Goal: Book appointment/travel/reservation

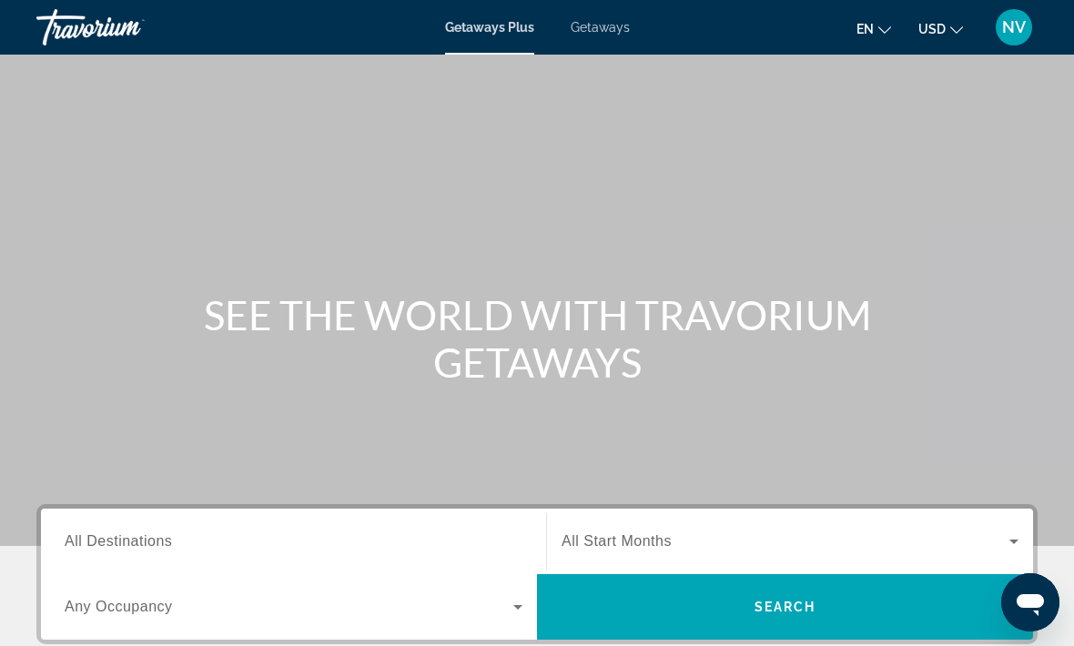
click at [612, 33] on span "Getaways" at bounding box center [600, 27] width 59 height 15
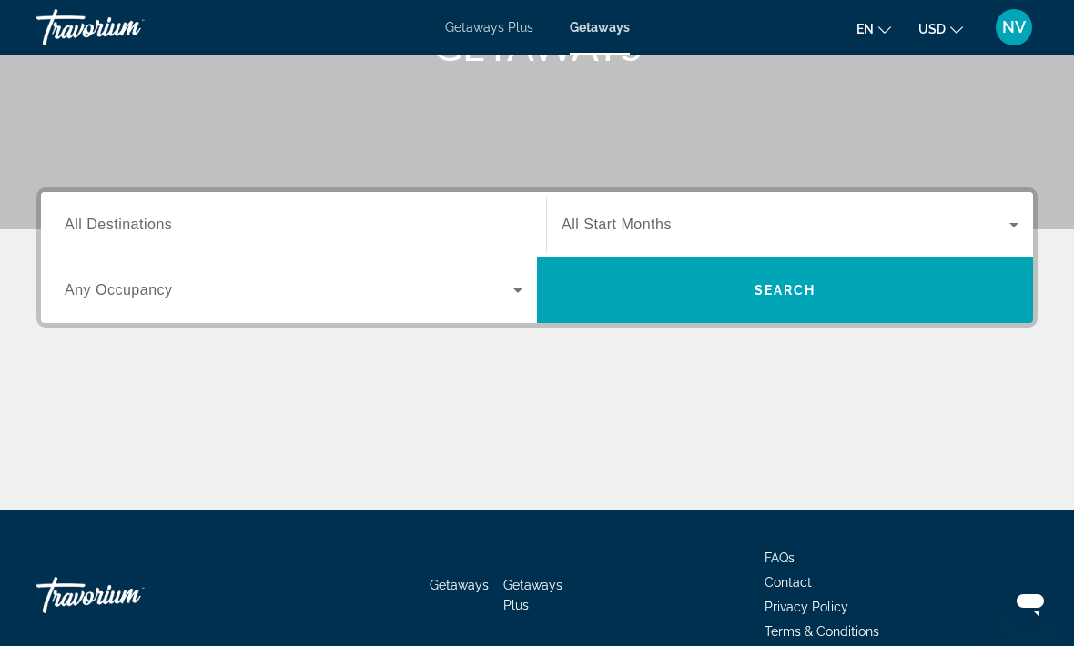
click at [82, 206] on div "Search widget" at bounding box center [294, 225] width 458 height 52
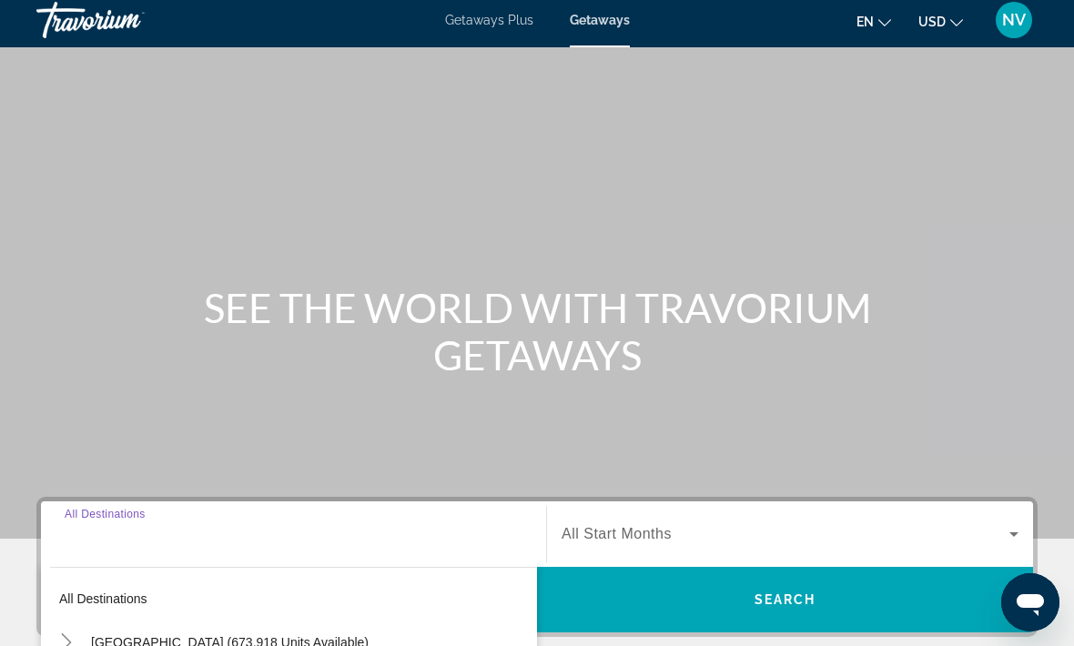
scroll to position [6, 0]
click at [493, 23] on span "Getaways Plus" at bounding box center [489, 21] width 88 height 15
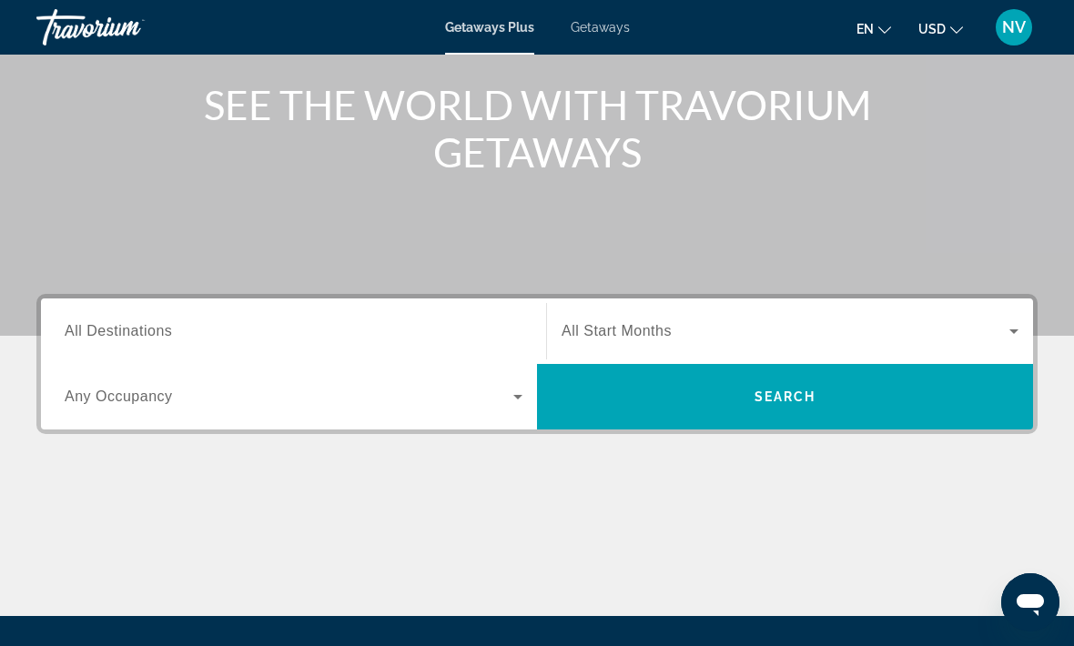
click at [100, 326] on span "All Destinations" at bounding box center [118, 330] width 107 height 15
click at [100, 326] on input "Destination All Destinations" at bounding box center [294, 332] width 458 height 22
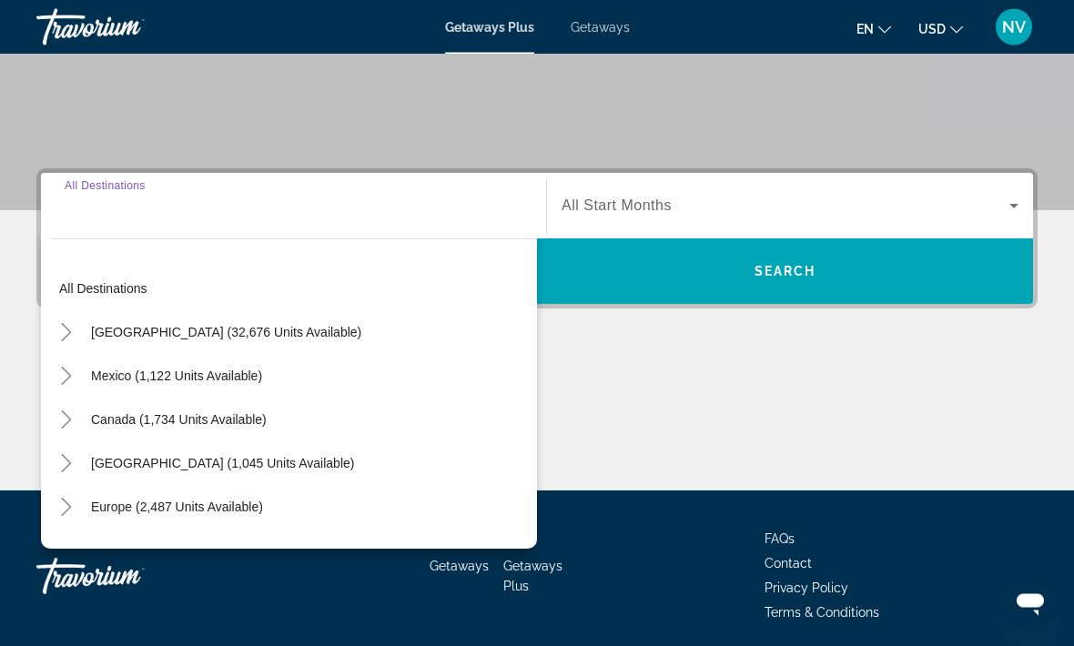
scroll to position [343, 0]
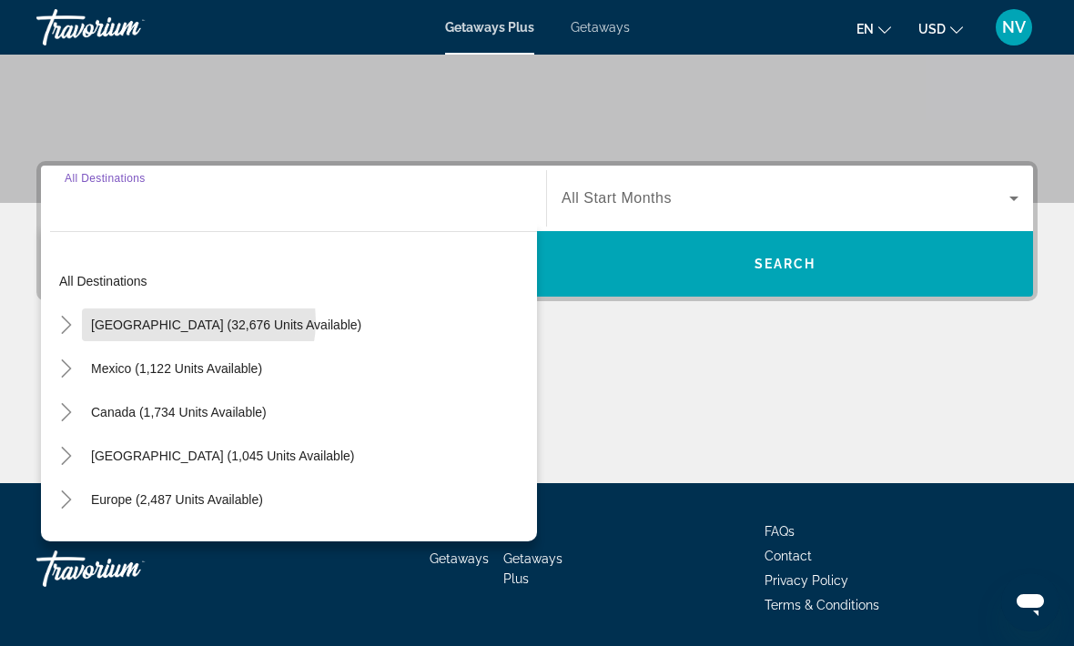
click at [189, 321] on span "[GEOGRAPHIC_DATA] (32,676 units available)" at bounding box center [226, 325] width 270 height 15
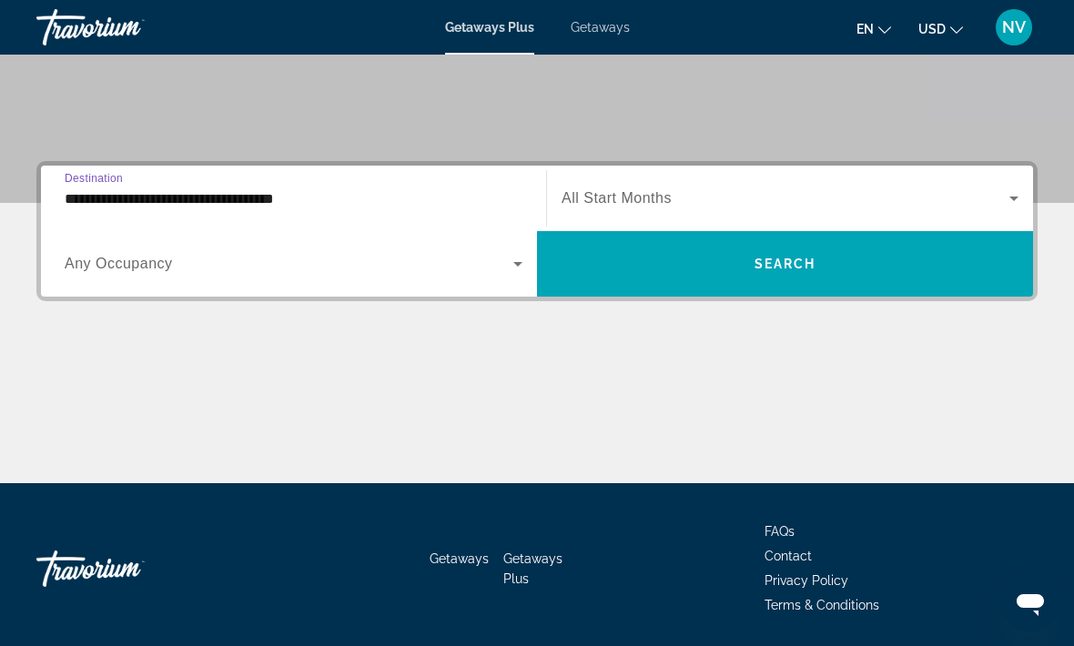
click at [146, 208] on input "**********" at bounding box center [294, 199] width 458 height 22
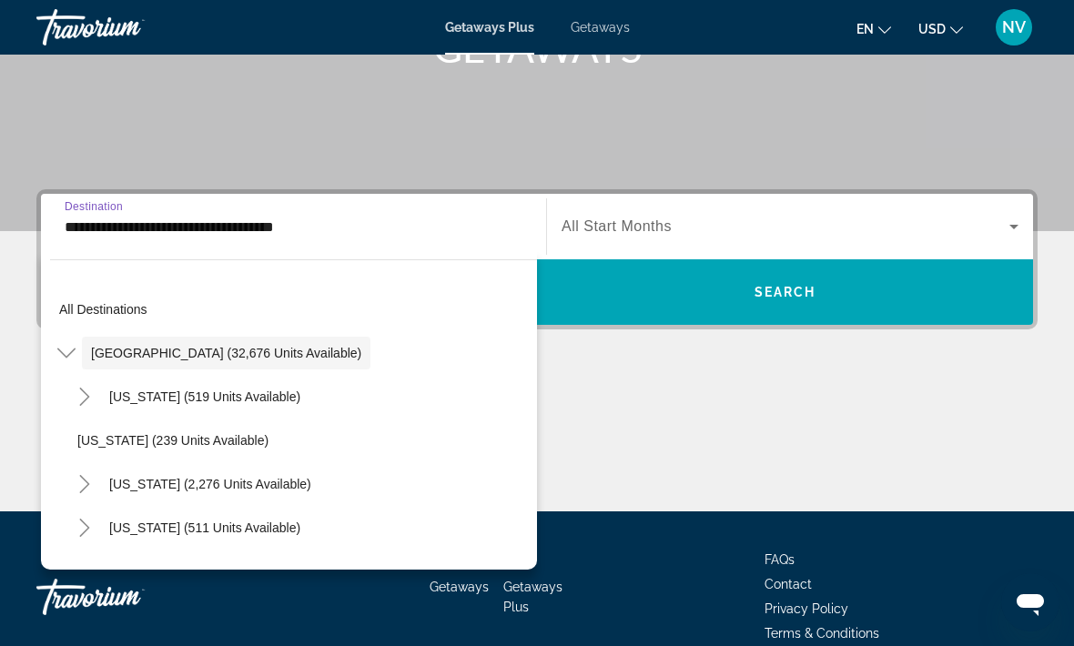
click at [225, 491] on span "[US_STATE] (2,276 units available)" at bounding box center [210, 484] width 202 height 15
type input "**********"
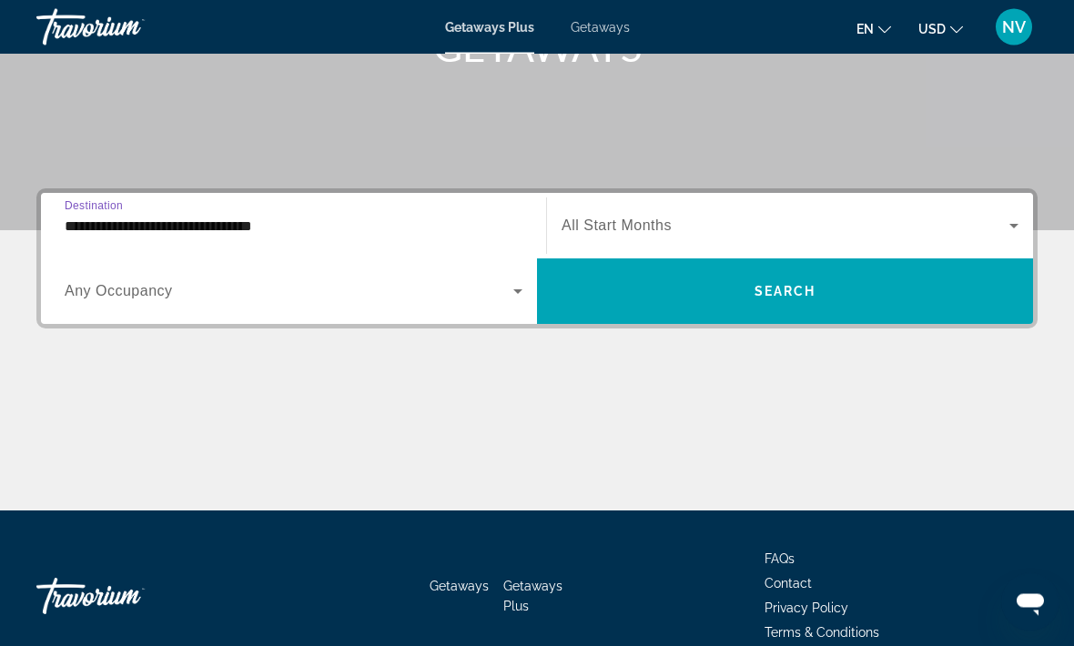
scroll to position [342, 0]
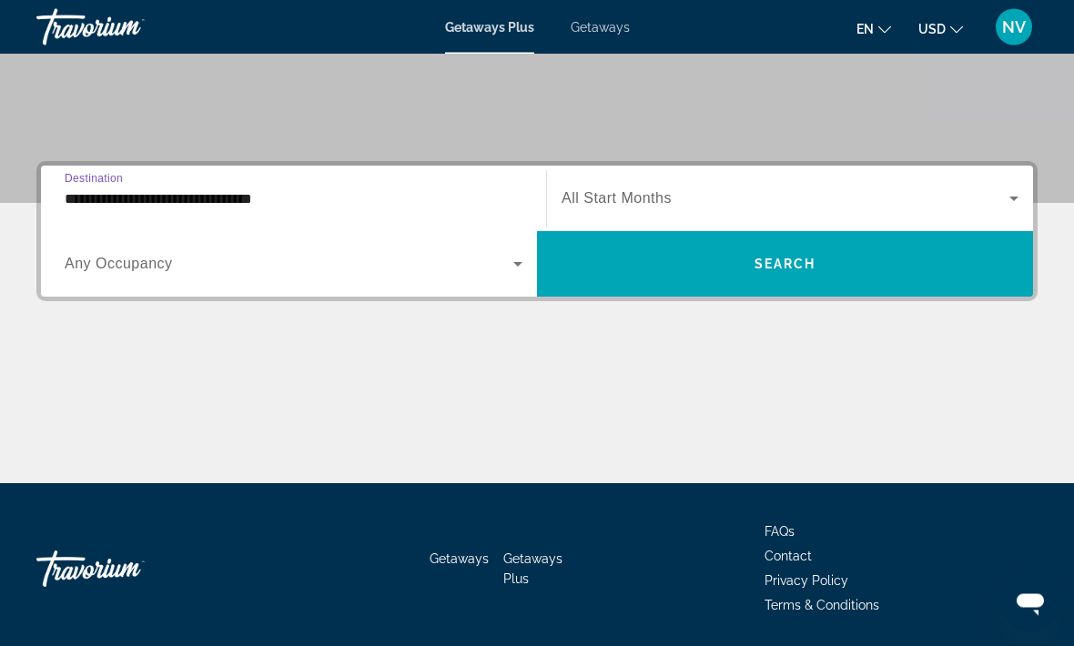
click at [1016, 206] on icon "Search widget" at bounding box center [1014, 199] width 22 height 22
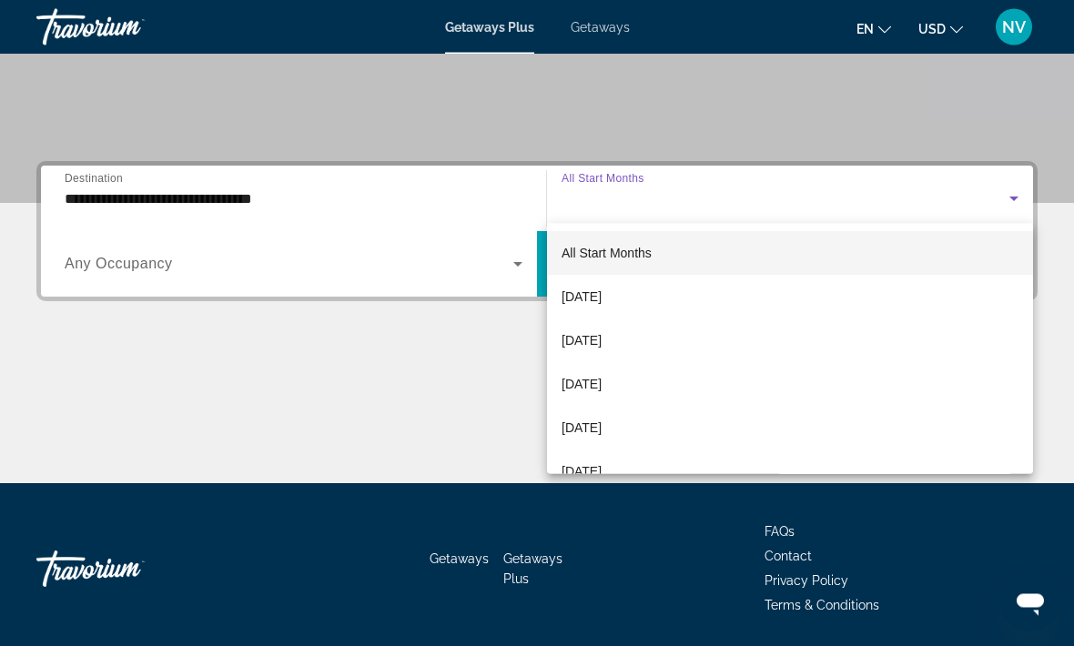
scroll to position [343, 0]
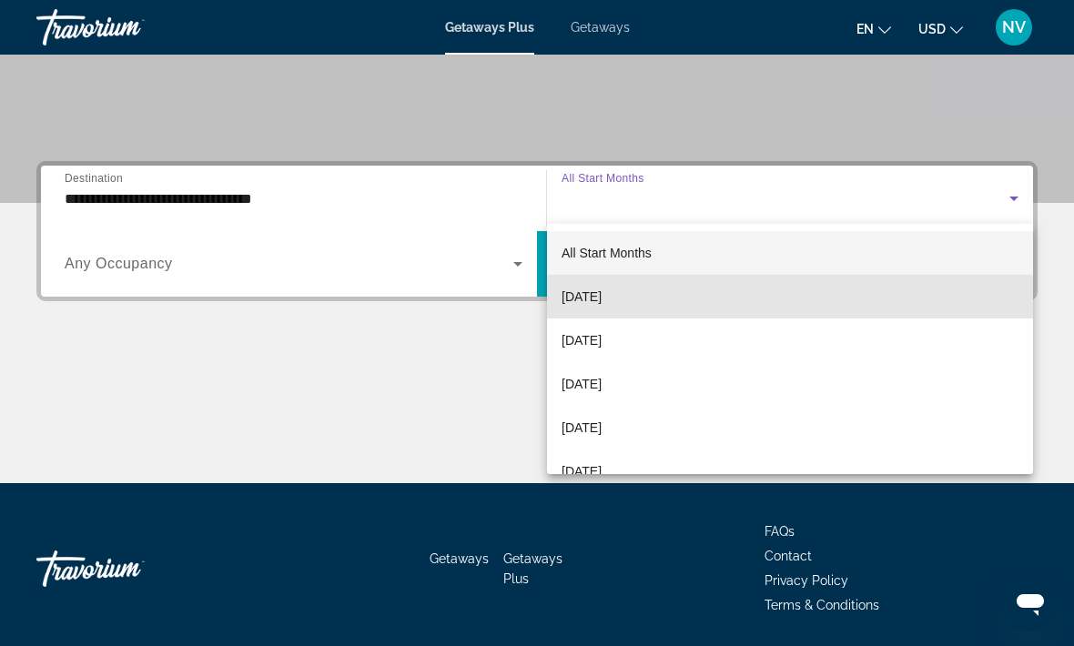
click at [602, 305] on span "[DATE]" at bounding box center [582, 297] width 40 height 22
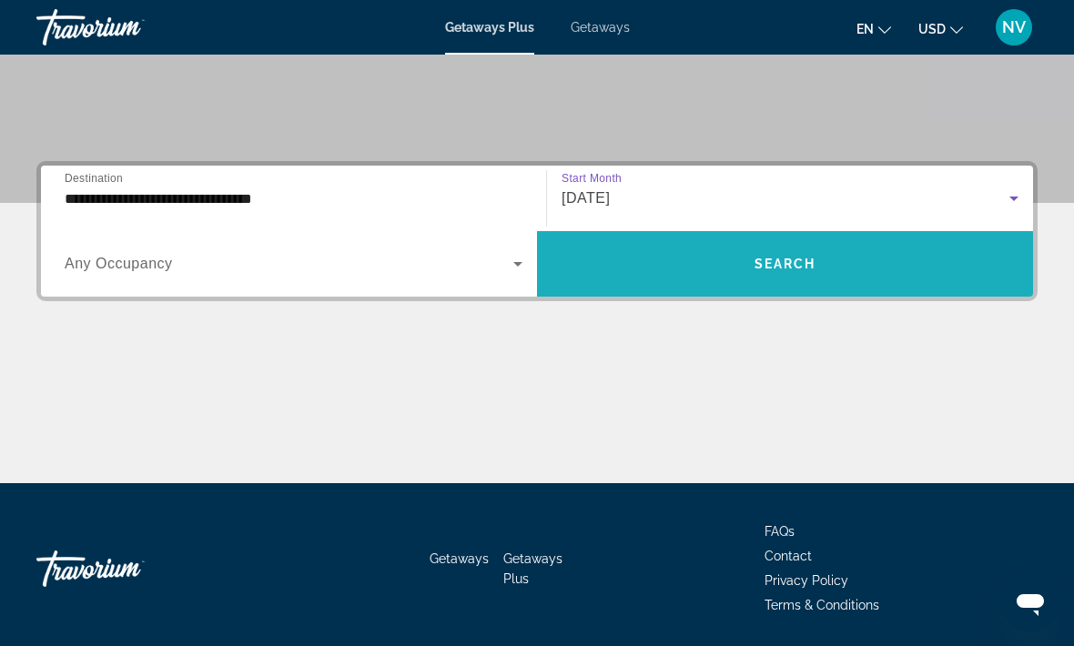
click at [797, 267] on span "Search" at bounding box center [785, 264] width 62 height 15
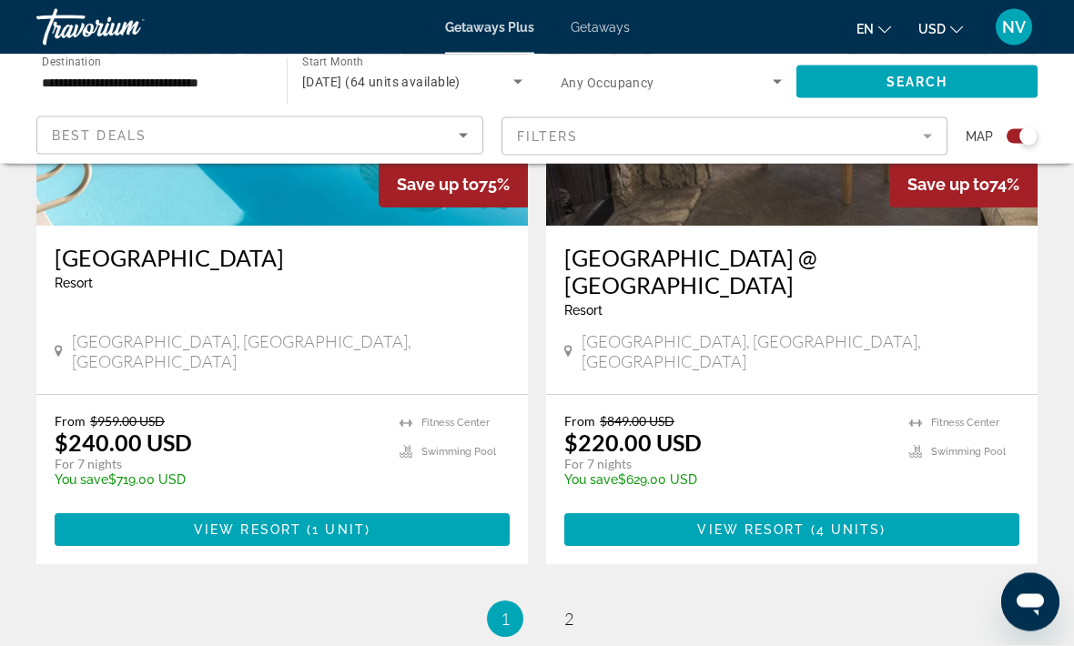
scroll to position [4096, 0]
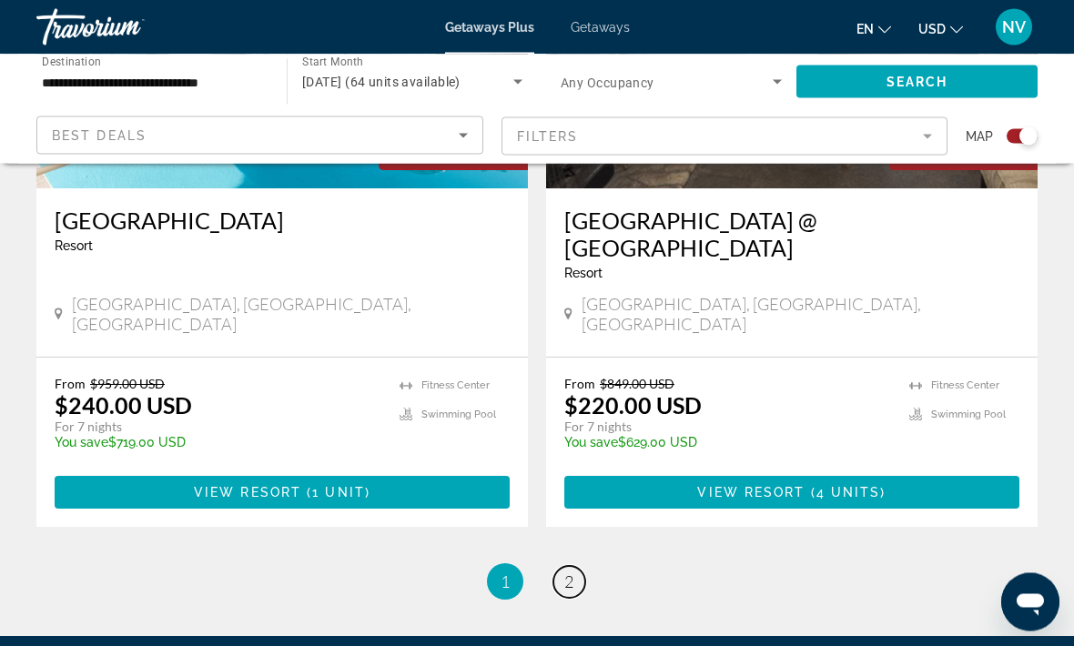
click at [572, 572] on span "2" at bounding box center [568, 582] width 9 height 20
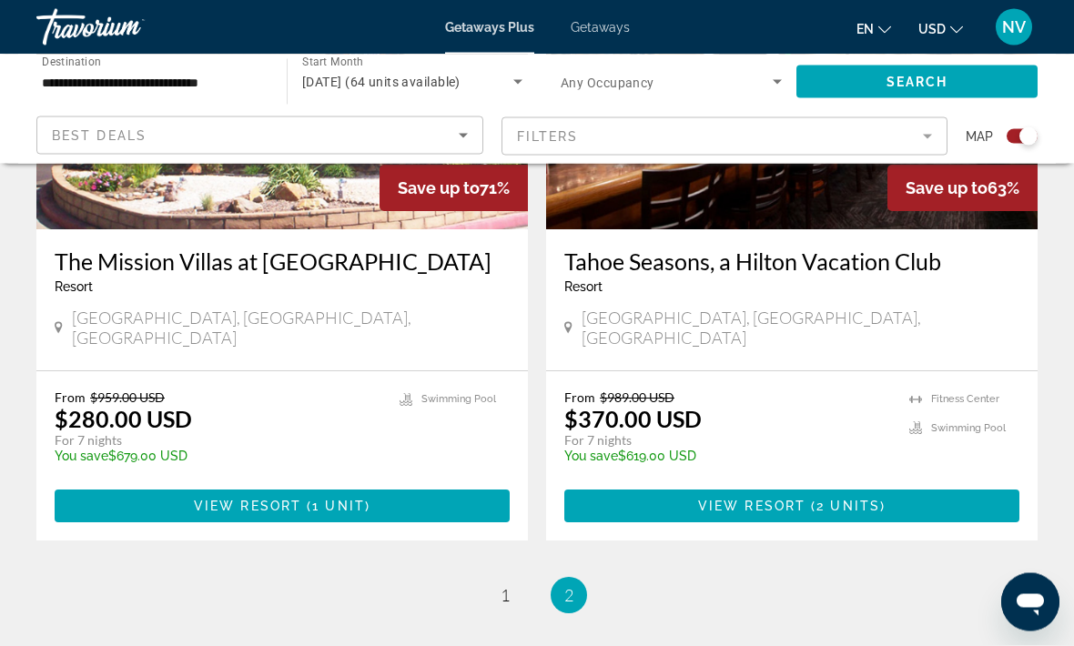
scroll to position [854, 0]
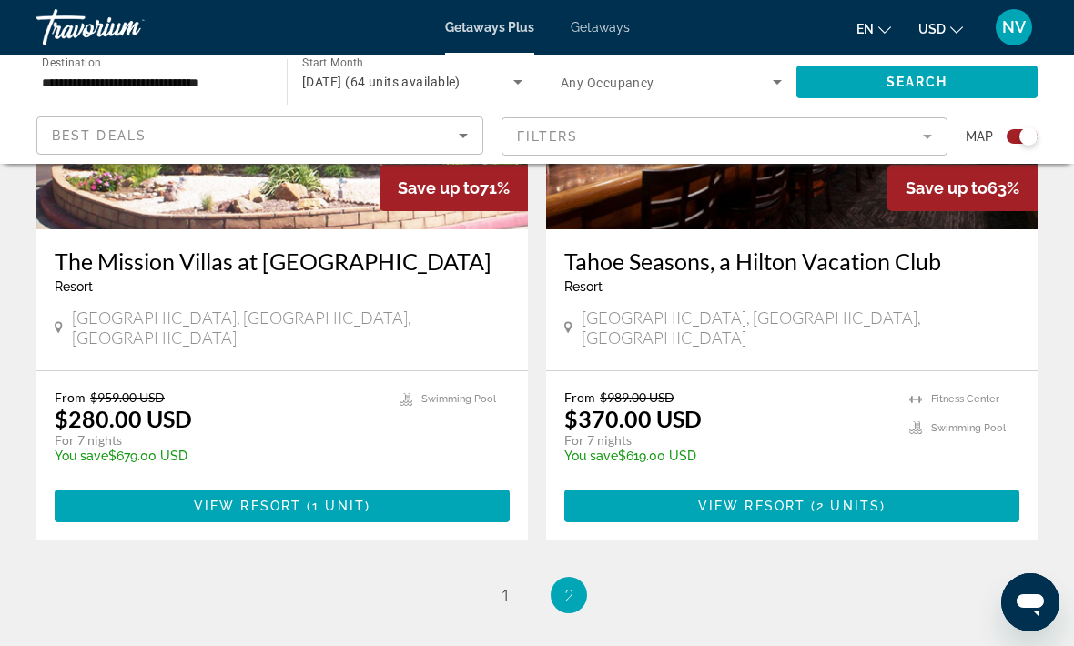
click at [599, 24] on span "Getaways" at bounding box center [600, 27] width 59 height 15
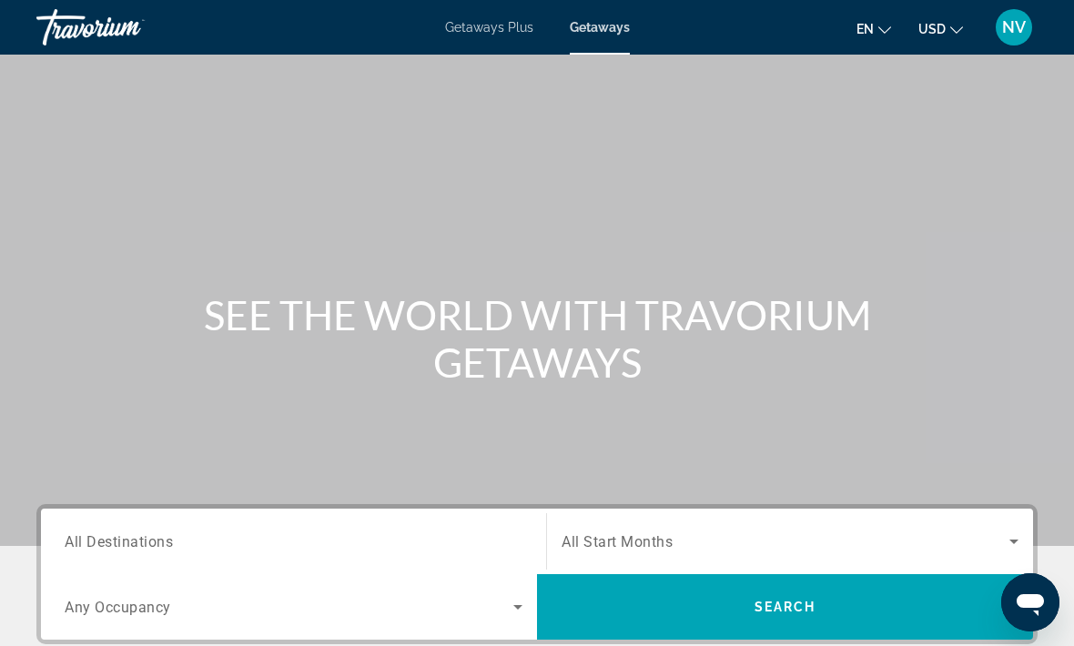
click at [146, 547] on span "All Destinations" at bounding box center [119, 540] width 108 height 17
click at [146, 547] on input "Destination All Destinations" at bounding box center [294, 543] width 458 height 22
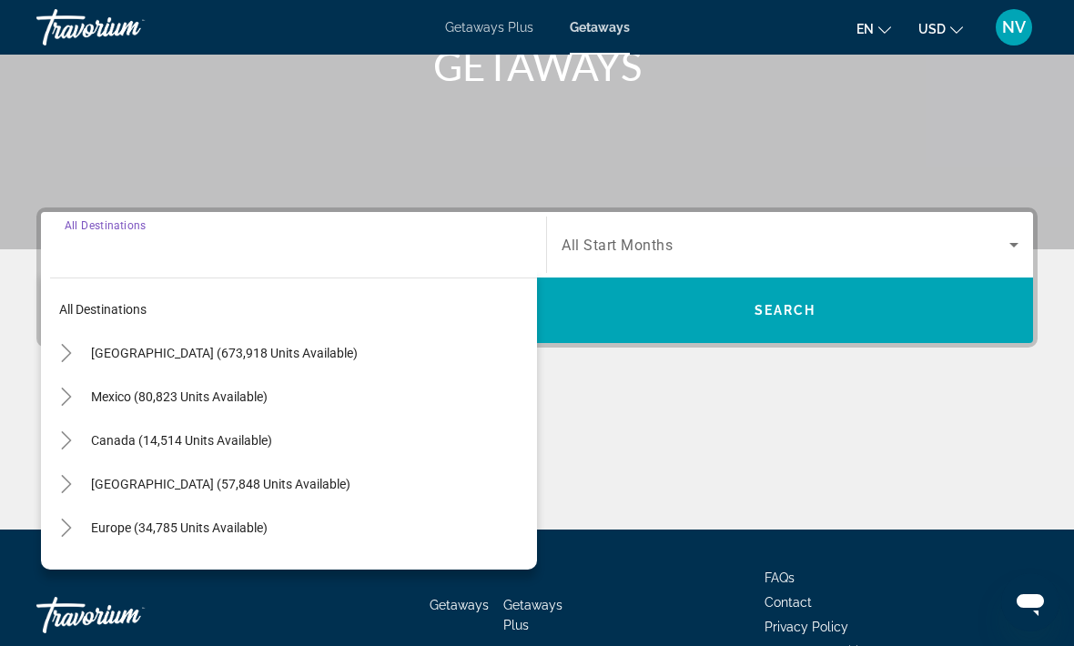
scroll to position [343, 0]
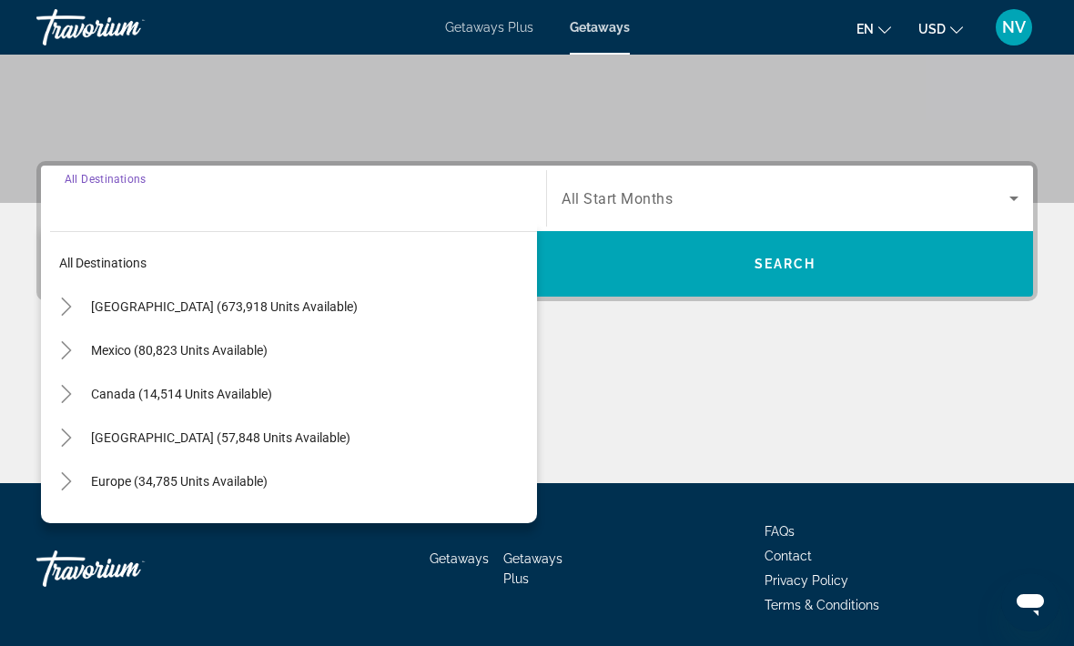
click at [222, 306] on span "[GEOGRAPHIC_DATA] (673,918 units available)" at bounding box center [224, 306] width 267 height 15
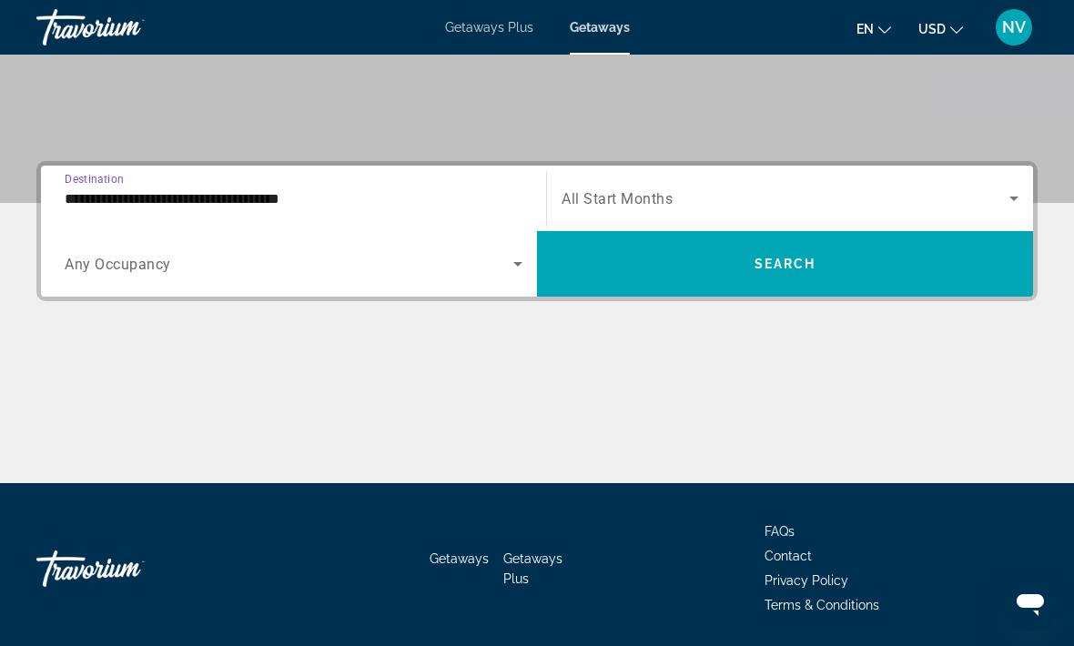
click at [180, 202] on input "**********" at bounding box center [294, 199] width 458 height 22
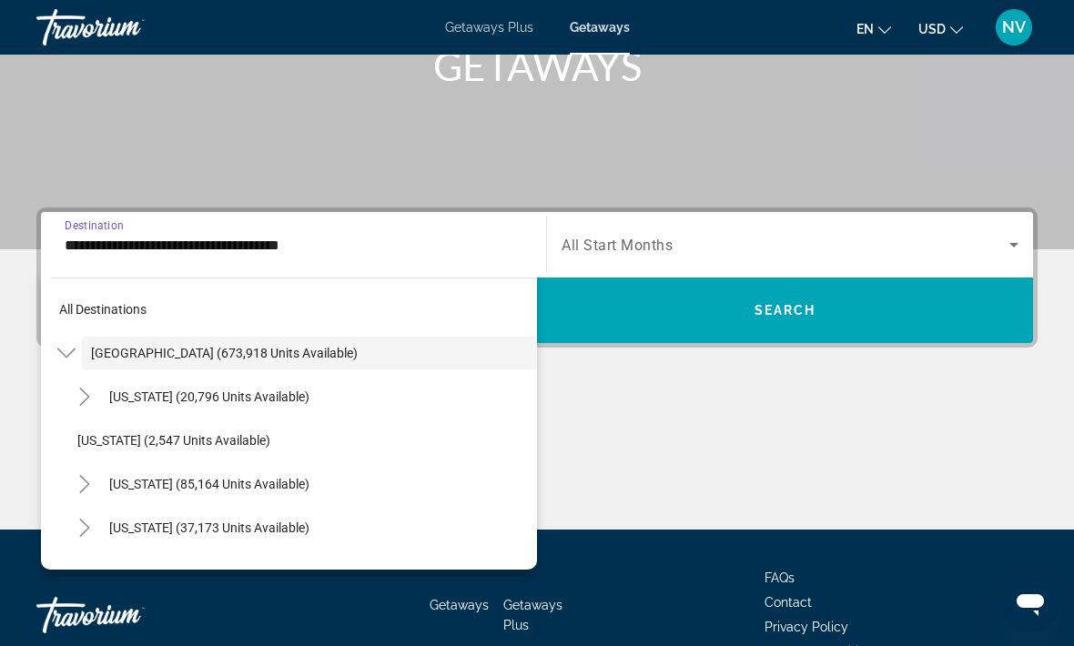
click at [227, 490] on span "[US_STATE] (85,164 units available)" at bounding box center [209, 484] width 200 height 15
type input "**********"
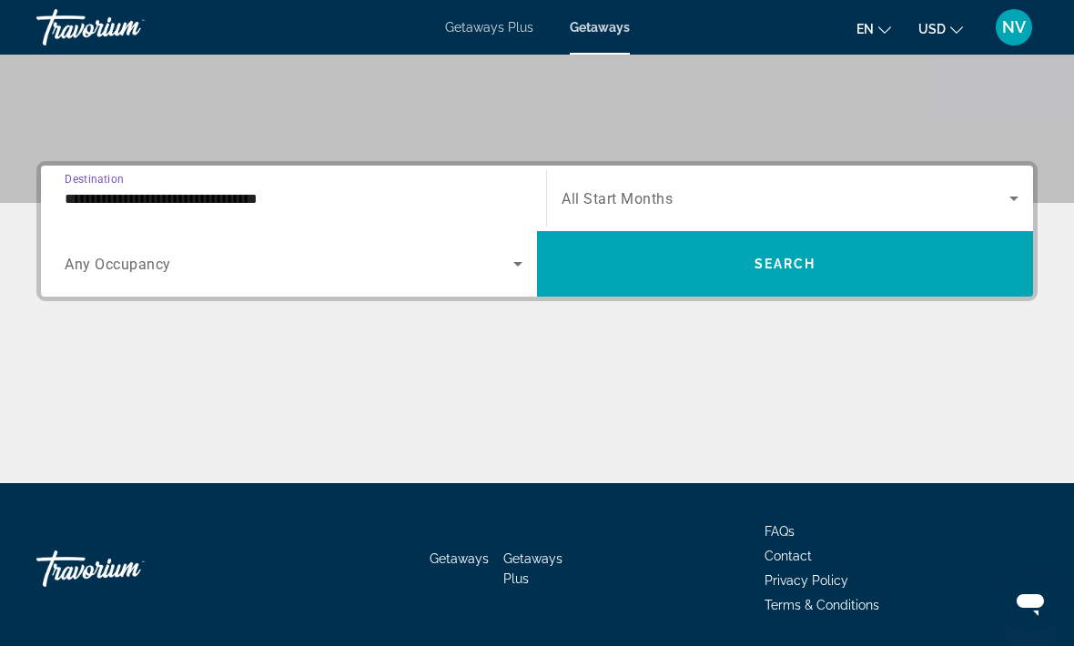
click at [773, 266] on span "Search" at bounding box center [785, 264] width 62 height 15
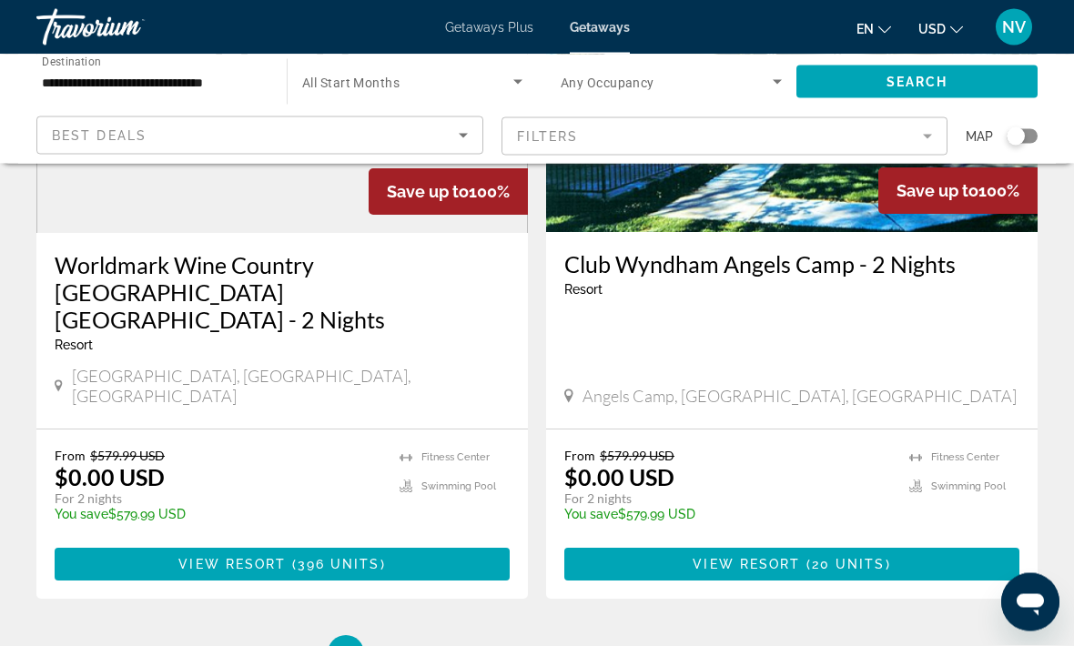
scroll to position [3615, 0]
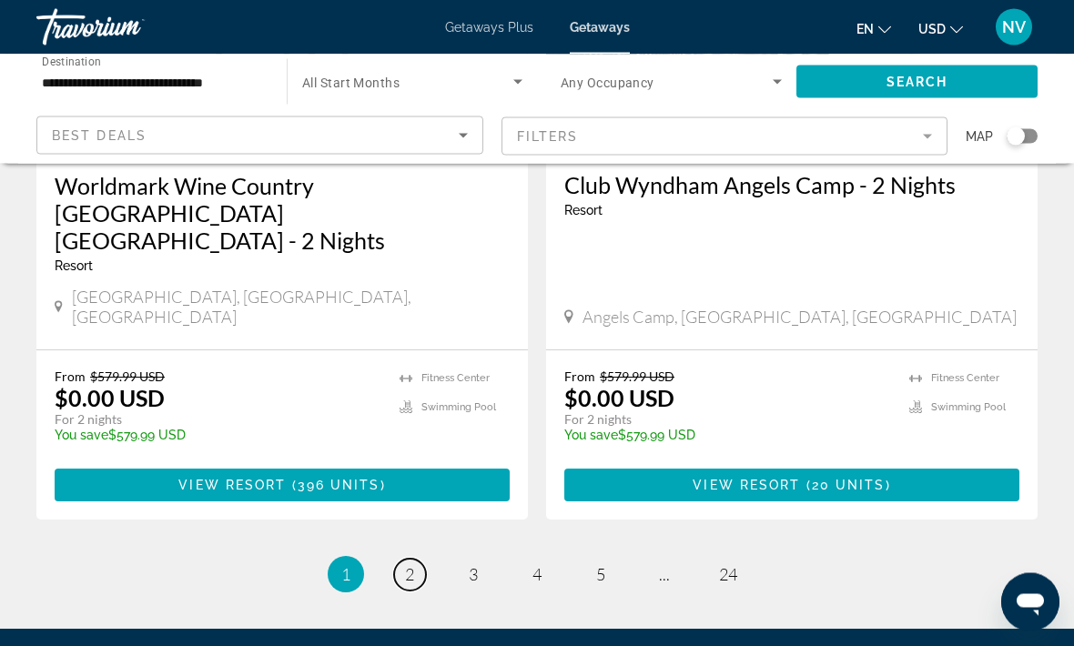
click at [411, 565] on span "2" at bounding box center [409, 575] width 9 height 20
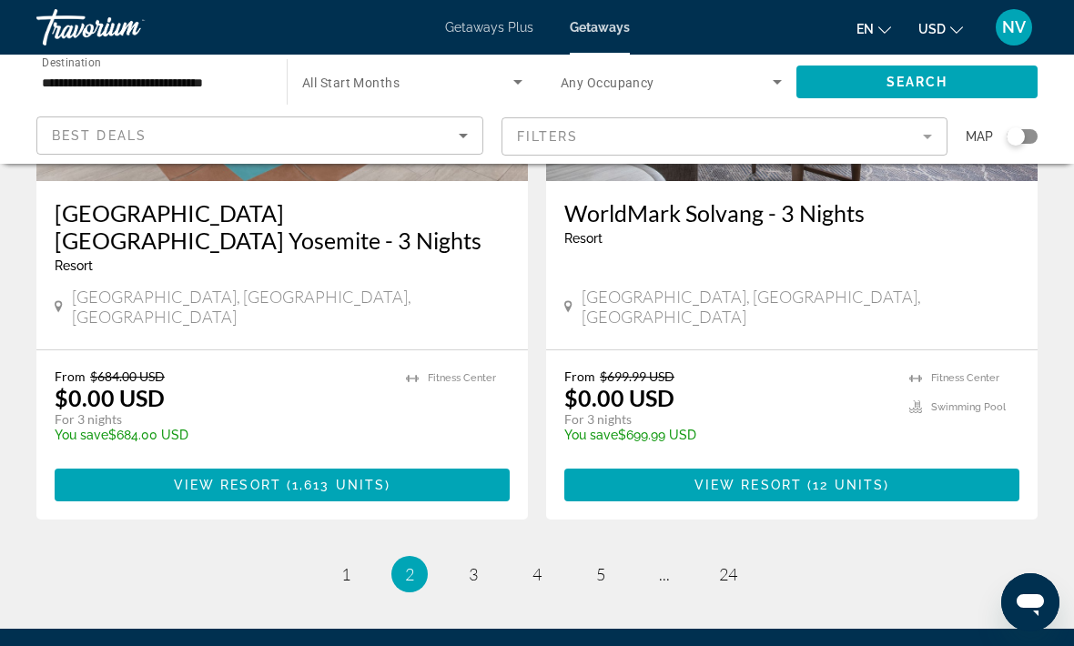
scroll to position [3669, 0]
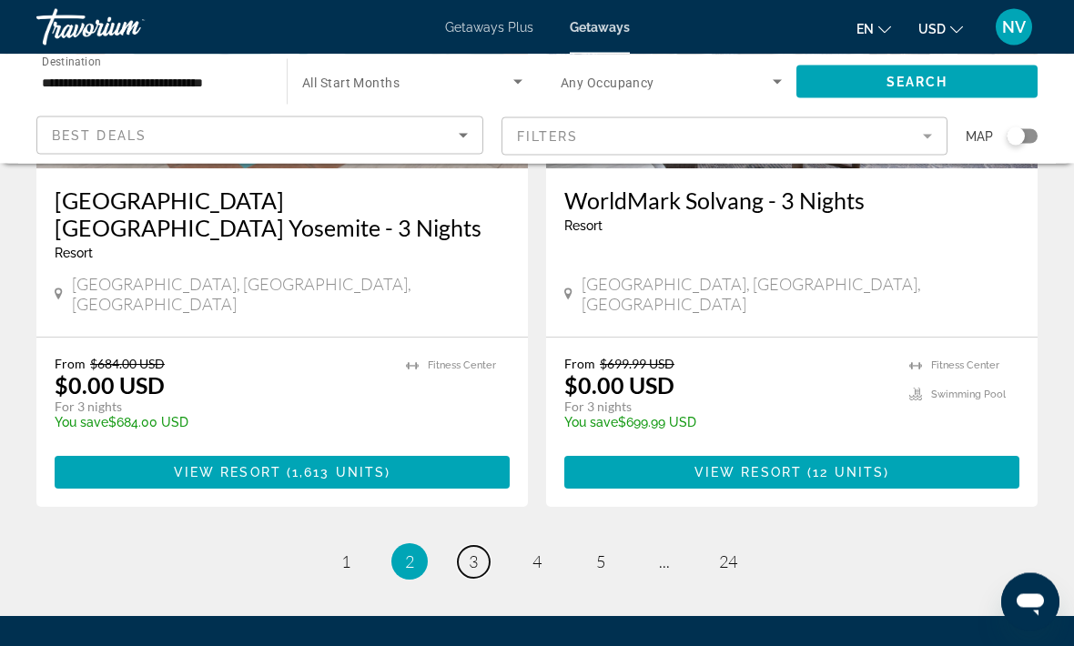
click at [472, 552] on span "3" at bounding box center [473, 562] width 9 height 20
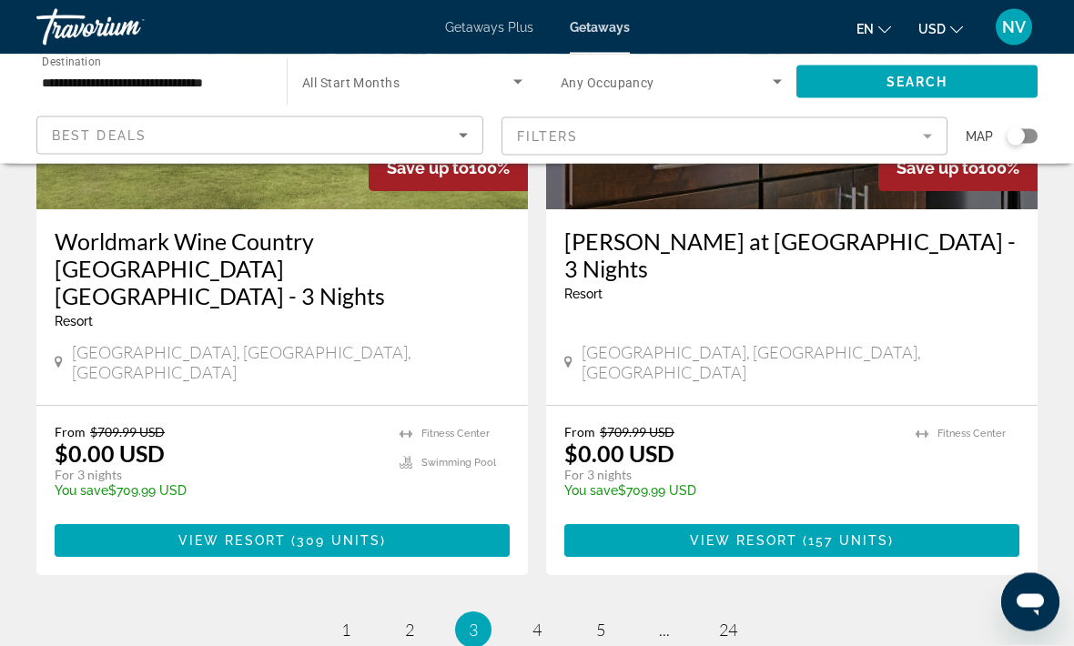
scroll to position [3586, 0]
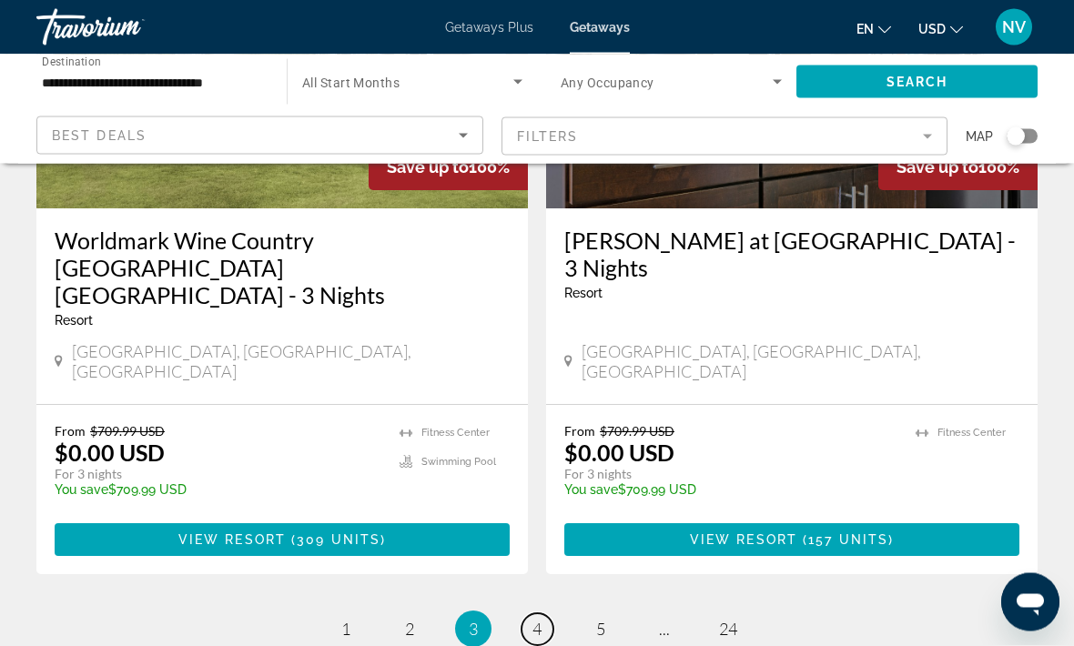
click at [542, 620] on span "4" at bounding box center [536, 630] width 9 height 20
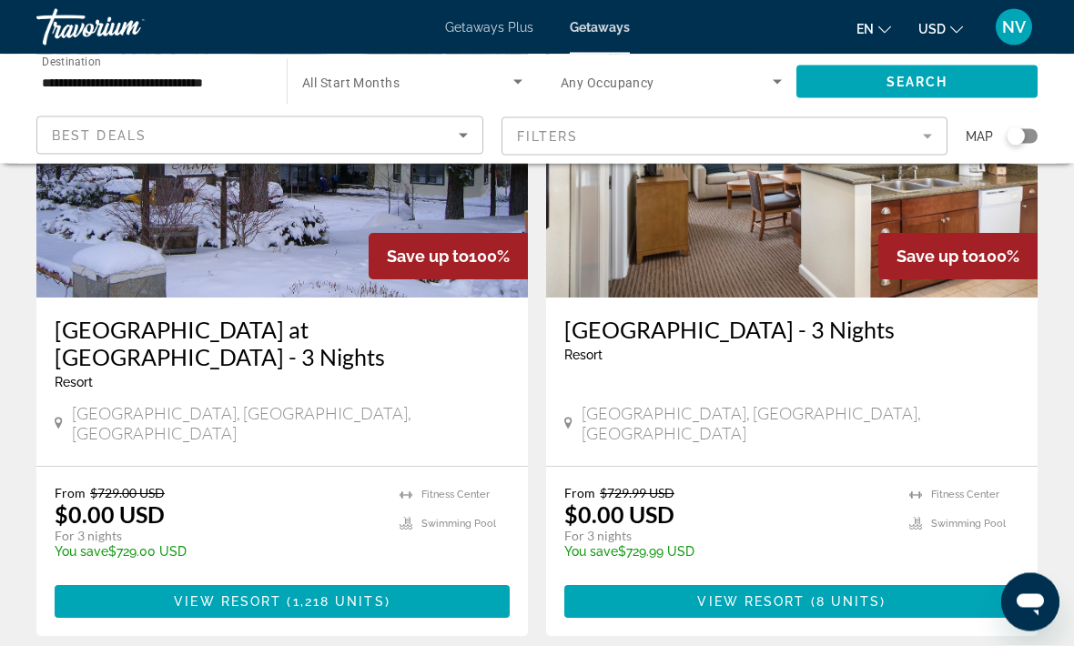
scroll to position [2172, 0]
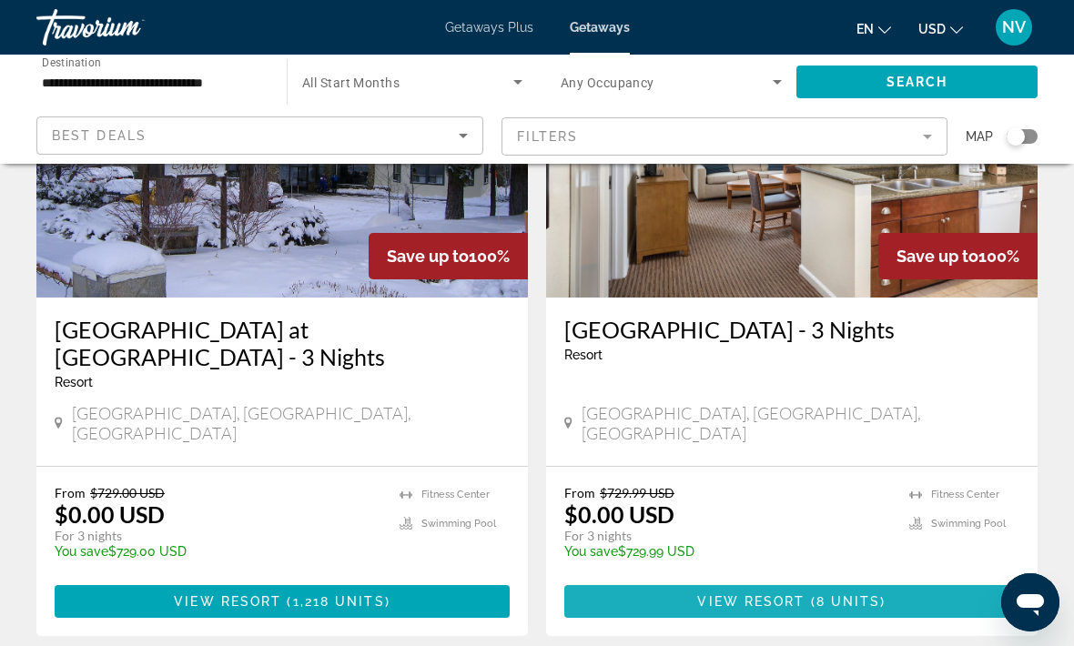
click at [839, 580] on span "Main content" at bounding box center [791, 602] width 455 height 44
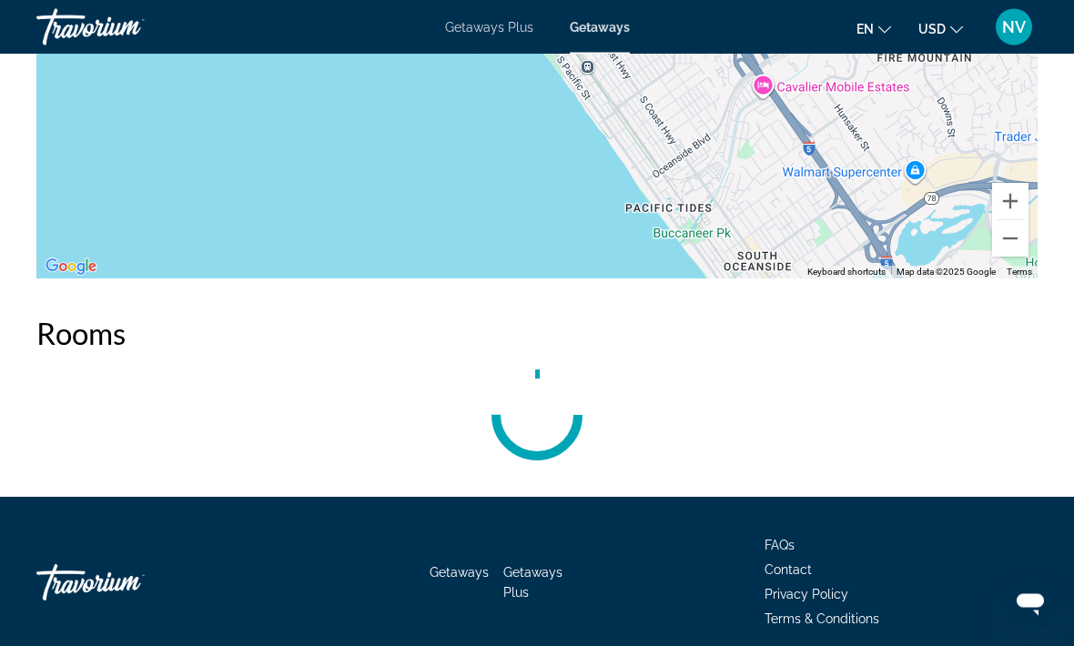
scroll to position [3303, 0]
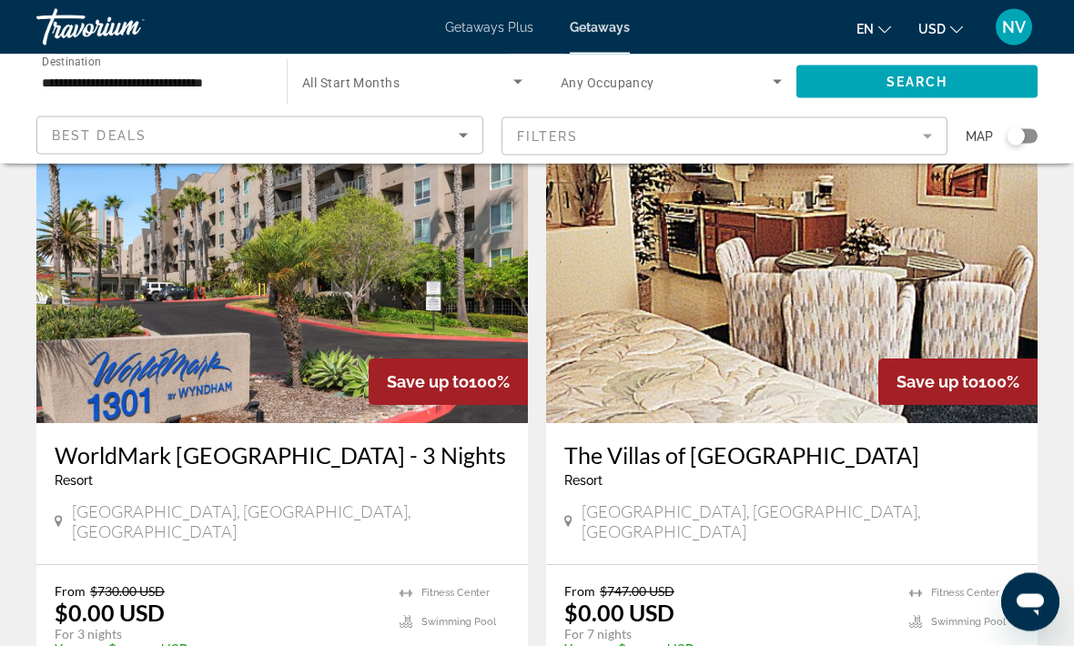
scroll to position [2716, 0]
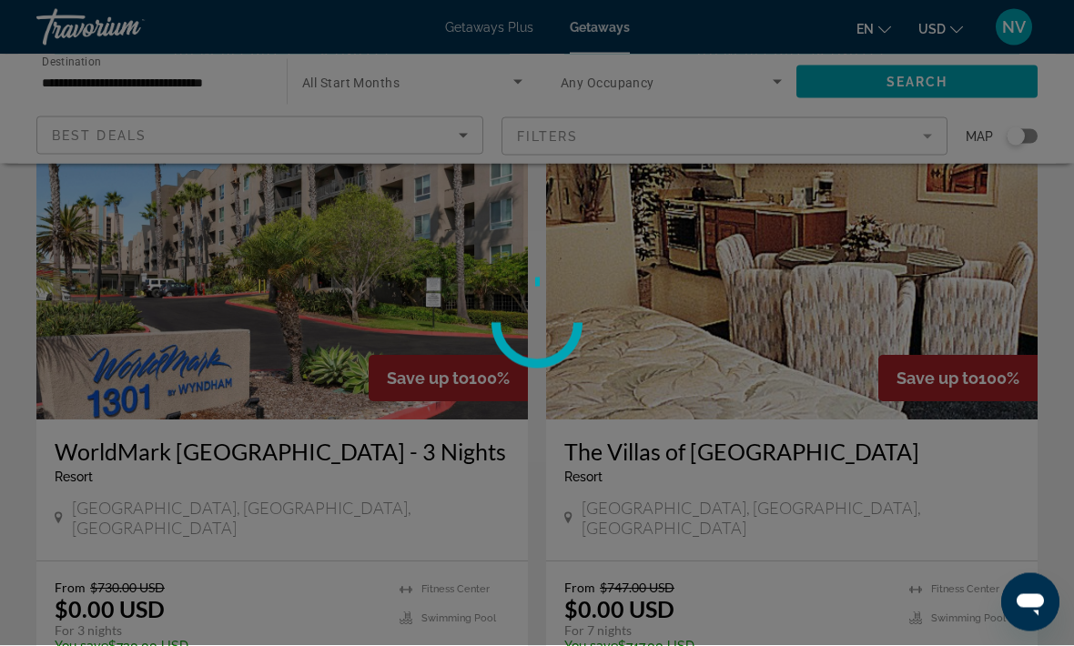
scroll to position [2717, 0]
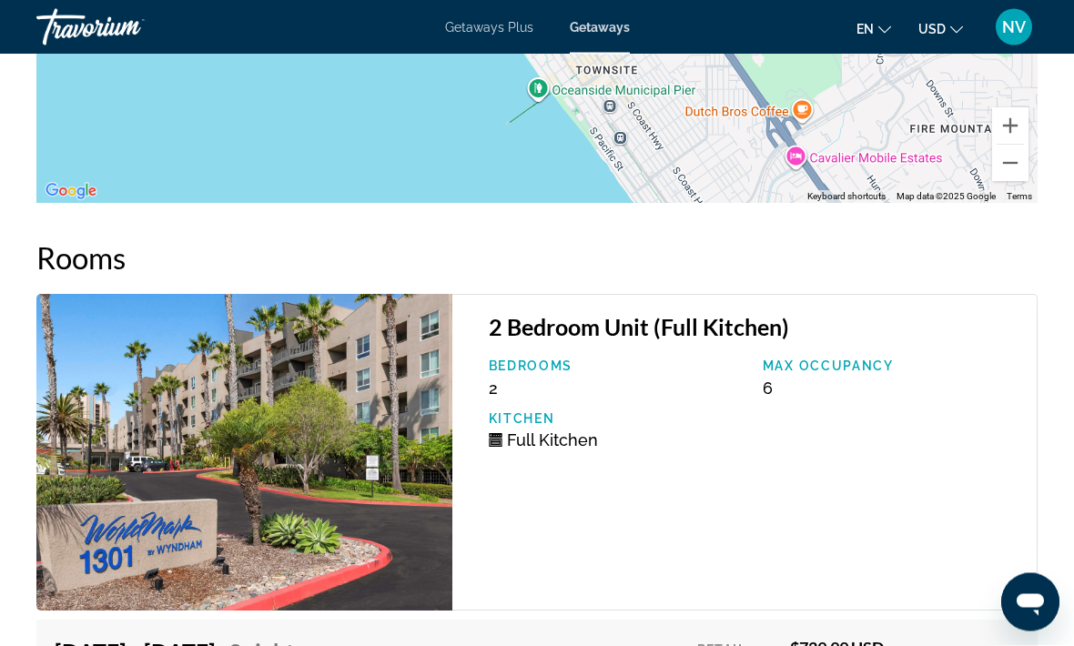
scroll to position [3382, 0]
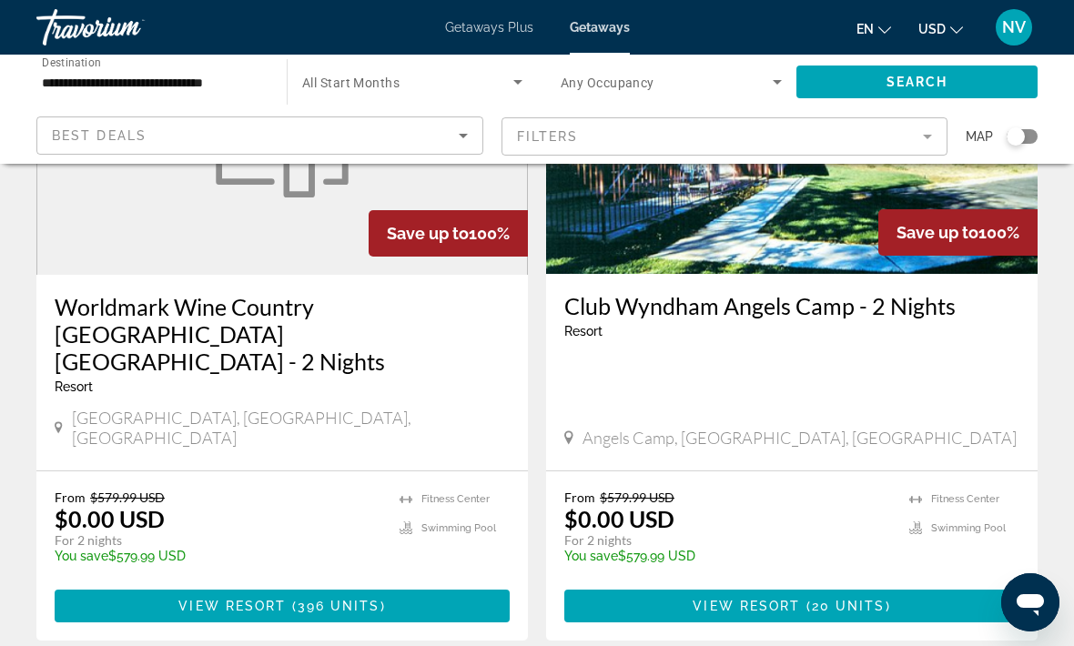
scroll to position [3615, 0]
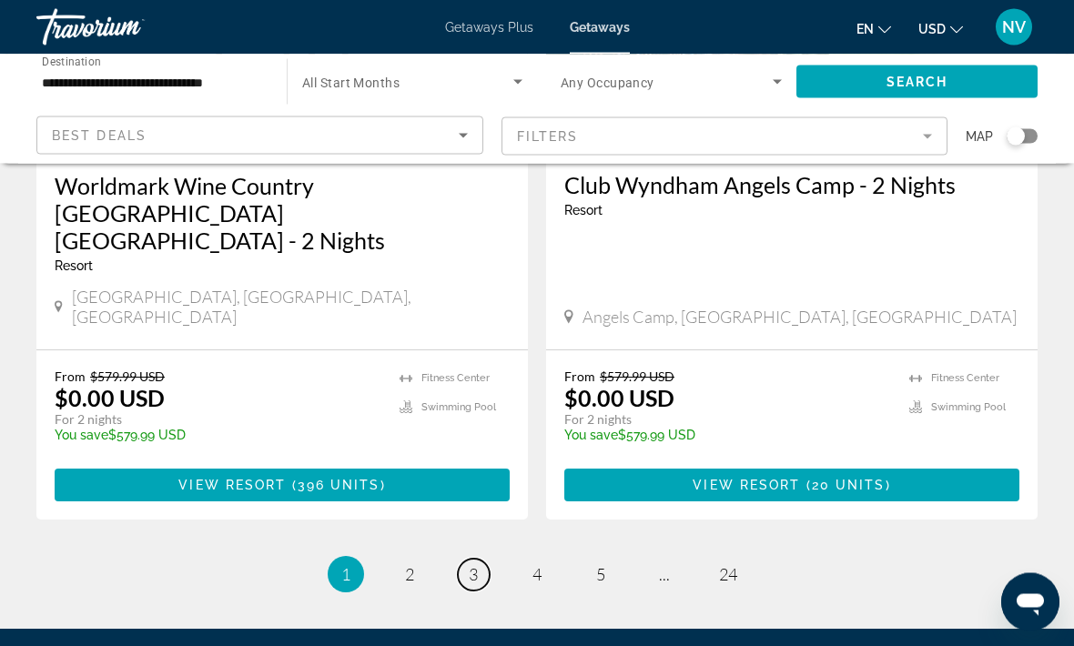
click at [481, 560] on link "page 3" at bounding box center [474, 576] width 32 height 32
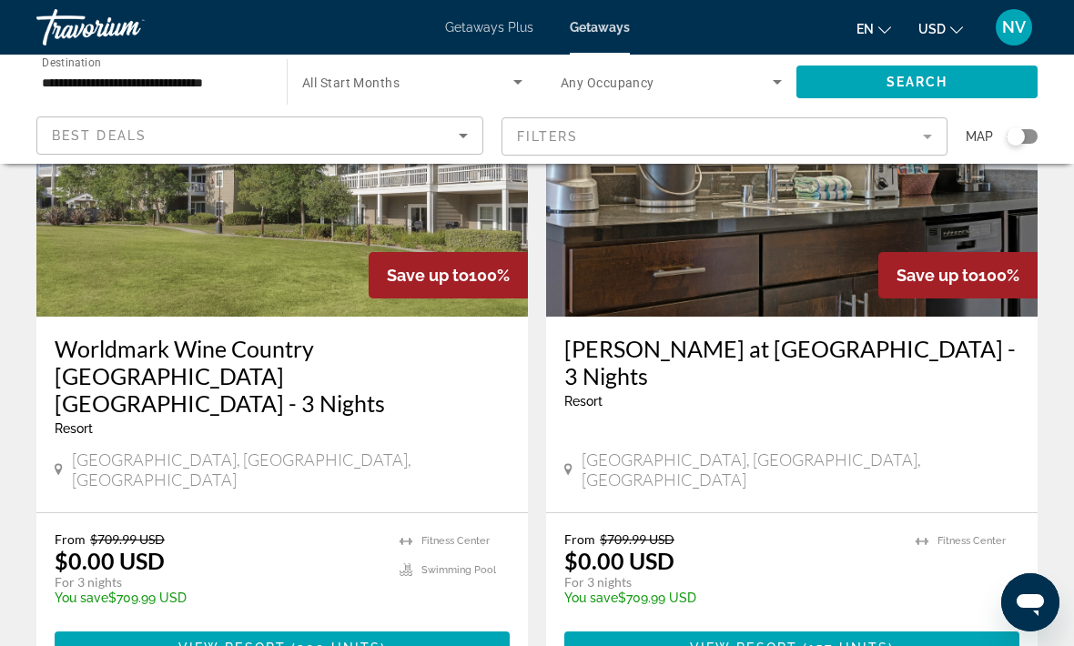
scroll to position [3586, 0]
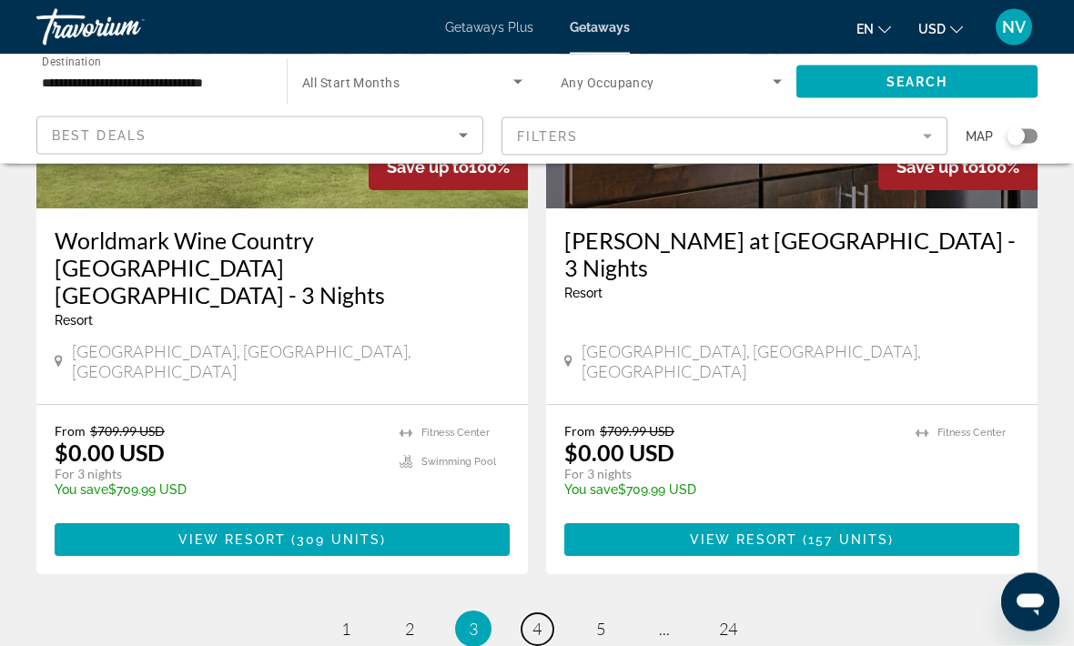
click at [540, 620] on span "4" at bounding box center [536, 630] width 9 height 20
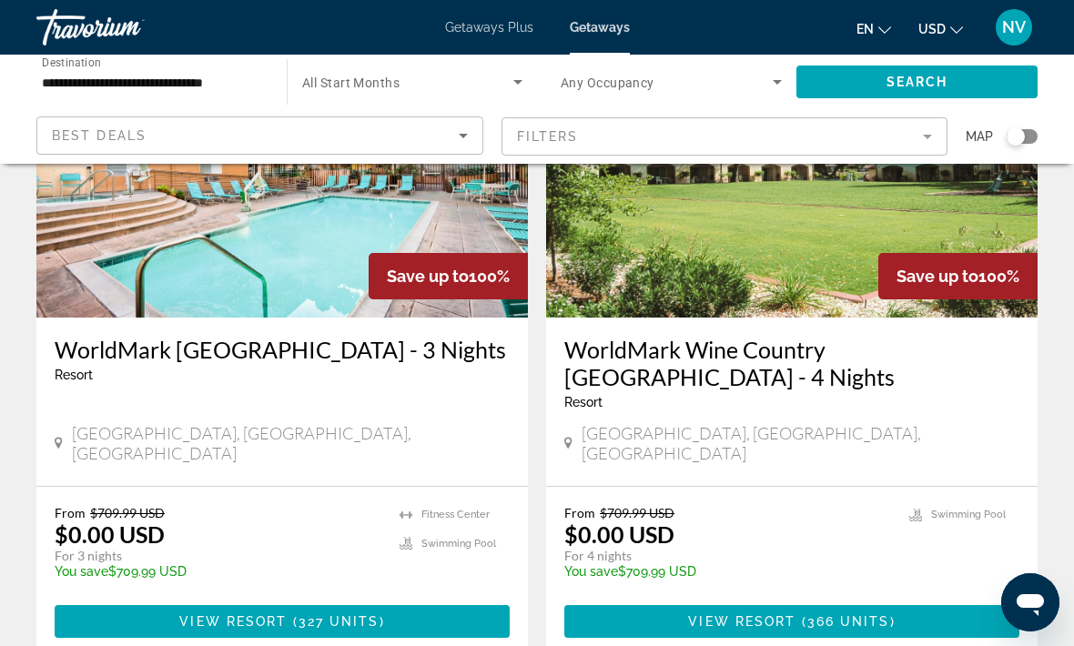
scroll to position [843, 0]
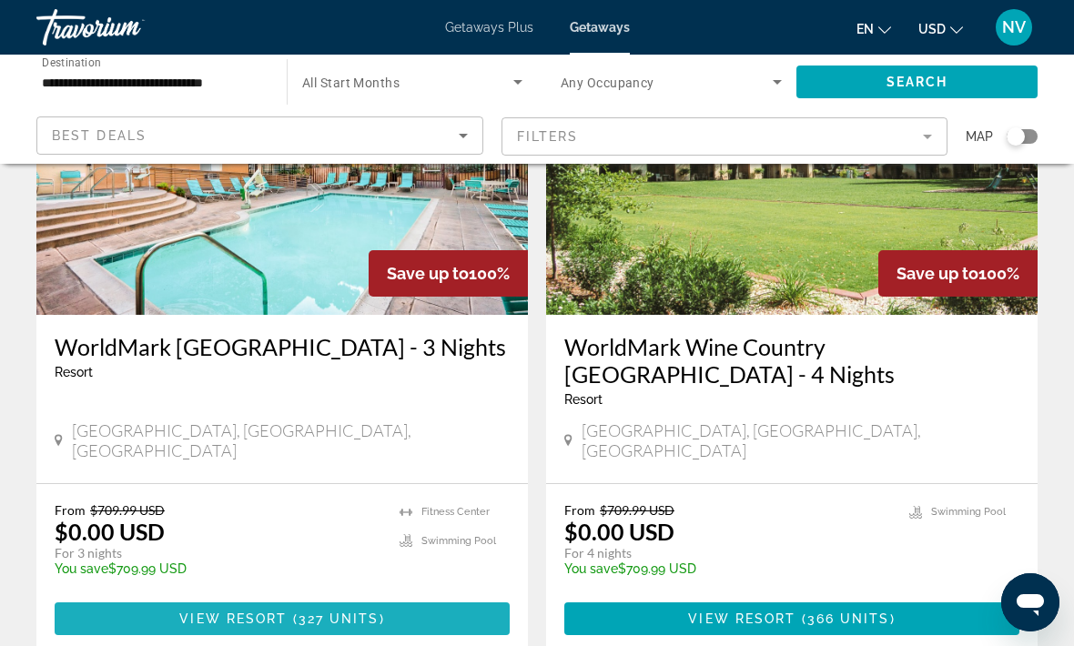
click at [388, 597] on span "Main content" at bounding box center [282, 619] width 455 height 44
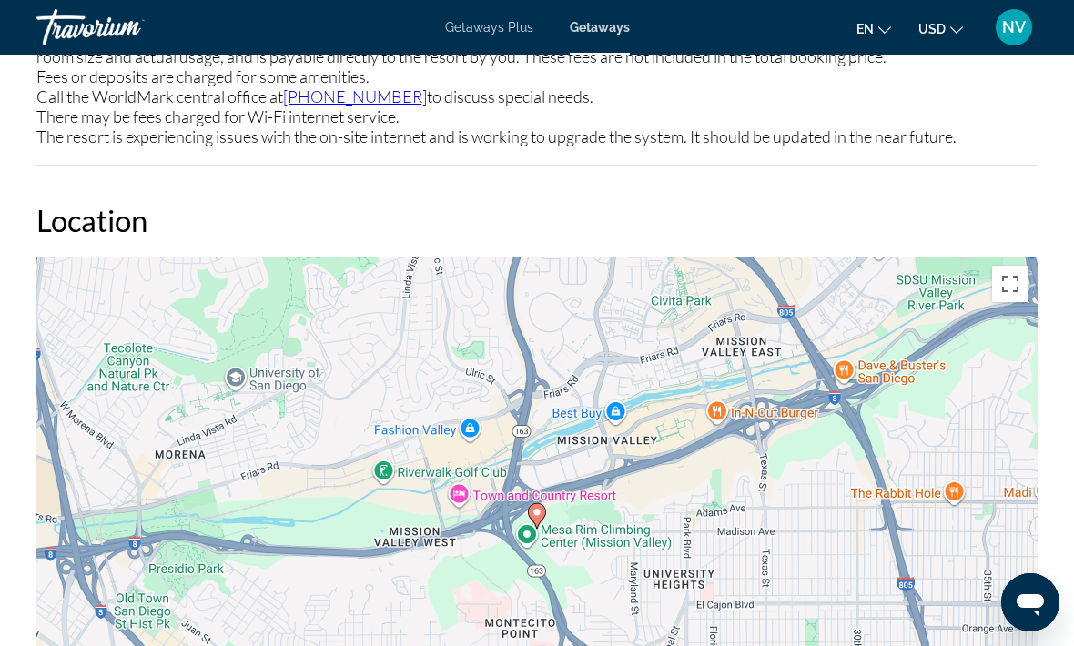
scroll to position [3148, 0]
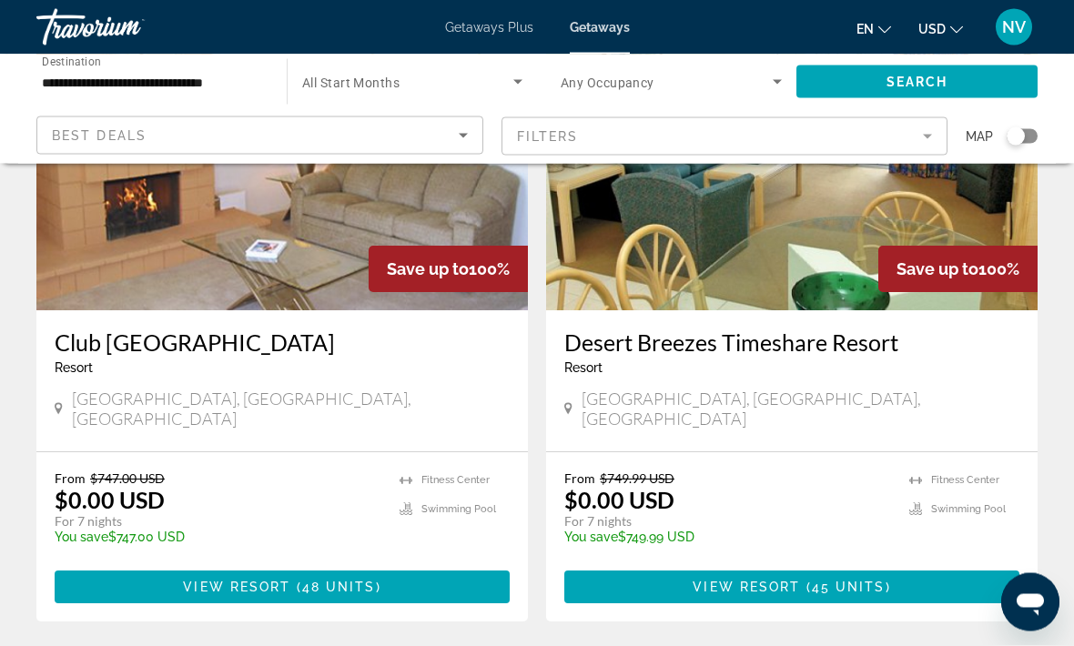
scroll to position [3466, 0]
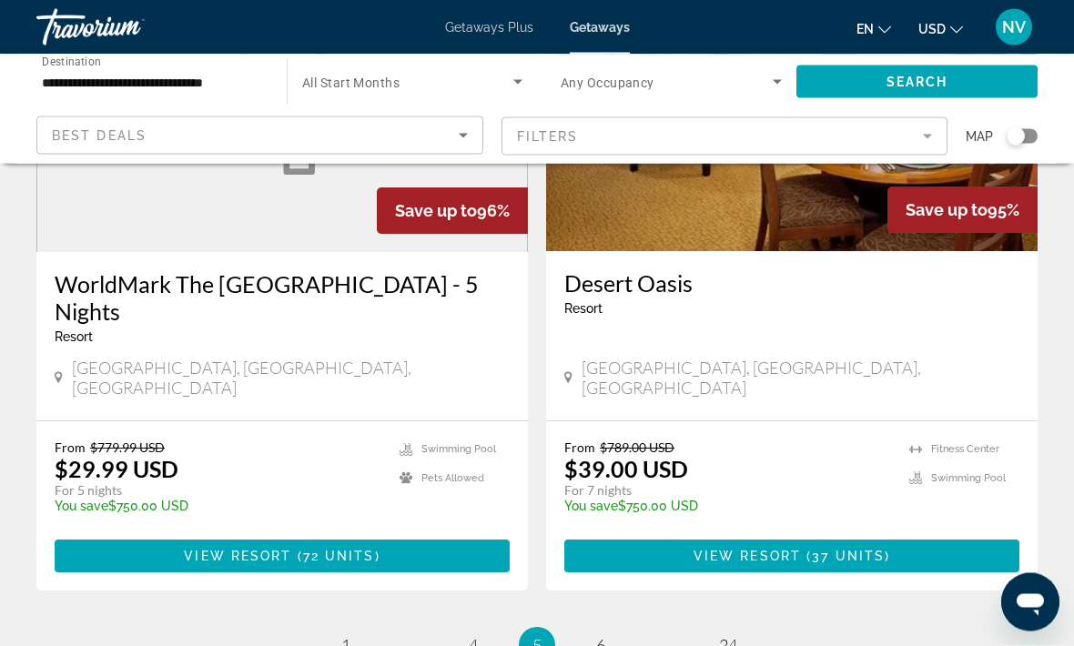
scroll to position [3589, 0]
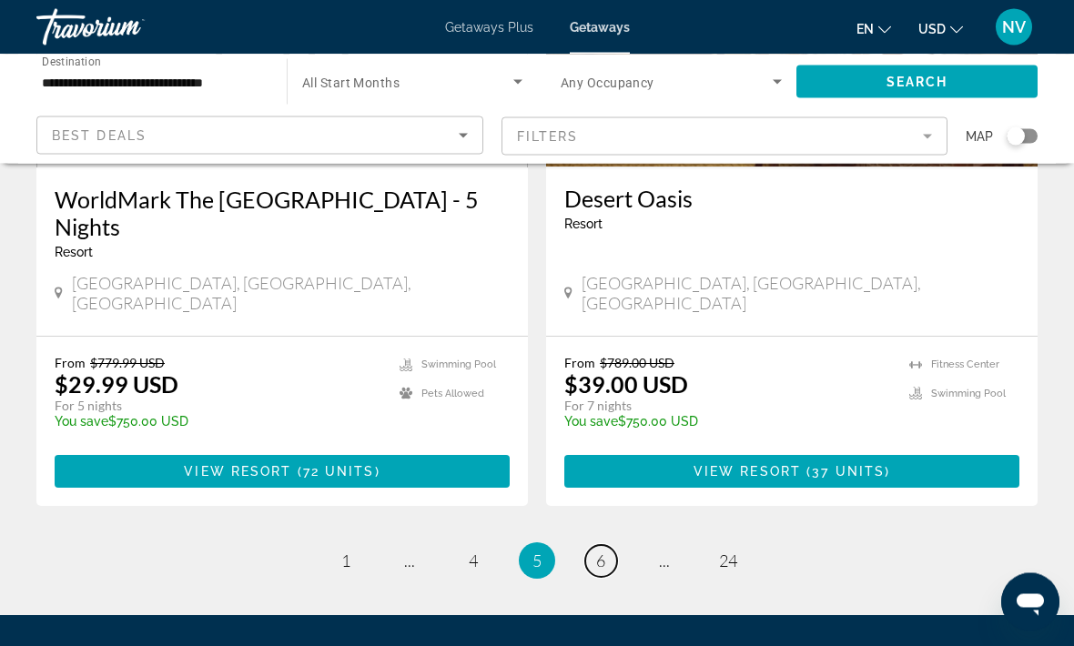
click at [606, 546] on link "page 6" at bounding box center [601, 562] width 32 height 32
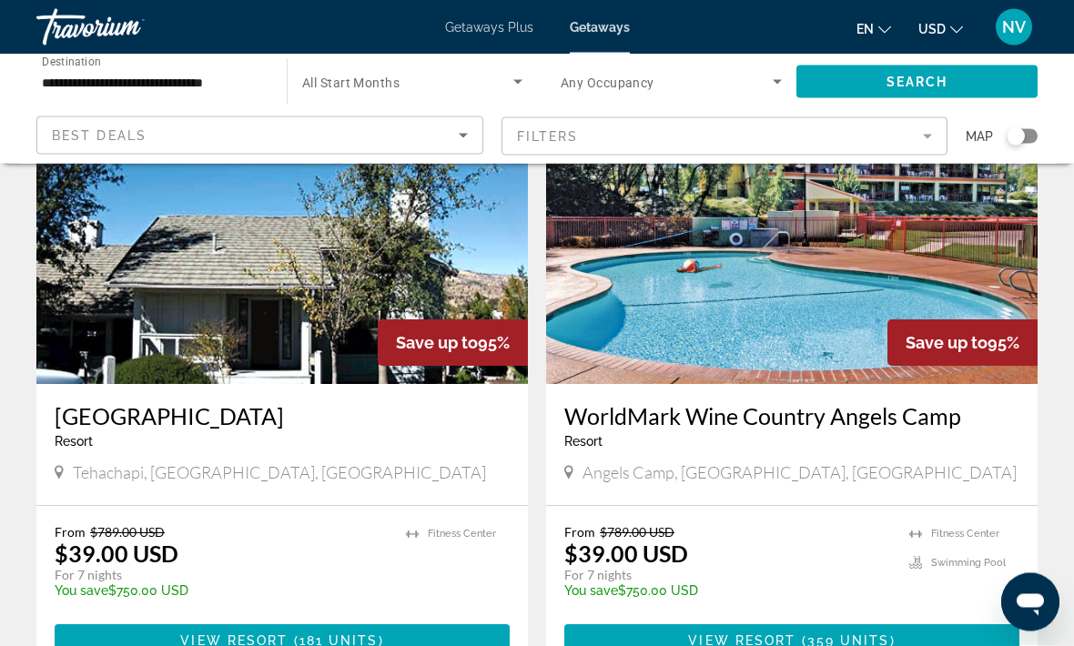
scroll to position [3385, 0]
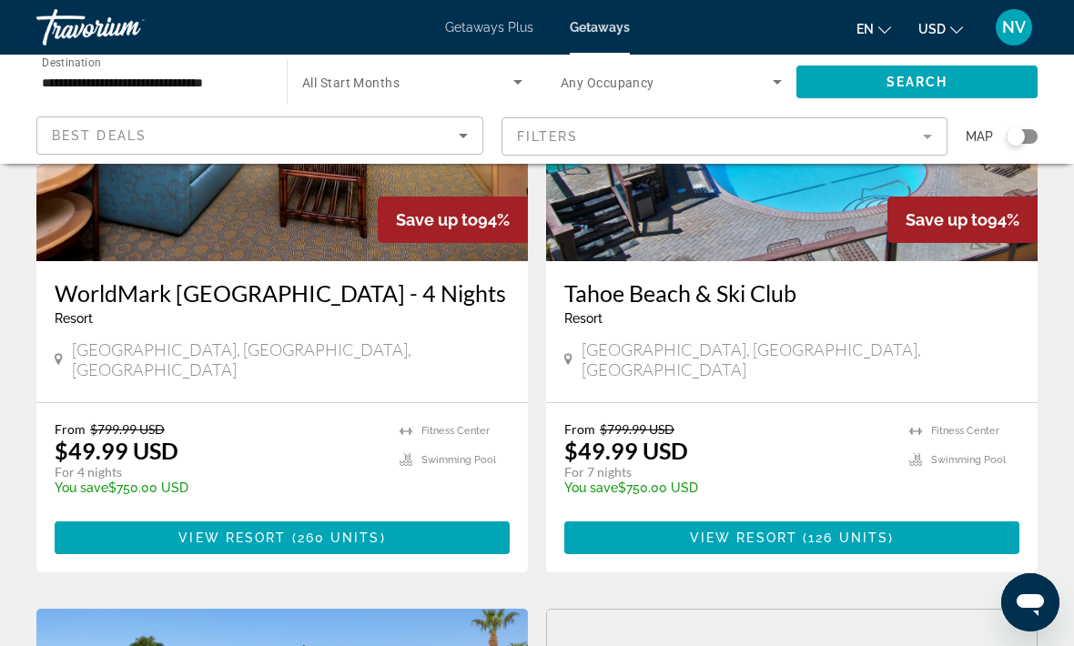
scroll to position [2173, 0]
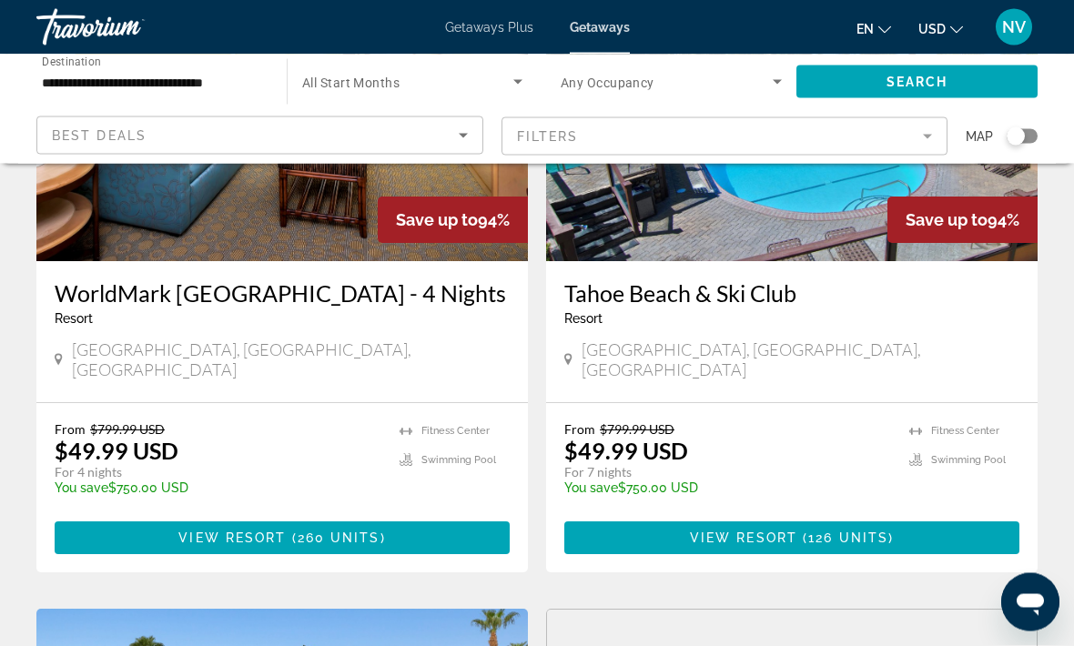
click at [413, 517] on span "Main content" at bounding box center [282, 539] width 455 height 44
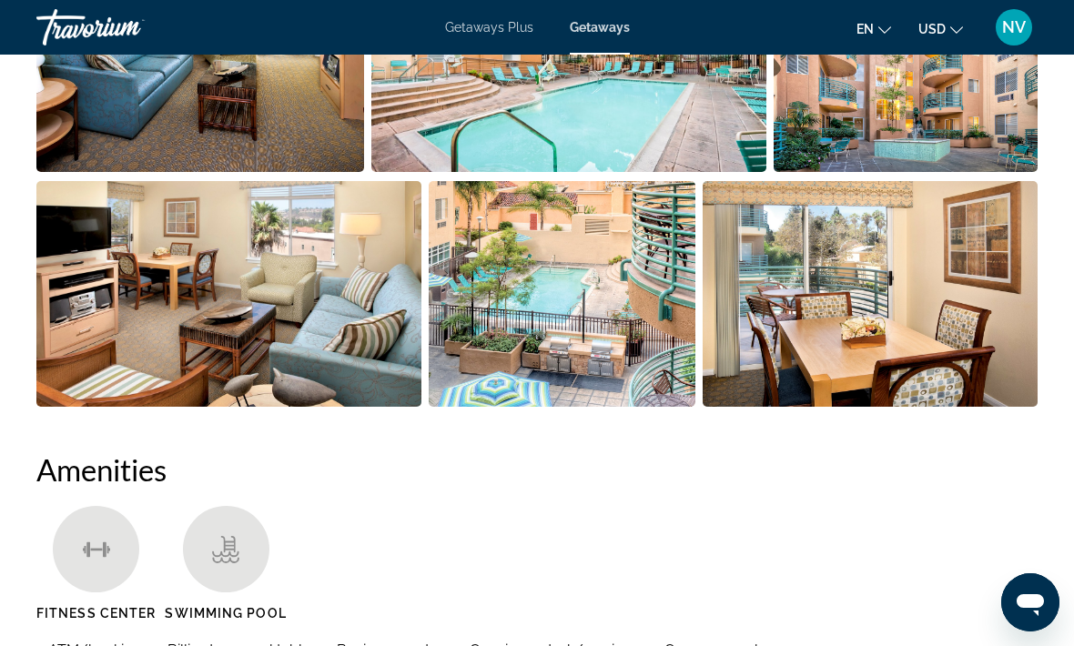
scroll to position [1276, 0]
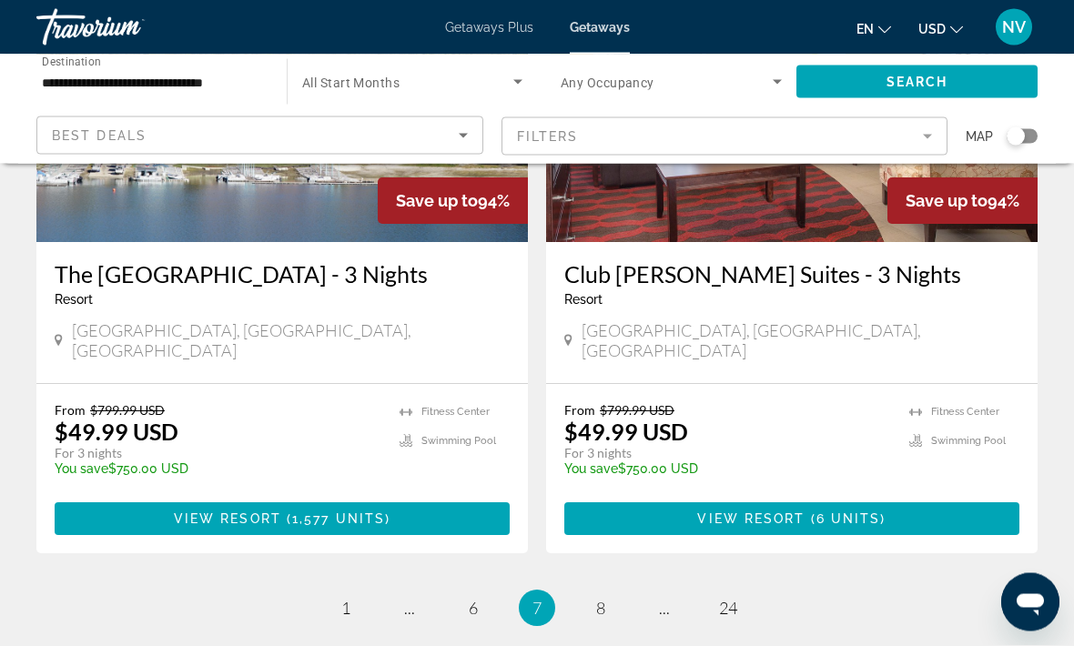
scroll to position [3587, 0]
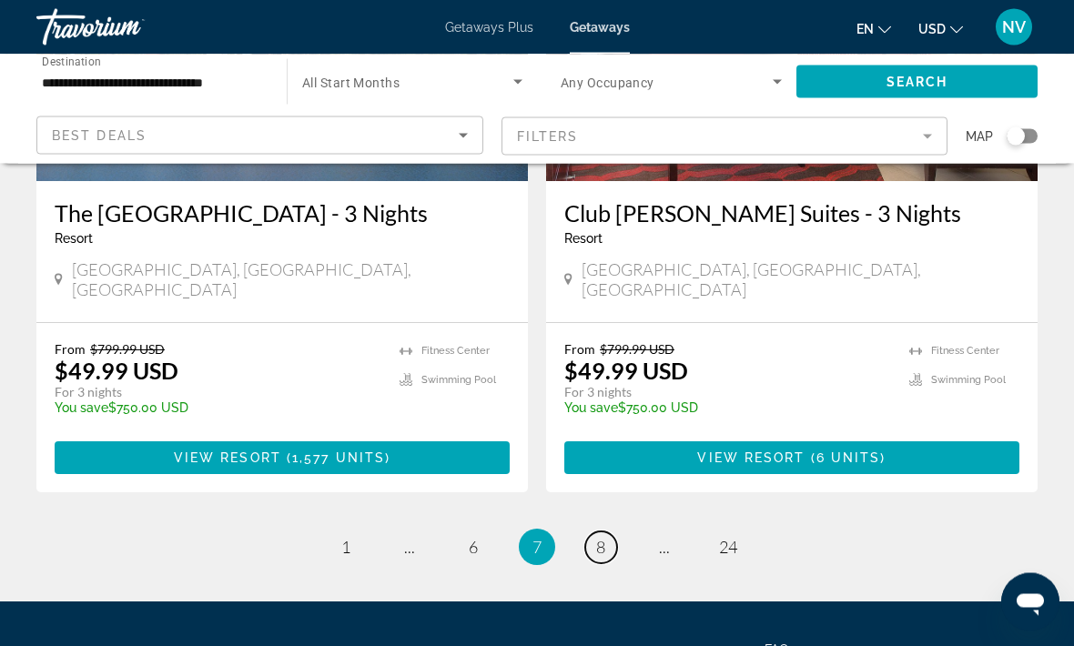
click at [602, 538] on span "8" at bounding box center [600, 548] width 9 height 20
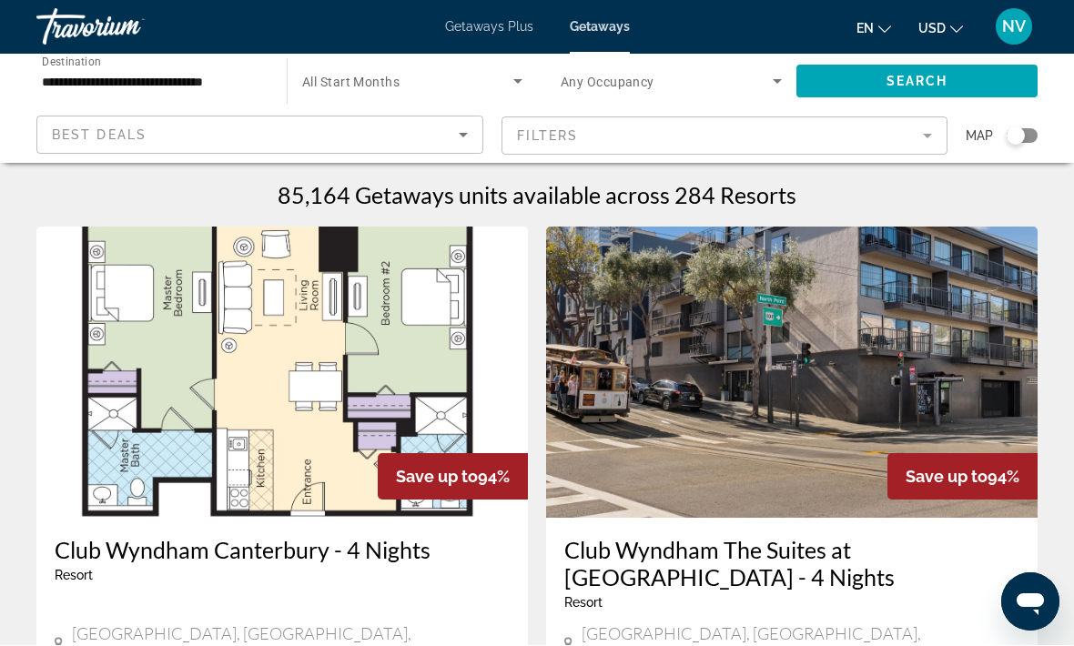
scroll to position [1, 0]
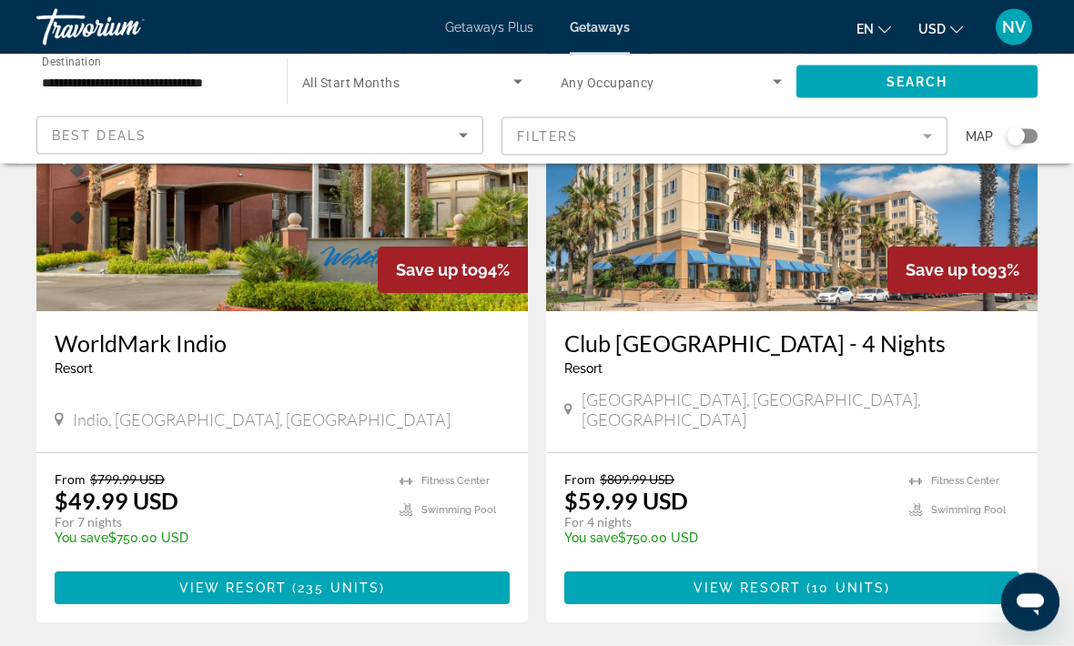
click at [844, 584] on span "Main content" at bounding box center [791, 589] width 455 height 44
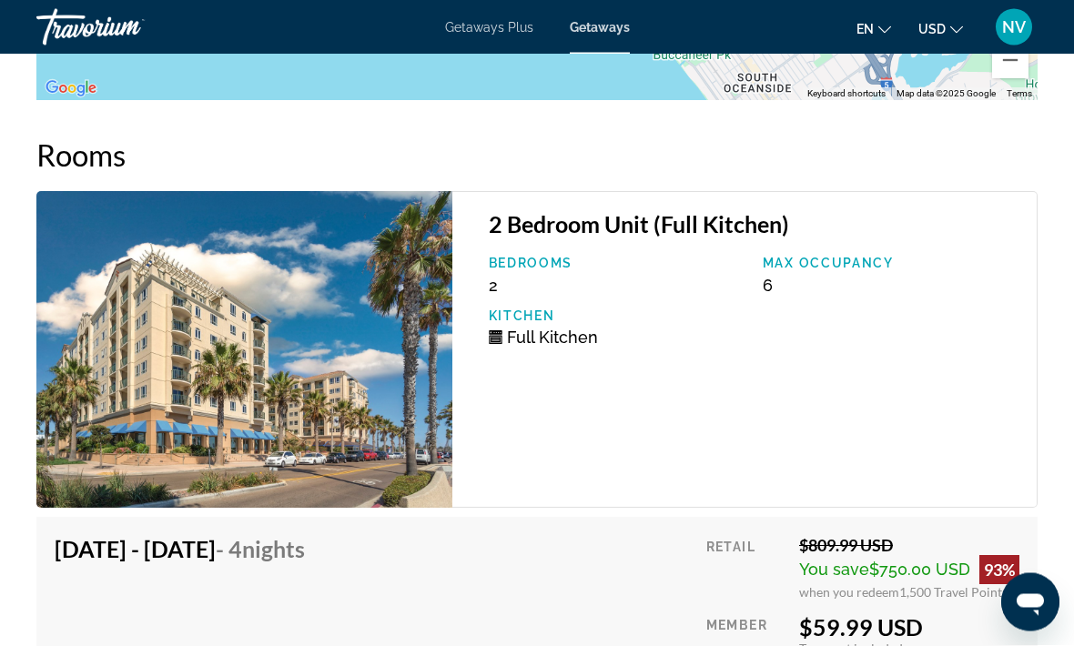
scroll to position [3508, 0]
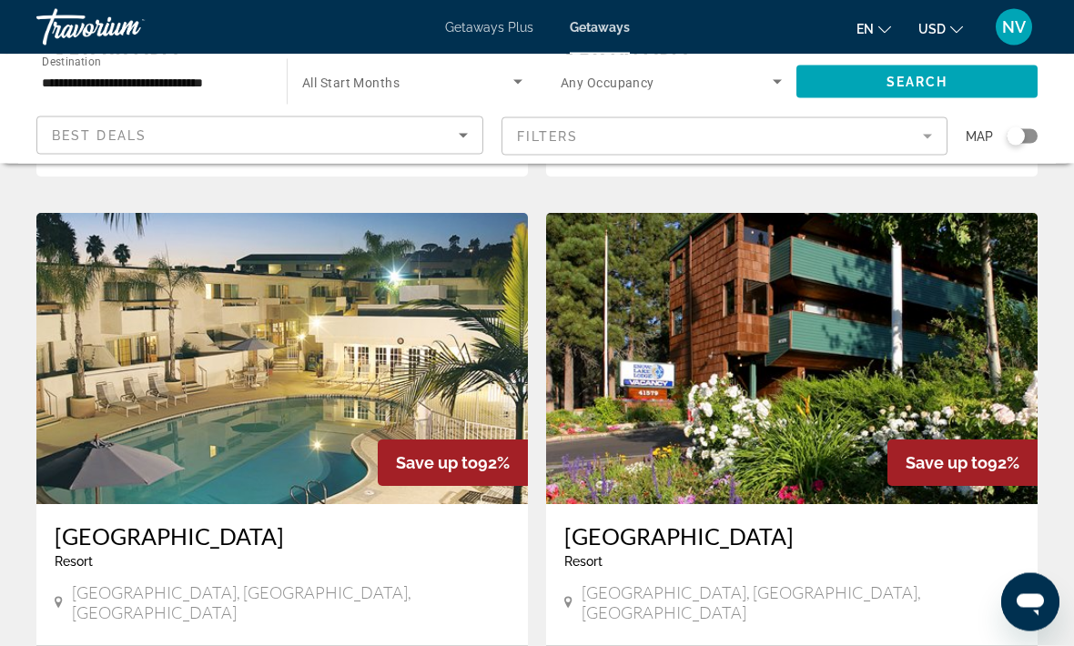
scroll to position [2651, 0]
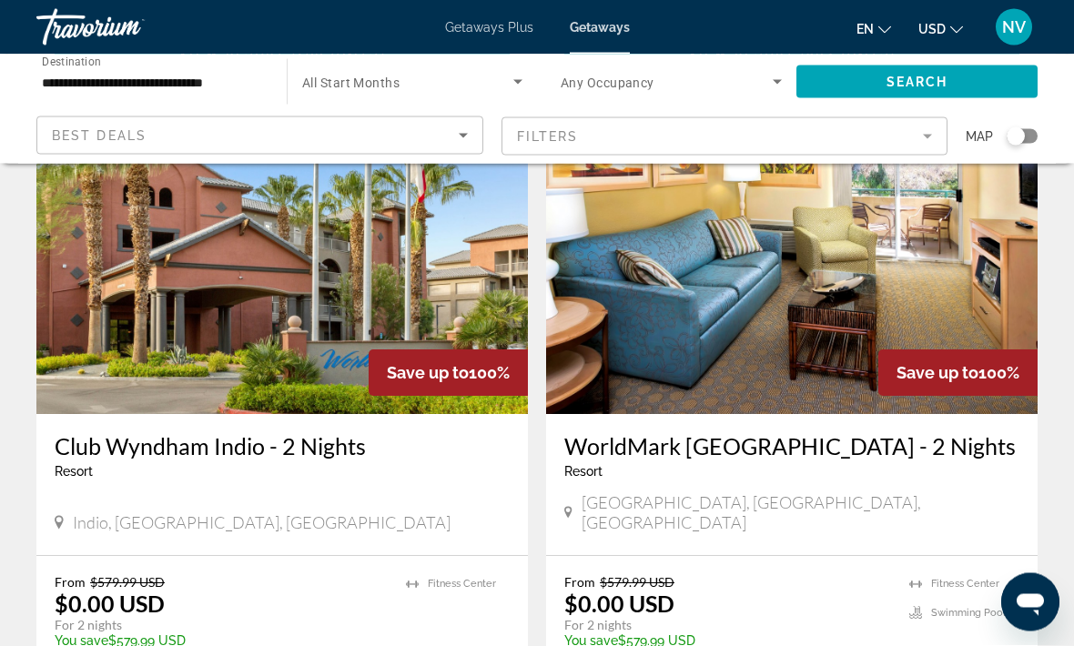
scroll to position [2717, 0]
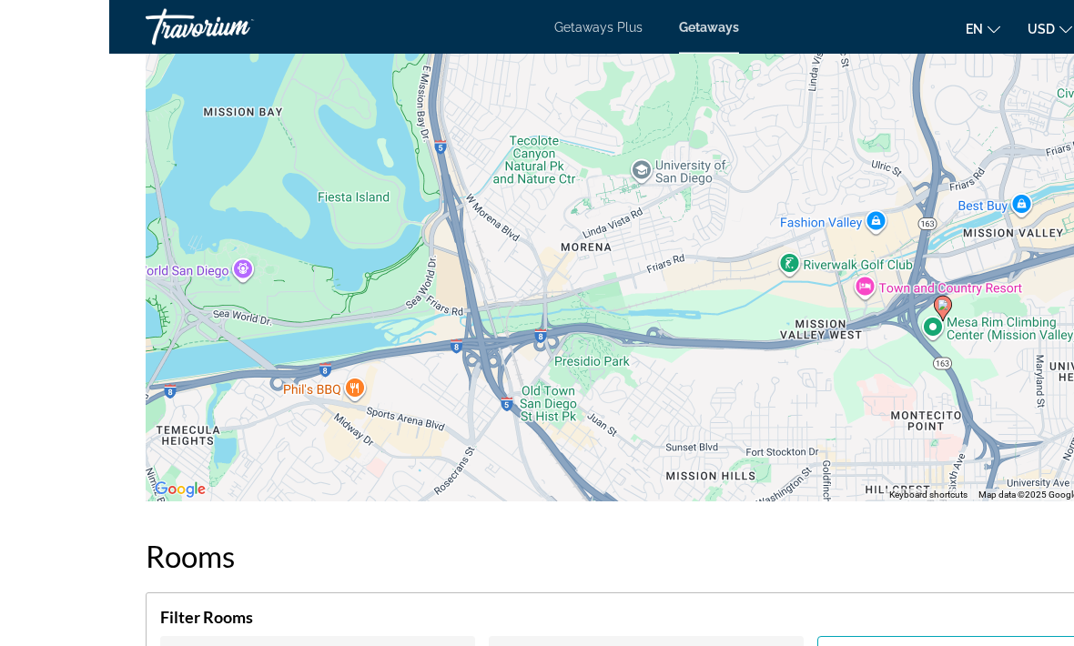
scroll to position [3459, 0]
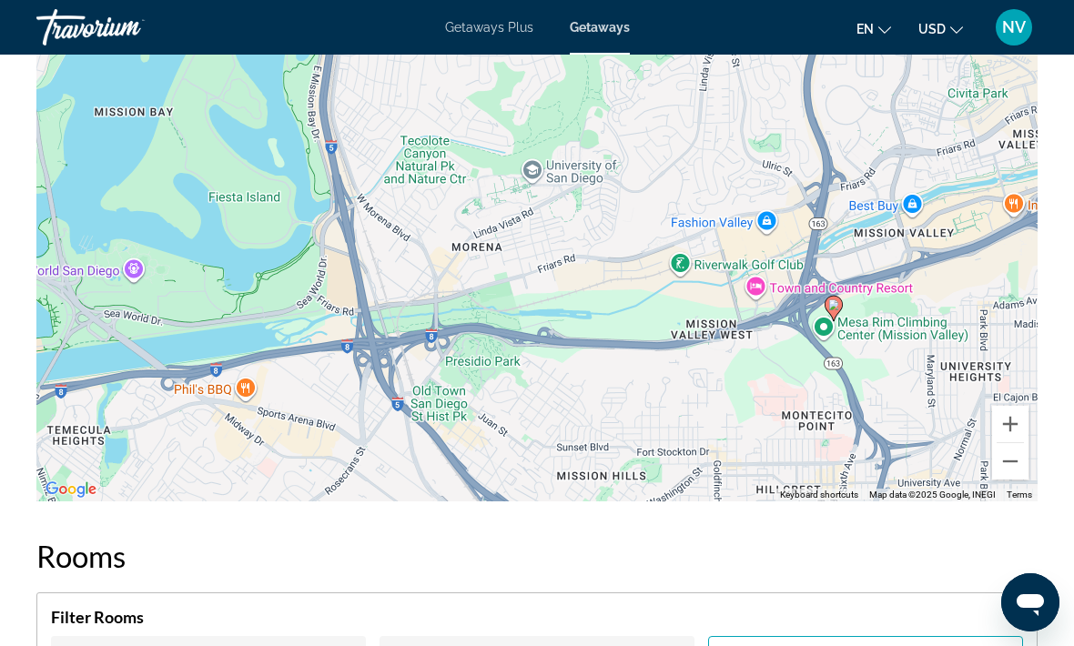
click at [1013, 443] on button "Zoom out" at bounding box center [1010, 461] width 36 height 36
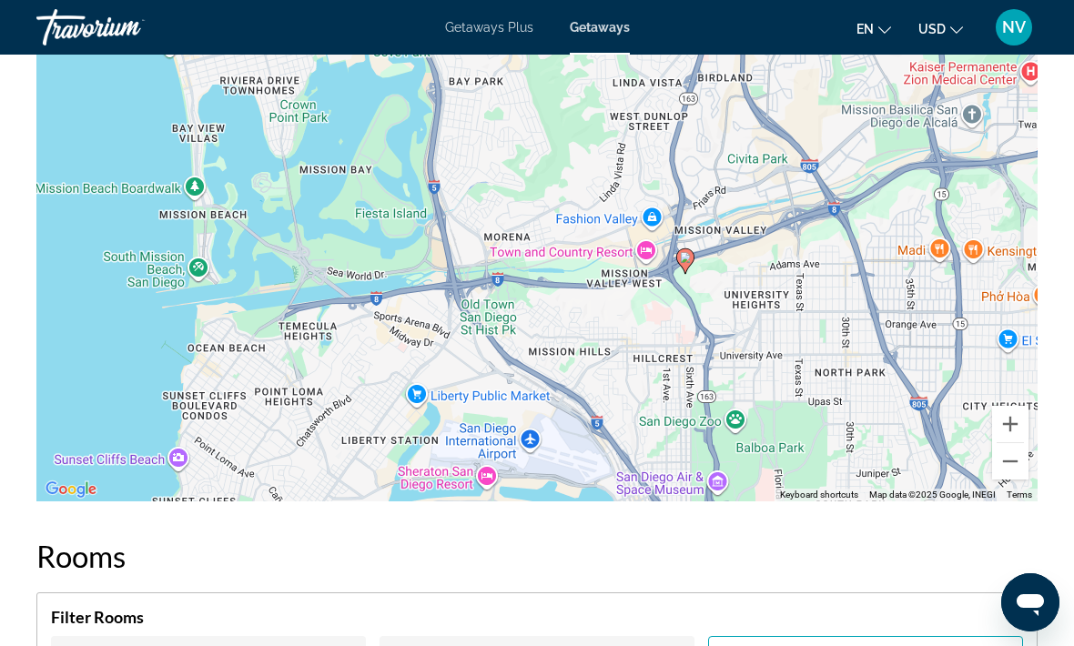
click at [1003, 445] on button "Zoom out" at bounding box center [1010, 461] width 36 height 36
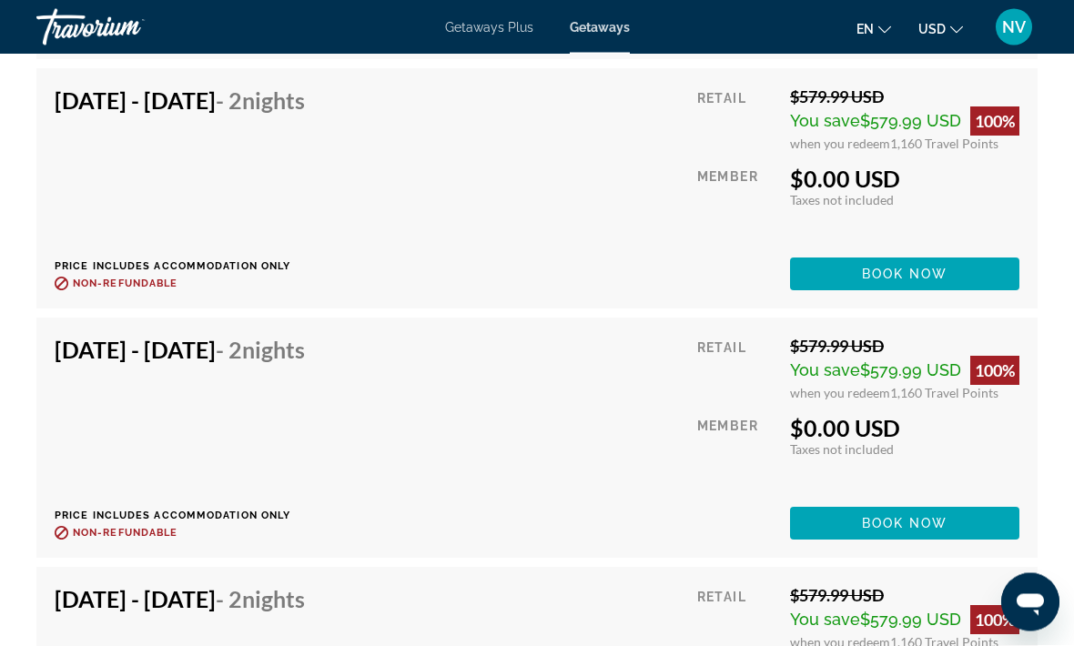
scroll to position [4686, 0]
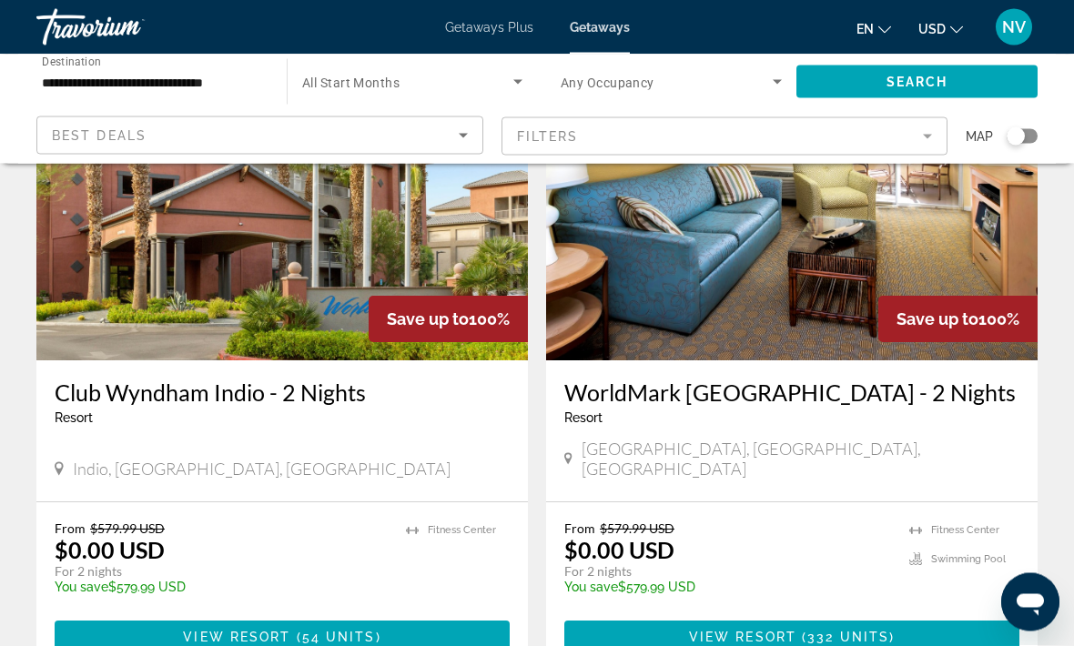
scroll to position [2762, 0]
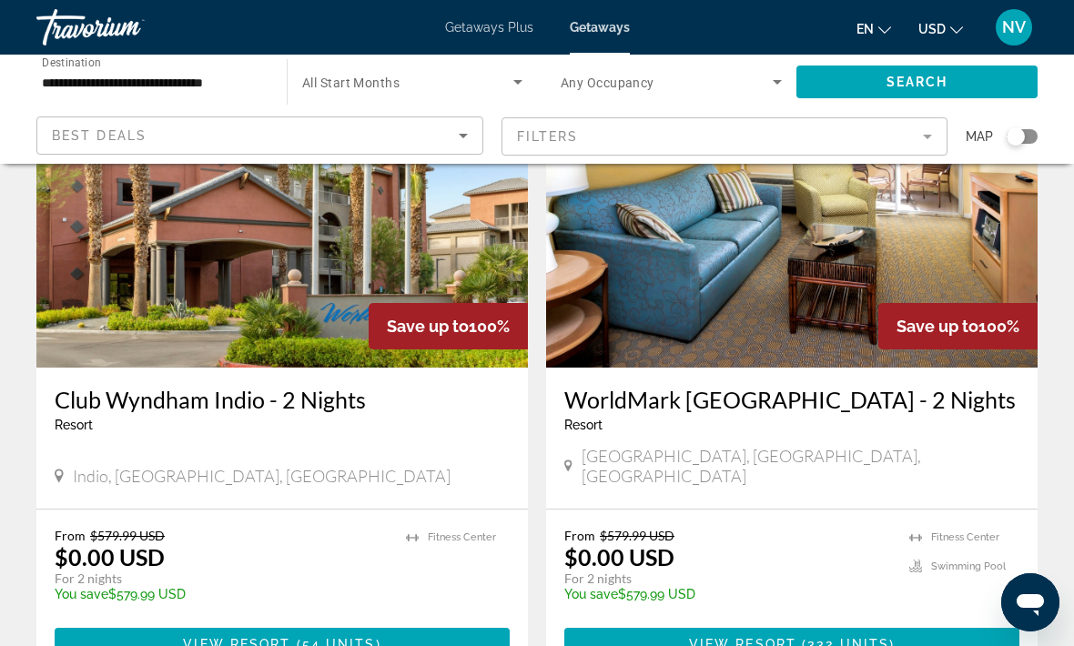
click at [831, 623] on span "Main content" at bounding box center [791, 645] width 455 height 44
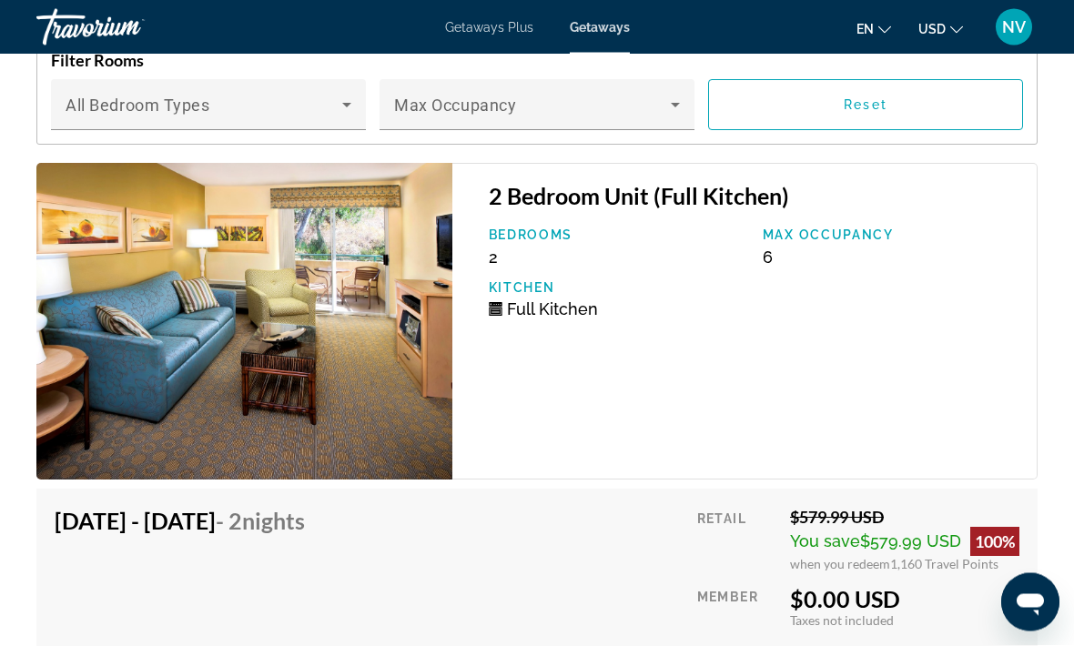
scroll to position [4016, 0]
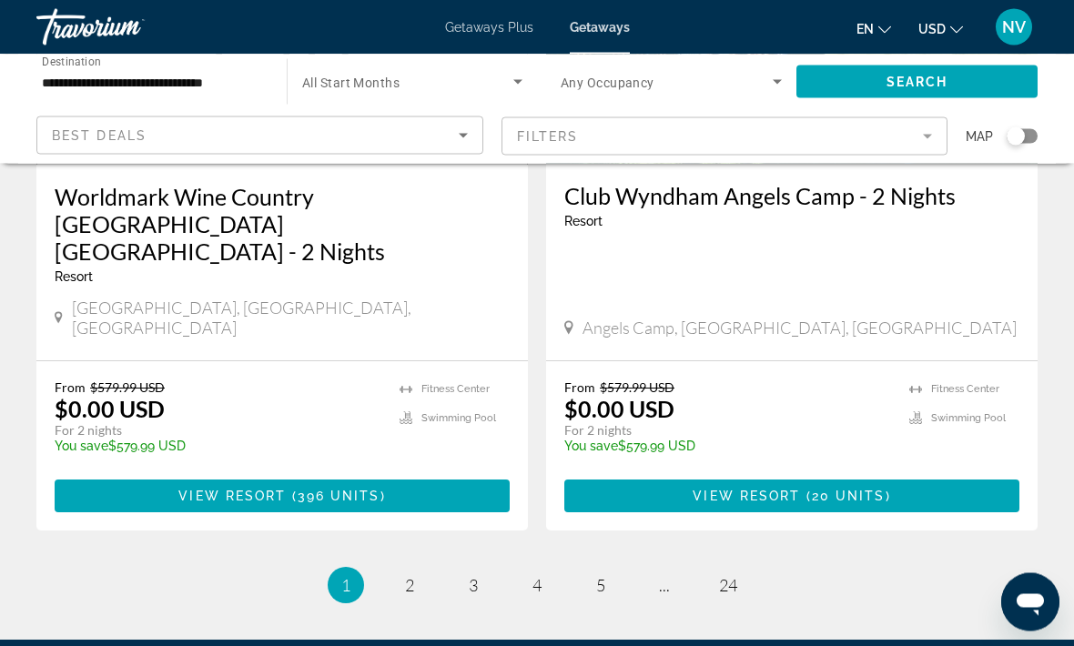
scroll to position [3615, 0]
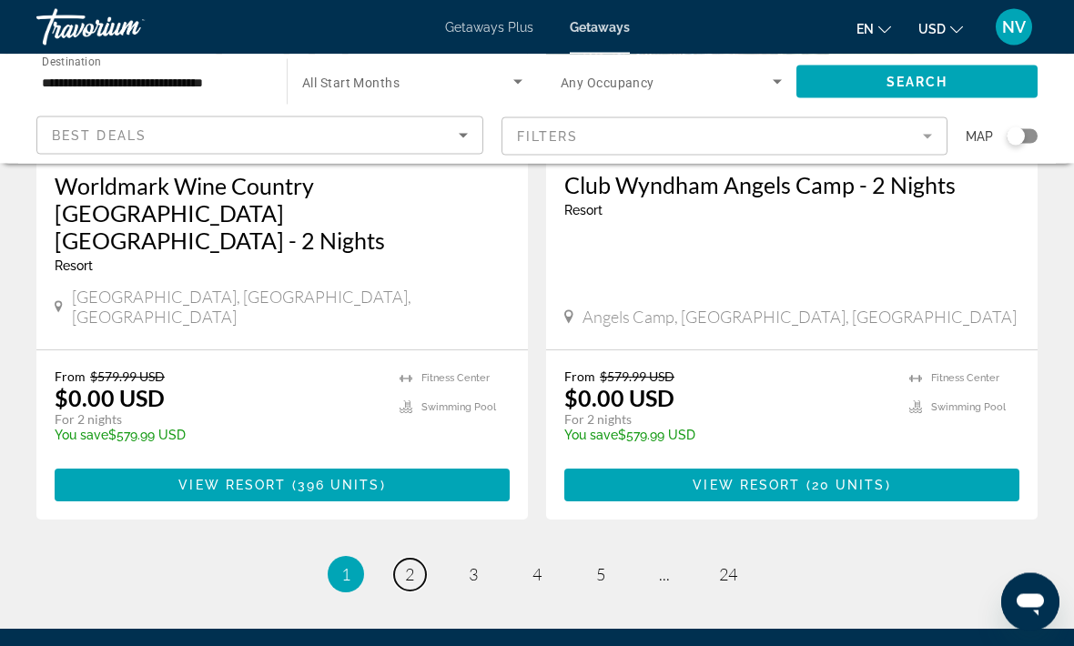
click at [414, 560] on link "page 2" at bounding box center [410, 576] width 32 height 32
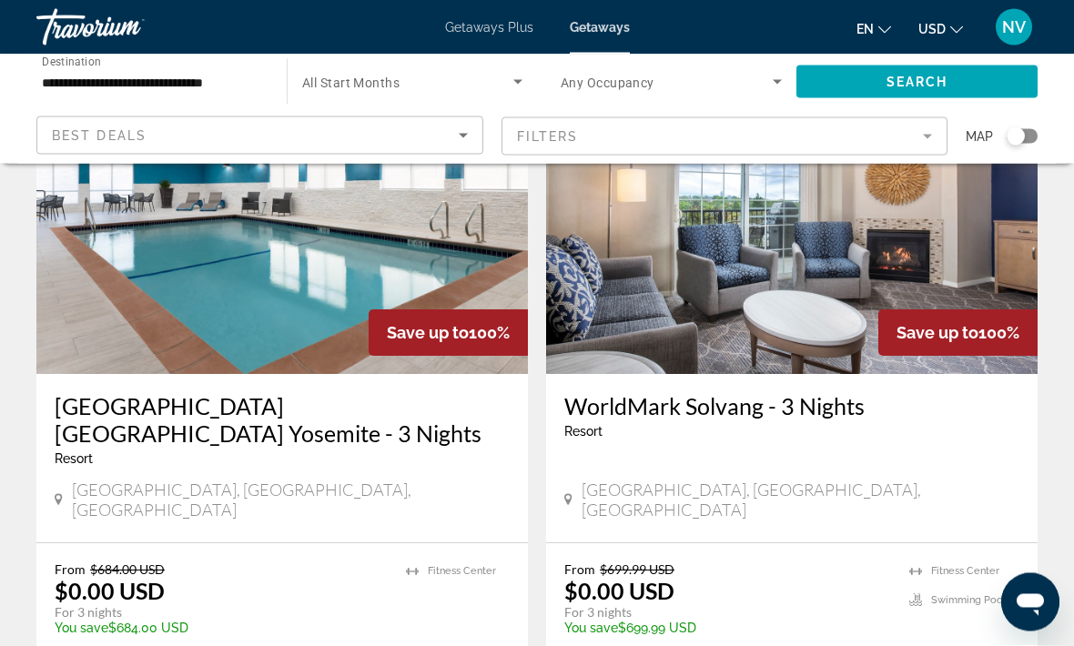
scroll to position [3464, 0]
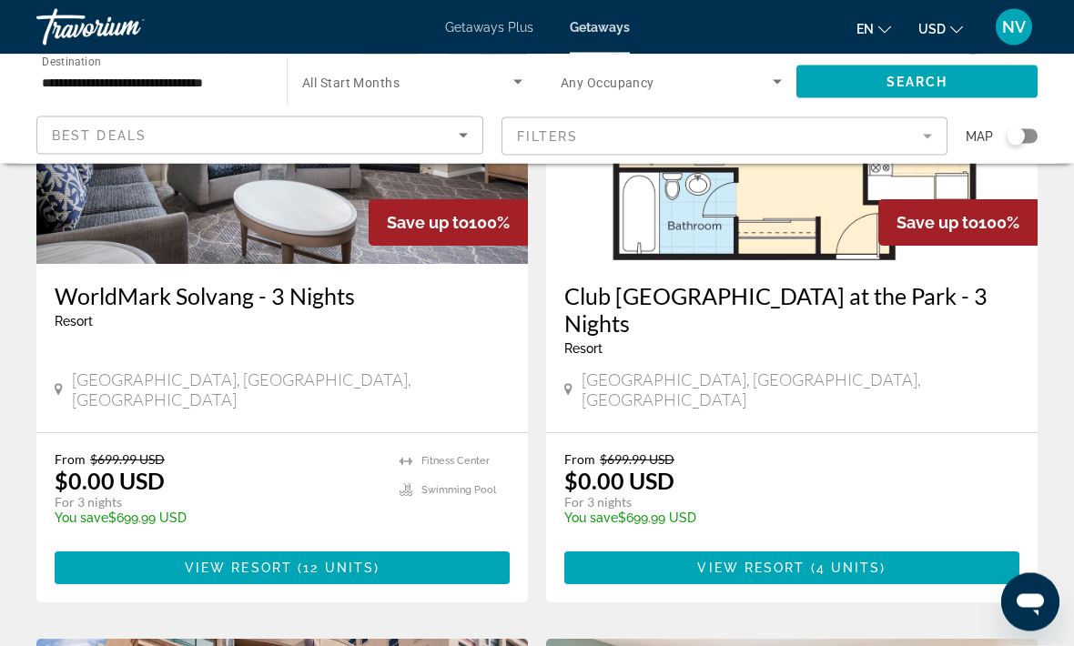
scroll to position [255, 0]
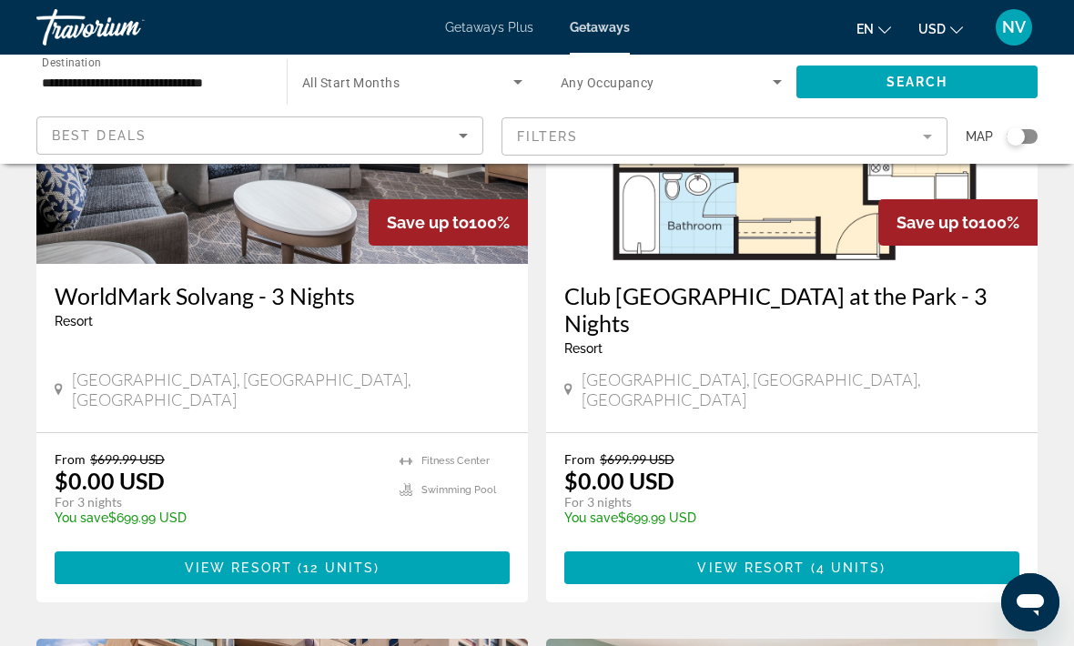
click at [872, 561] on span "4 units" at bounding box center [848, 568] width 65 height 15
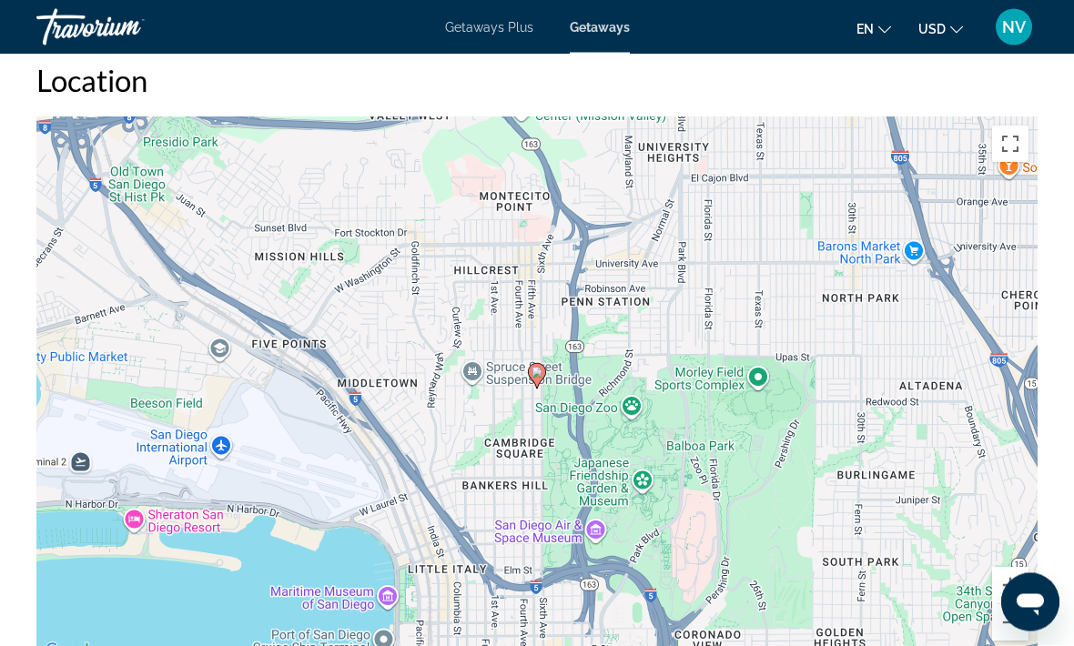
scroll to position [2755, 0]
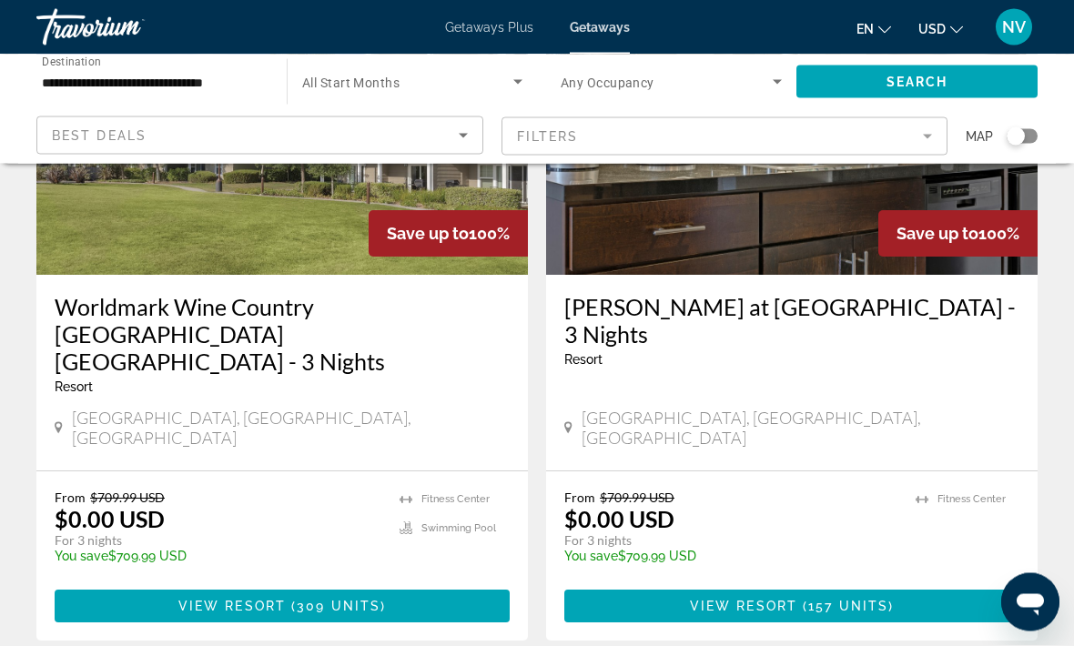
scroll to position [3586, 0]
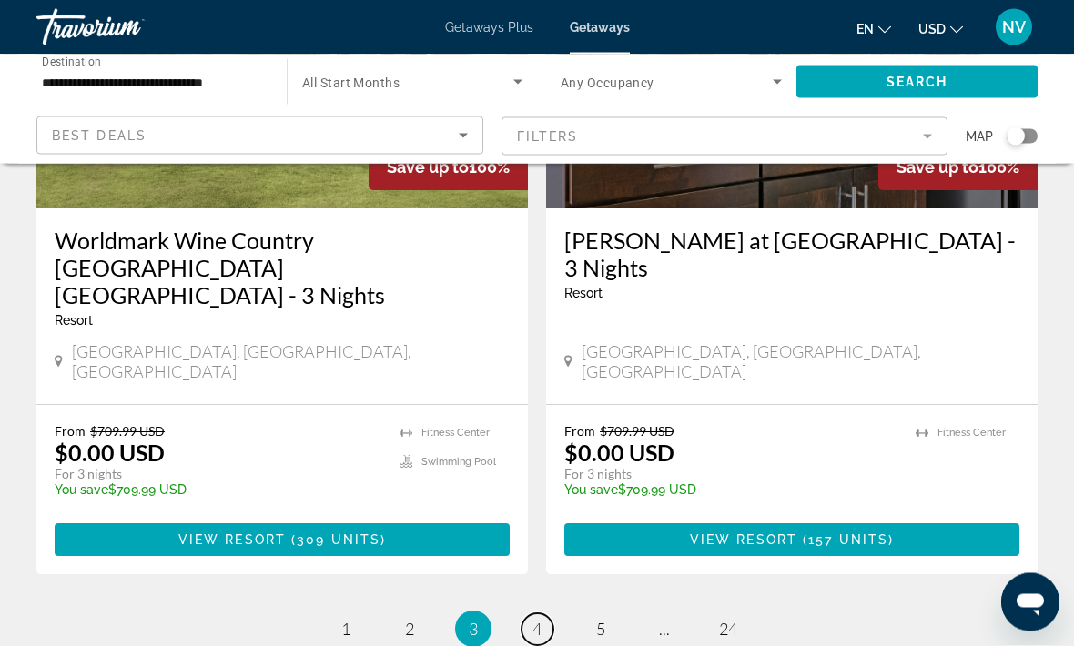
click at [538, 614] on link "page 4" at bounding box center [538, 630] width 32 height 32
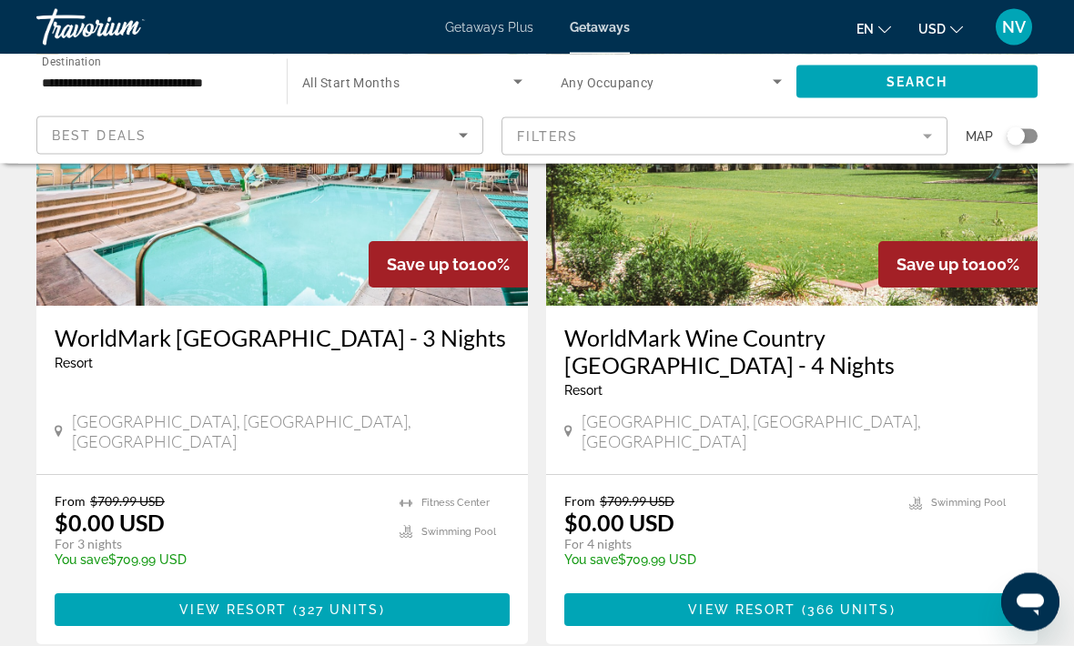
scroll to position [852, 0]
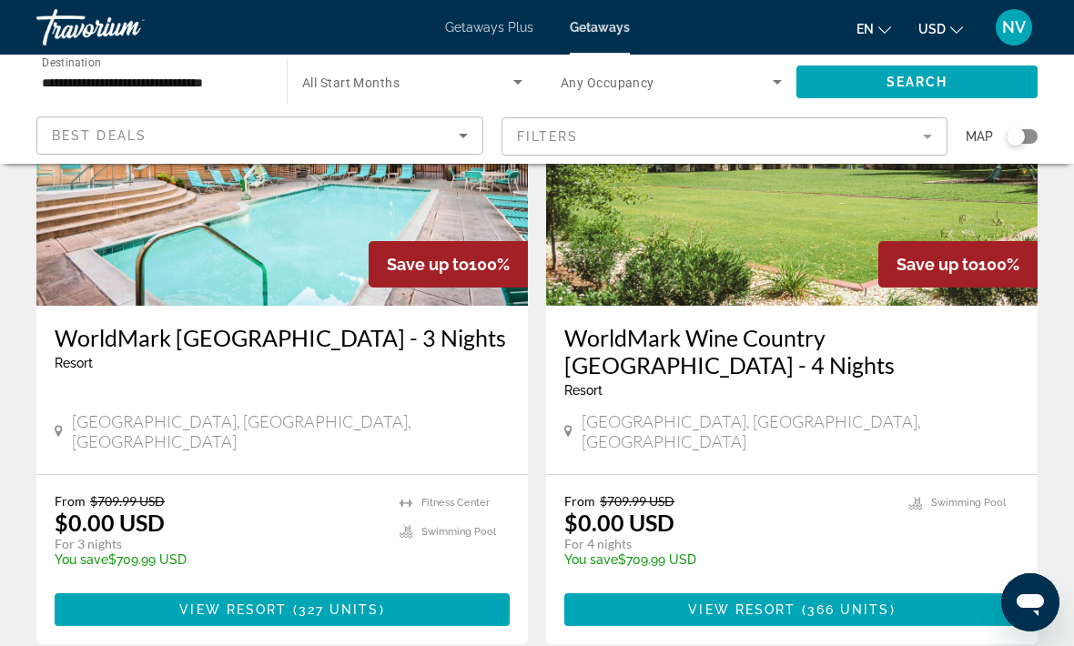
click at [175, 588] on span "Main content" at bounding box center [282, 610] width 455 height 44
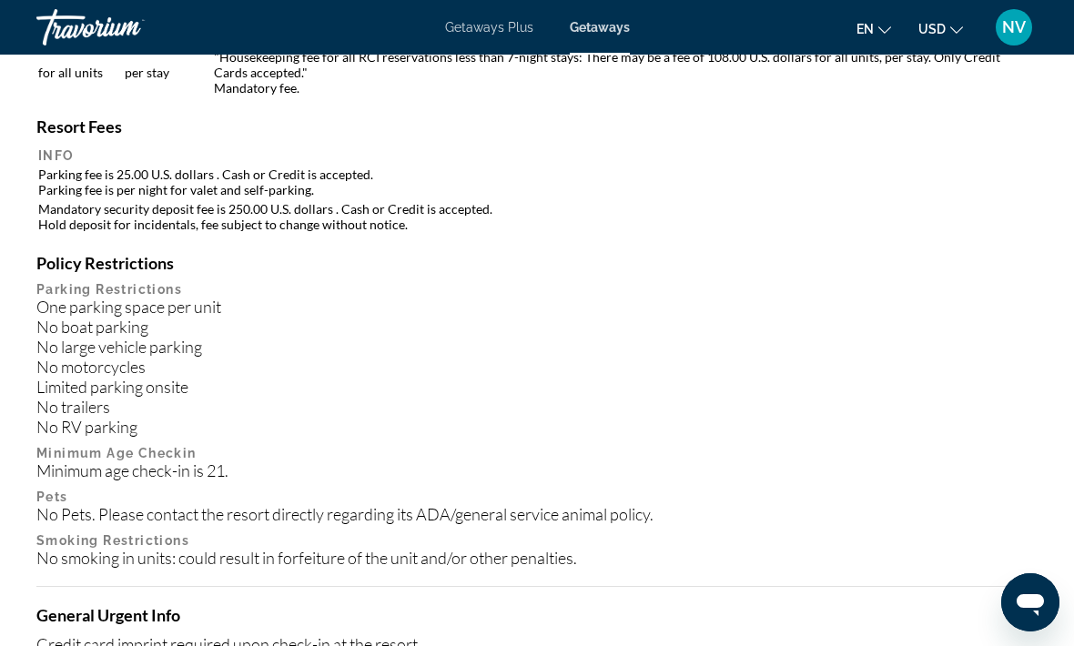
scroll to position [2339, 0]
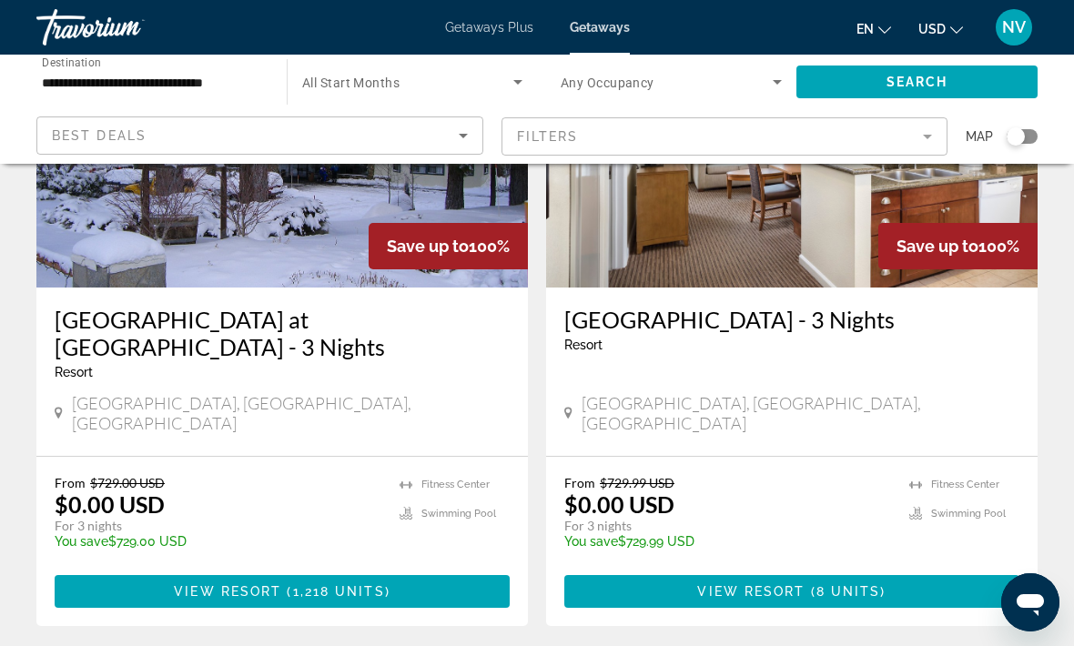
scroll to position [2184, 0]
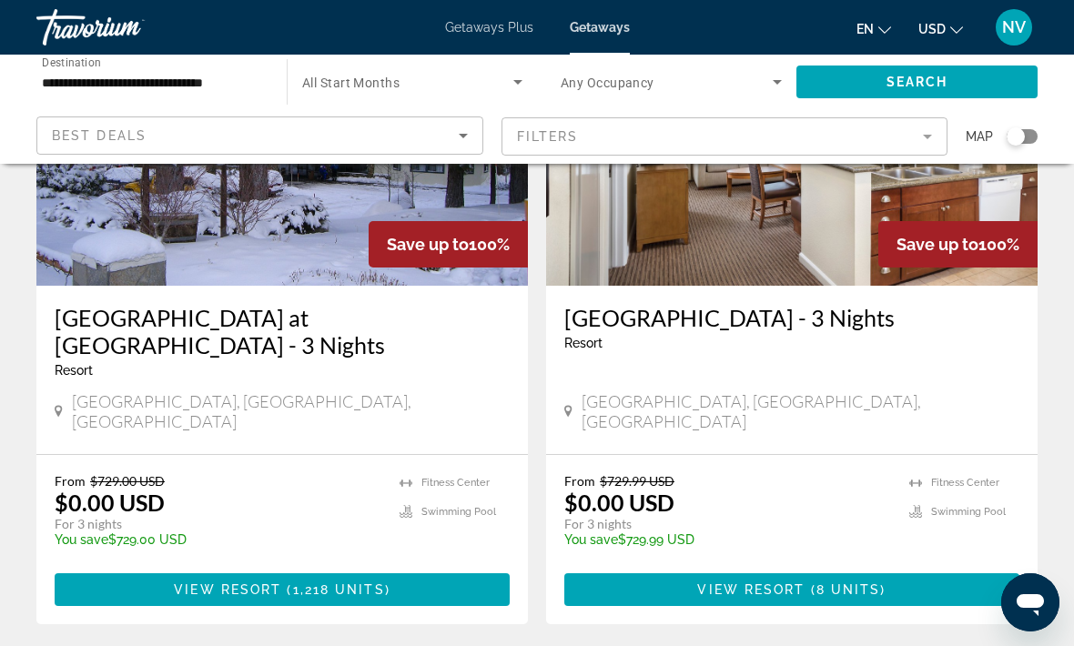
click at [884, 582] on span "( 8 units )" at bounding box center [845, 589] width 81 height 15
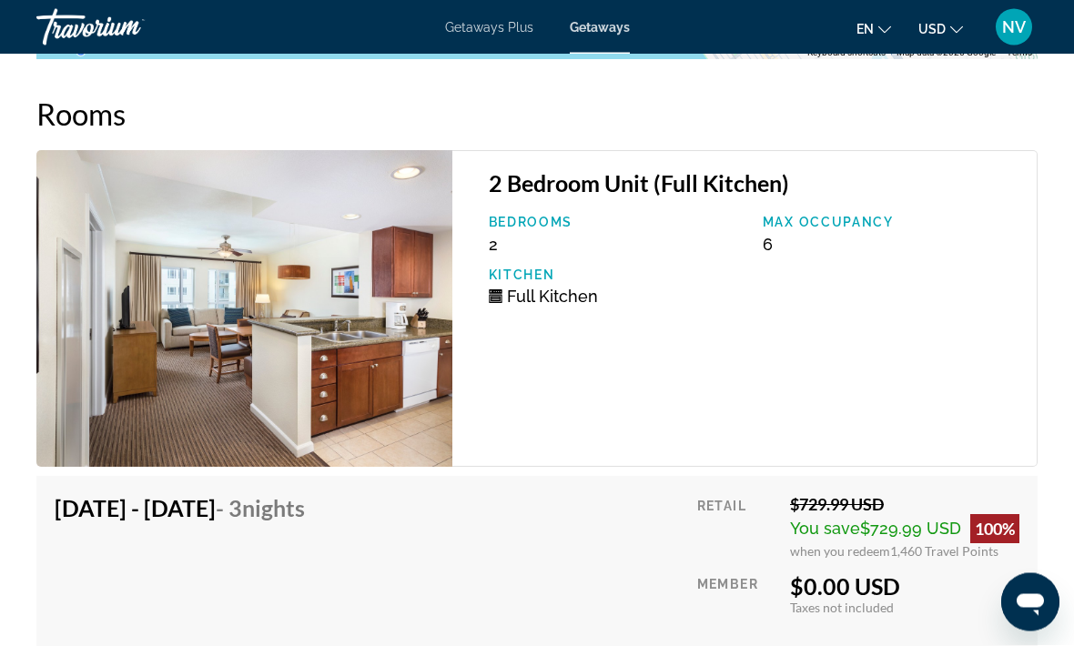
scroll to position [3632, 0]
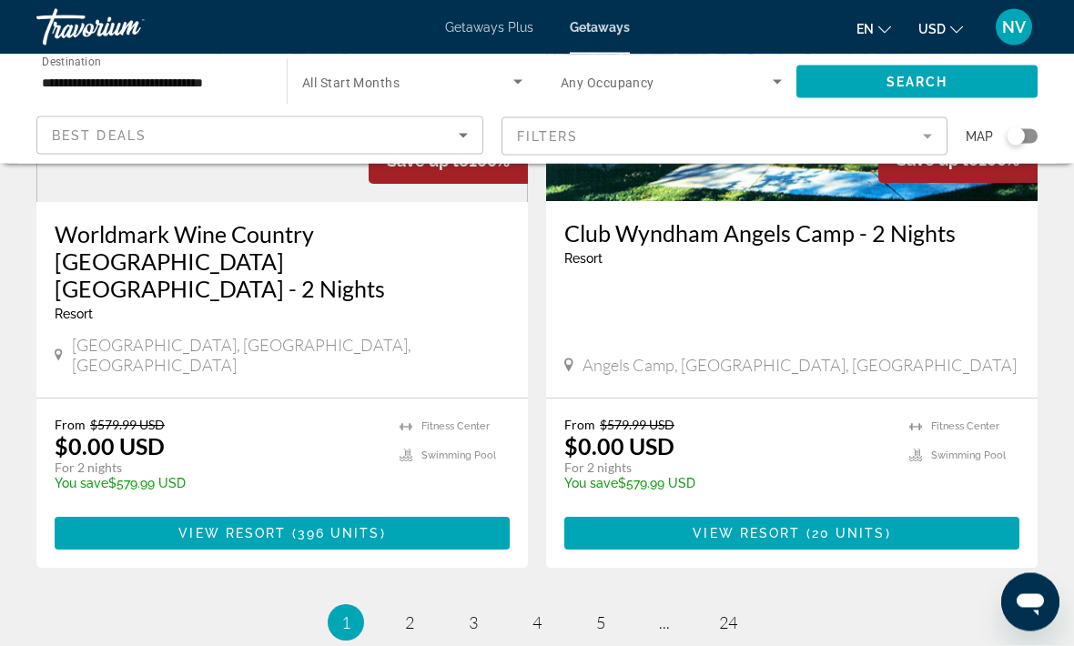
scroll to position [3570, 0]
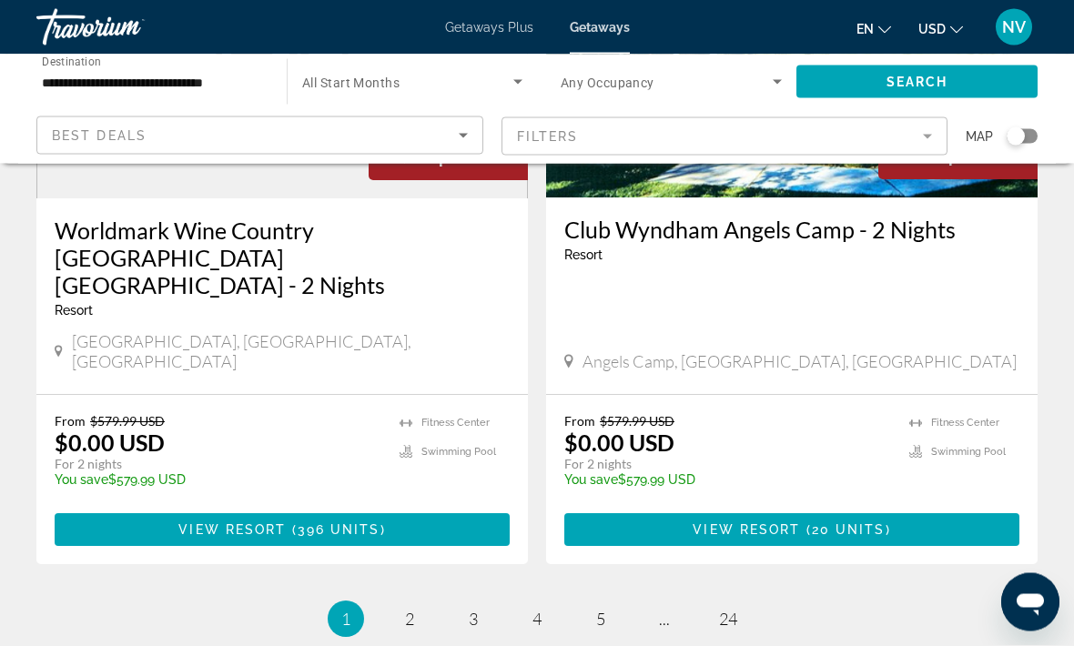
click at [488, 35] on span "Getaways Plus" at bounding box center [489, 27] width 88 height 15
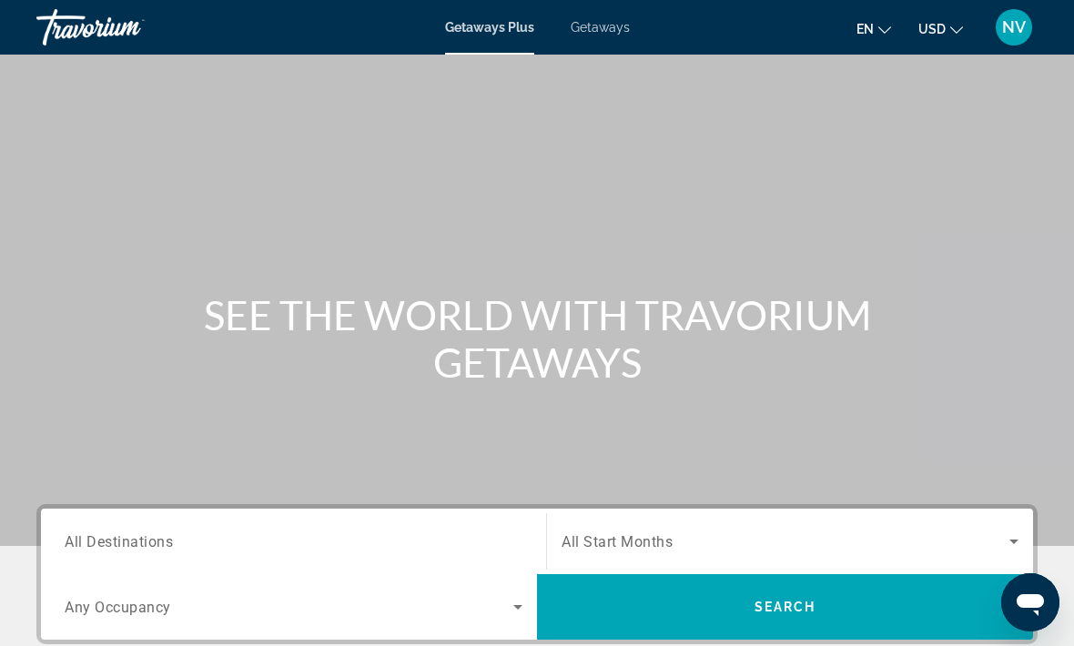
click at [116, 536] on span "All Destinations" at bounding box center [119, 540] width 108 height 17
click at [116, 536] on input "Destination All Destinations" at bounding box center [294, 543] width 458 height 22
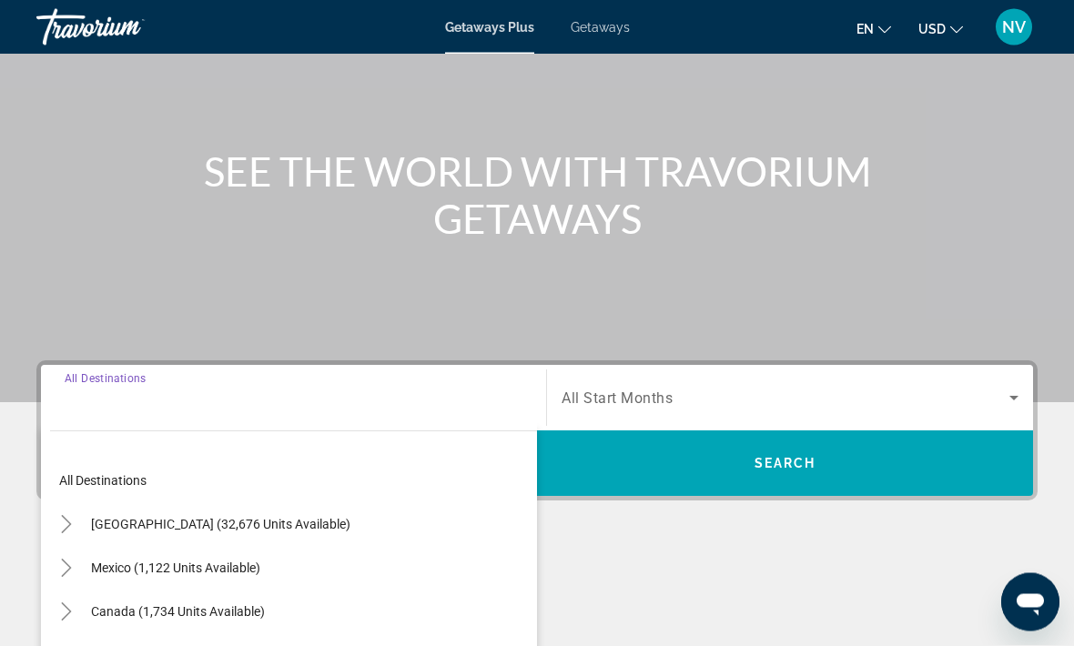
scroll to position [341, 0]
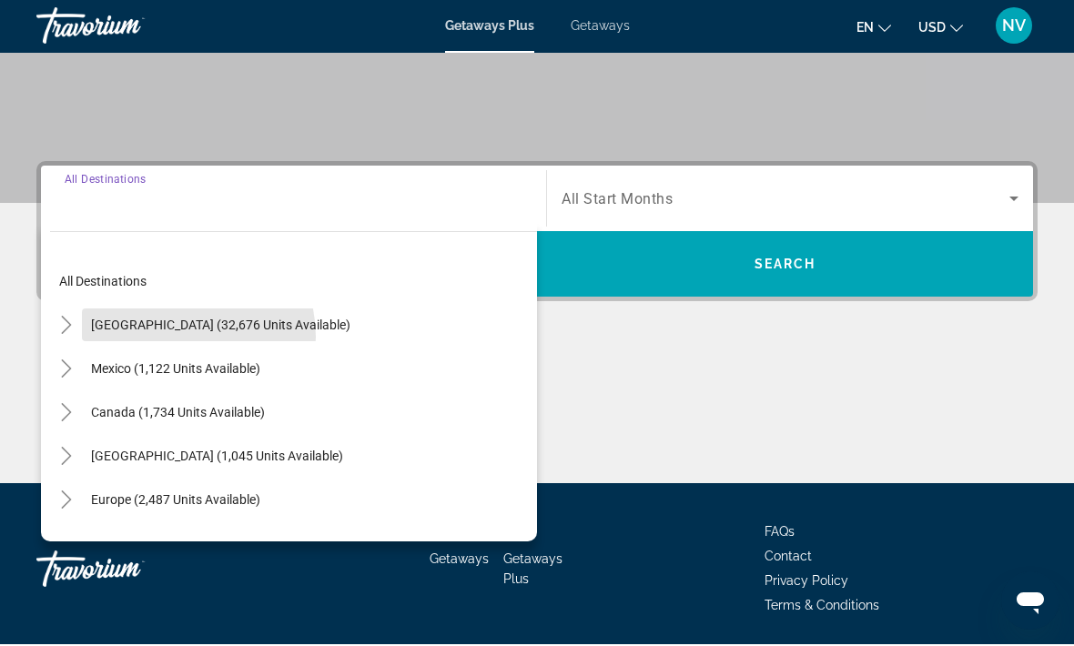
click at [174, 337] on span "Search widget" at bounding box center [221, 327] width 278 height 44
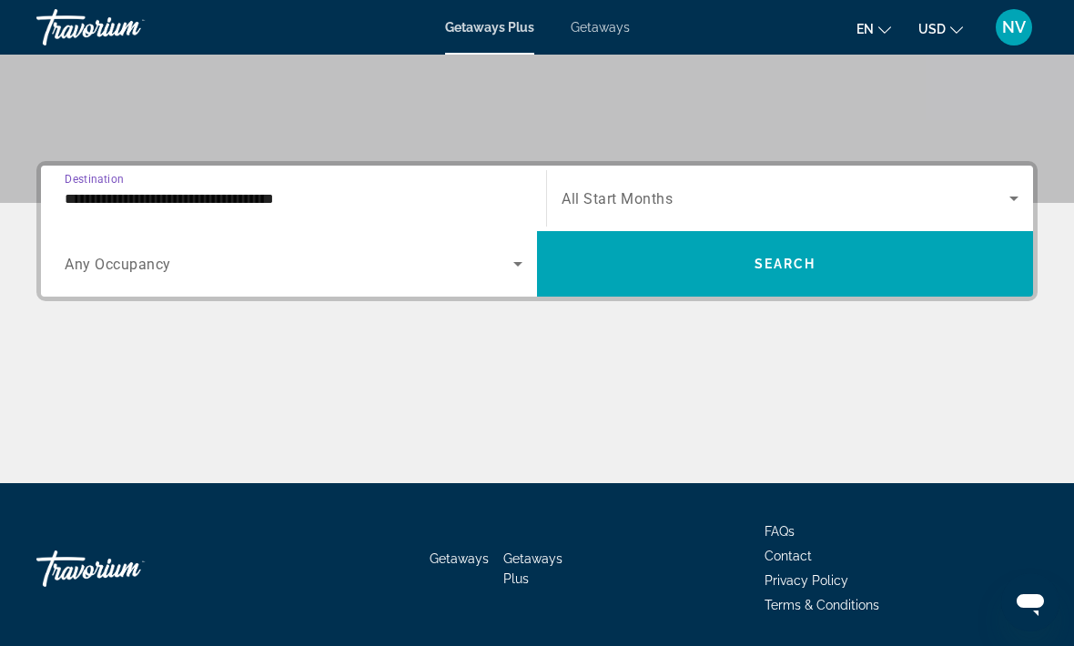
click at [140, 207] on input "**********" at bounding box center [294, 199] width 458 height 22
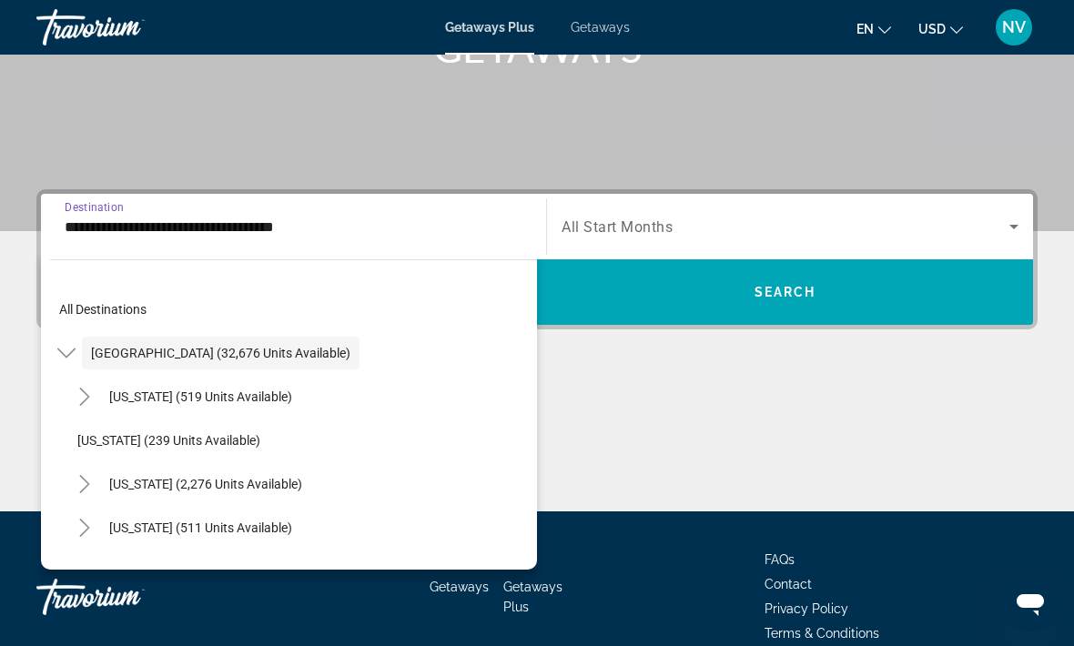
click at [213, 484] on span "[US_STATE] (2,276 units available)" at bounding box center [205, 484] width 193 height 15
type input "**********"
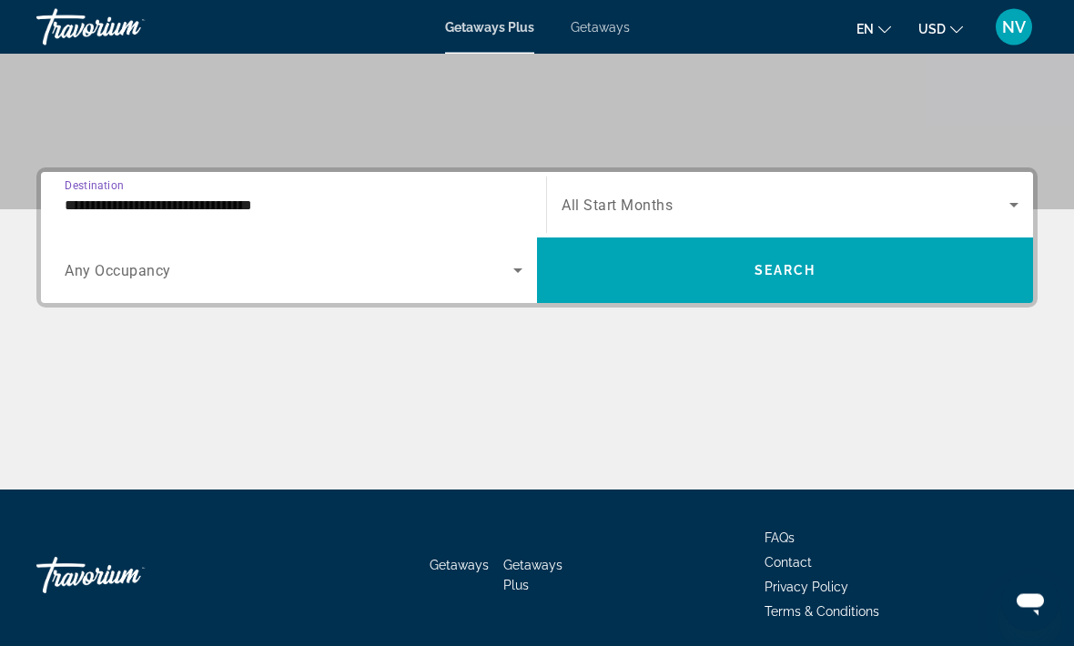
scroll to position [343, 0]
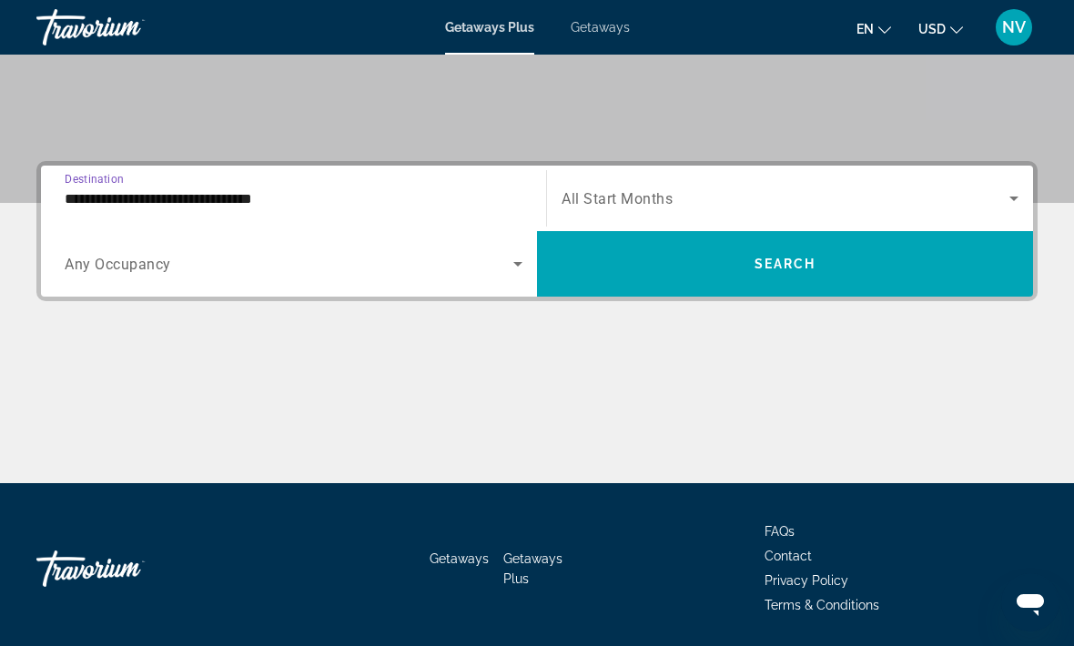
click at [805, 266] on span "Search" at bounding box center [785, 264] width 62 height 15
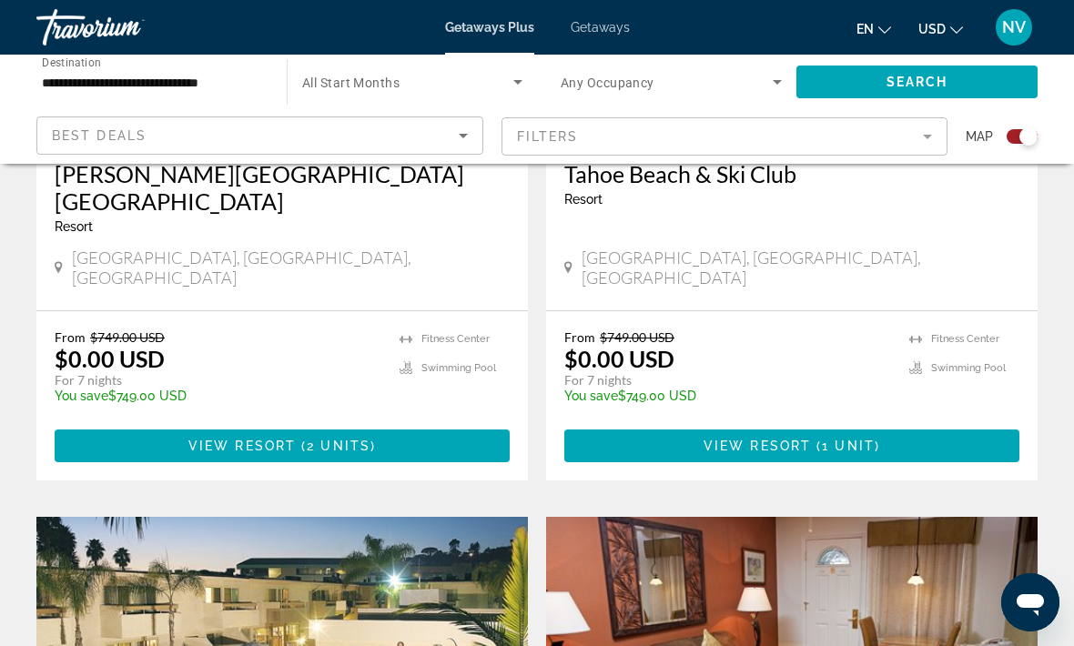
scroll to position [939, 0]
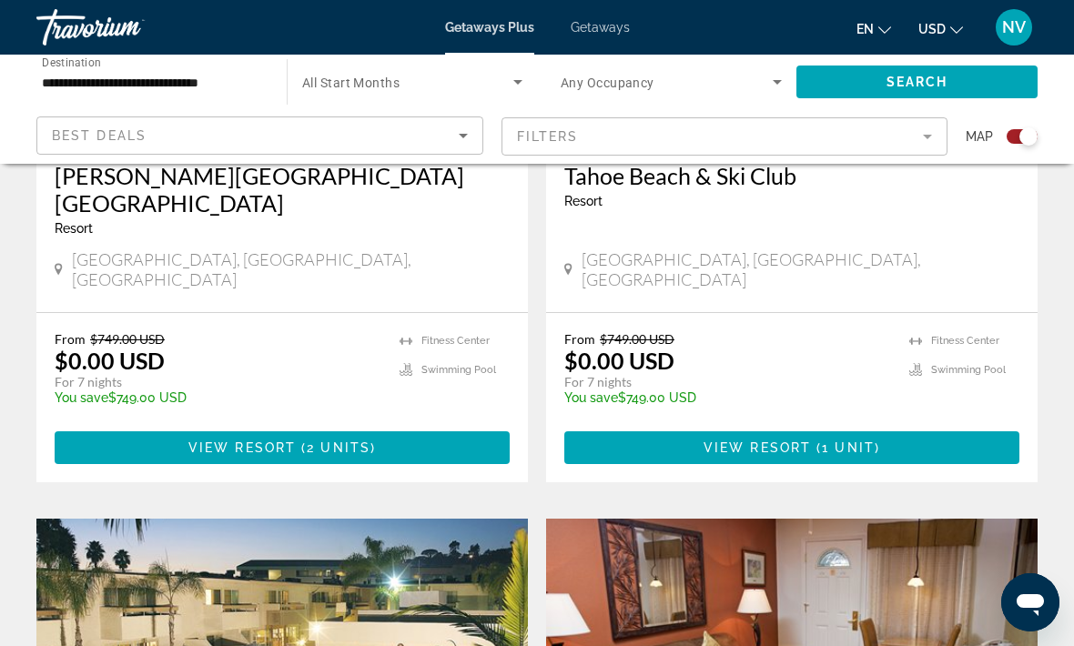
click at [594, 426] on span "Main content" at bounding box center [791, 448] width 455 height 44
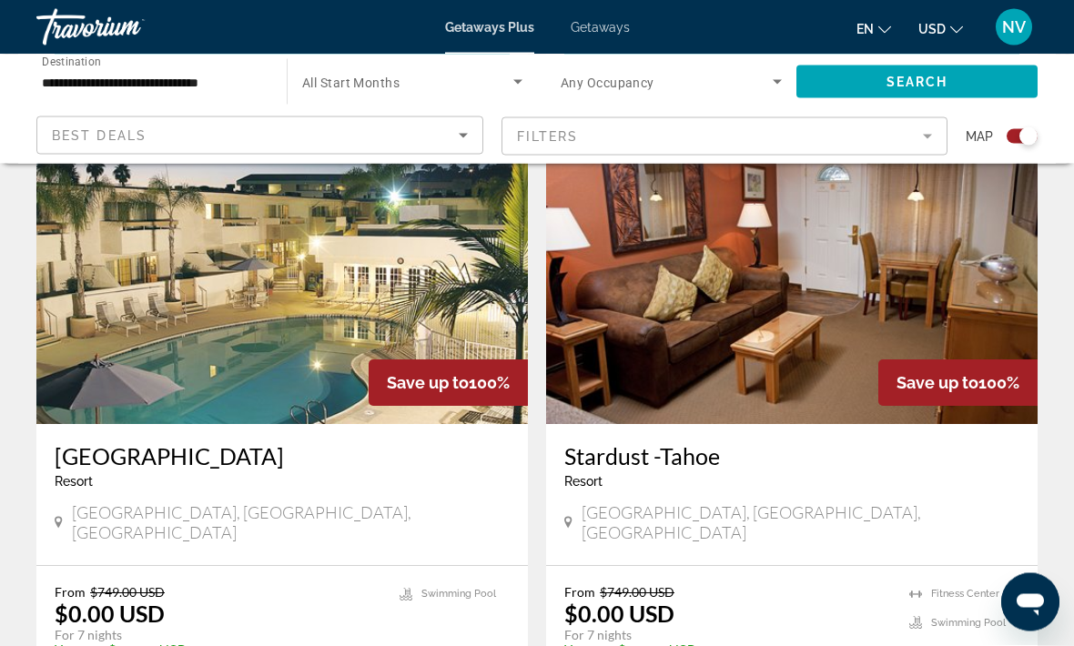
scroll to position [1327, 0]
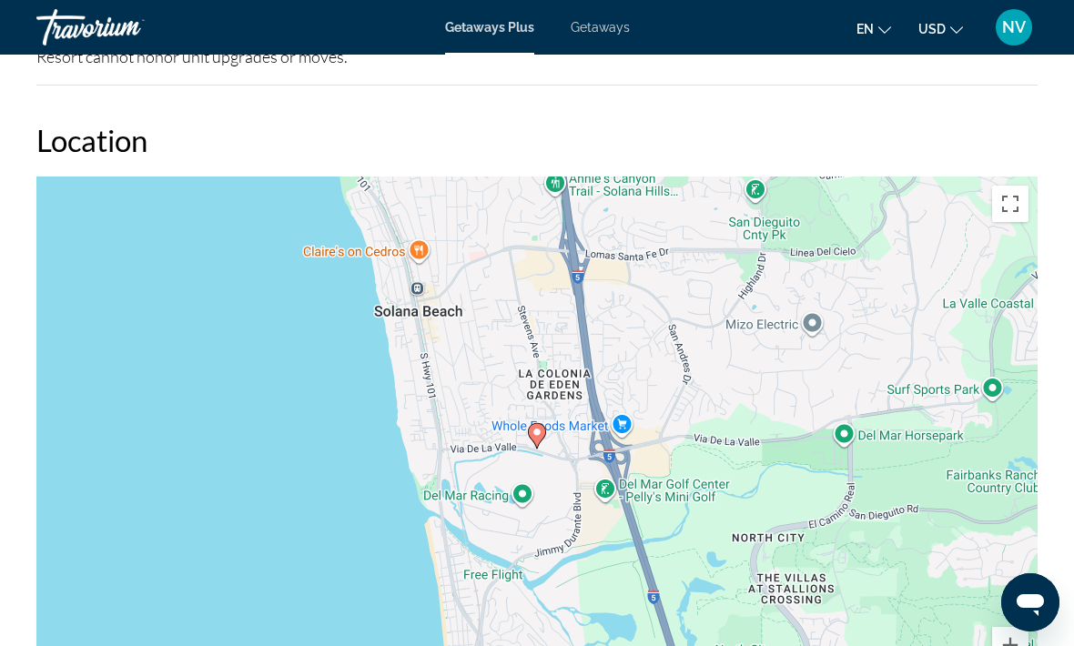
scroll to position [2790, 0]
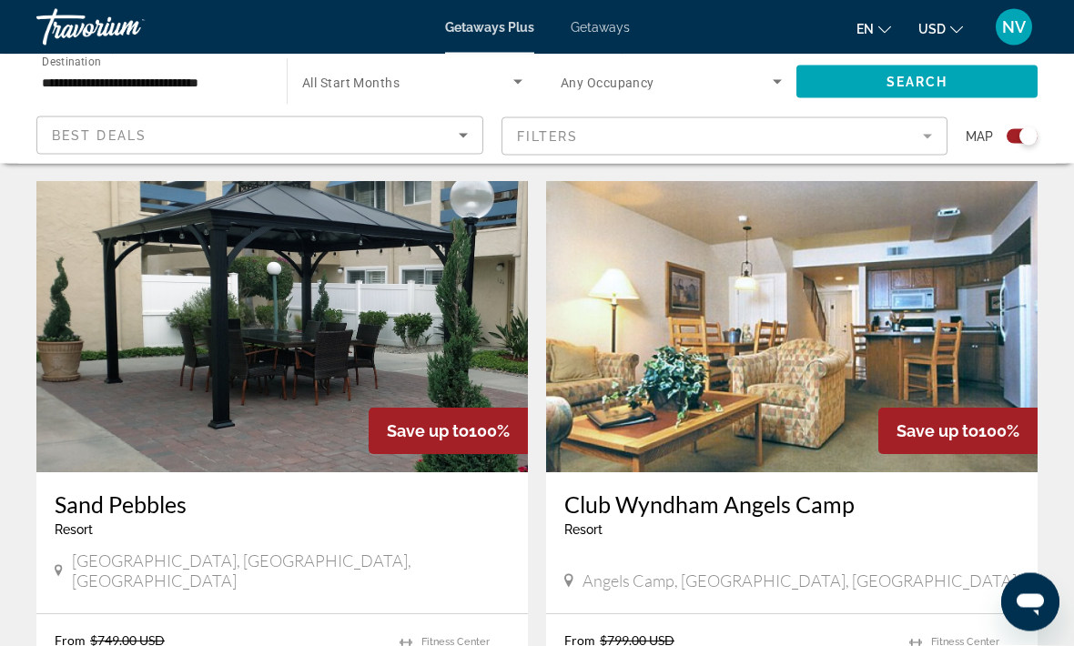
scroll to position [1916, 0]
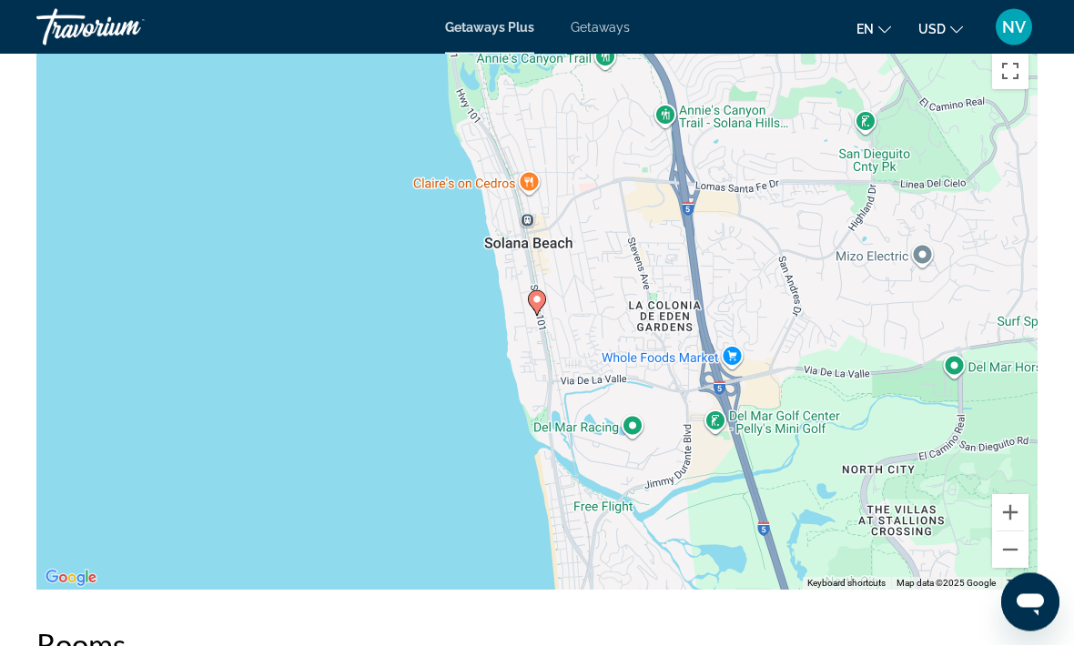
scroll to position [2872, 0]
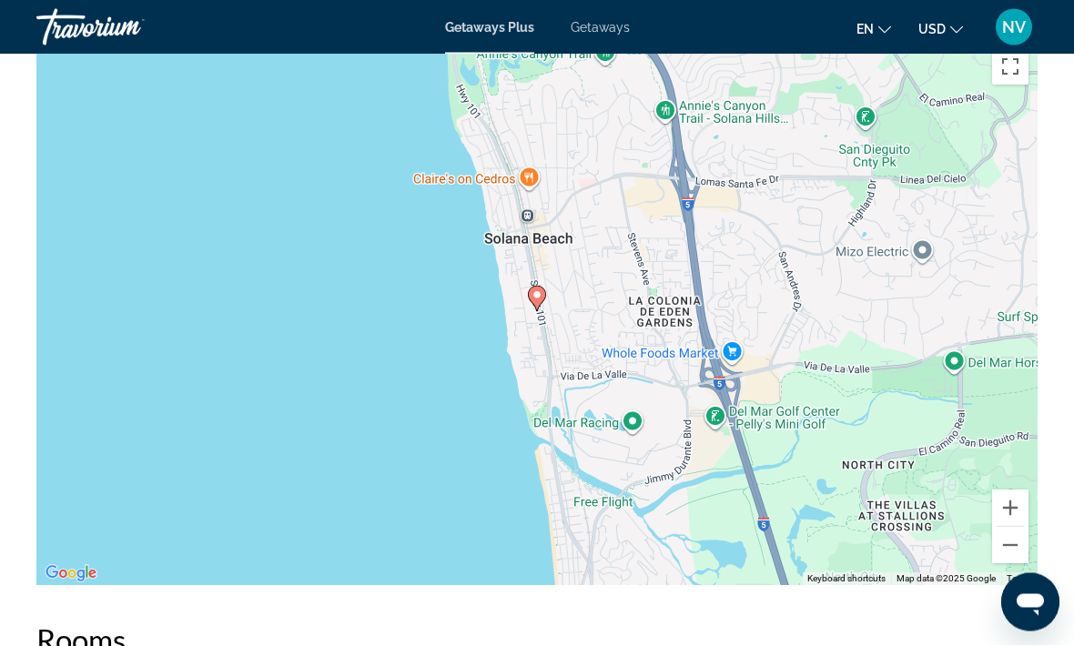
click at [1002, 564] on button "Zoom out" at bounding box center [1010, 546] width 36 height 36
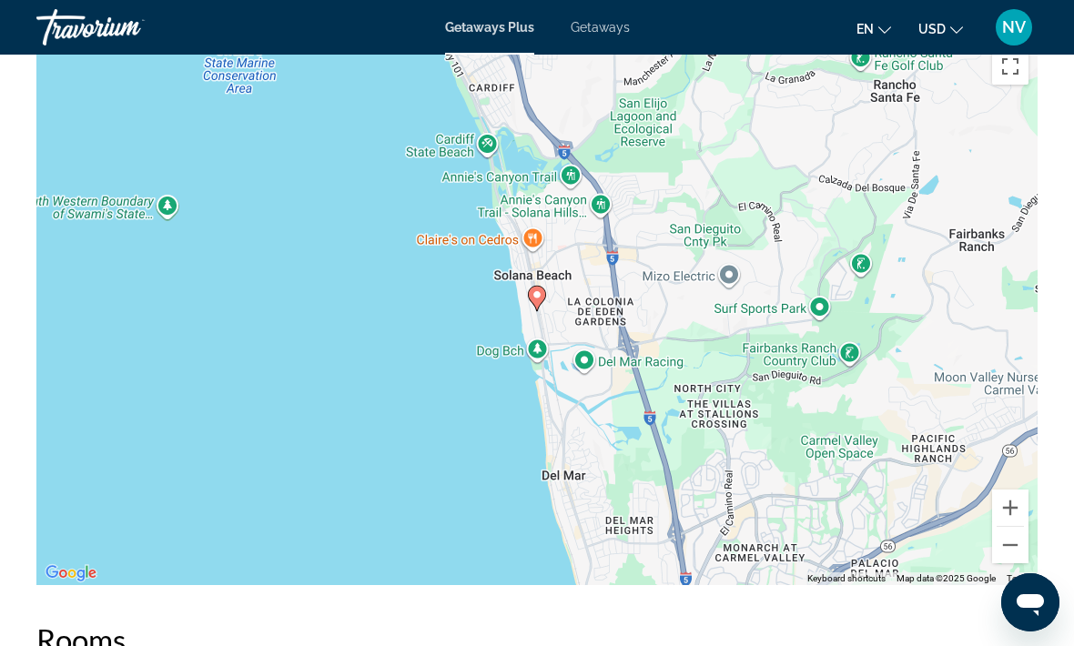
click at [1014, 563] on button "Zoom out" at bounding box center [1010, 545] width 36 height 36
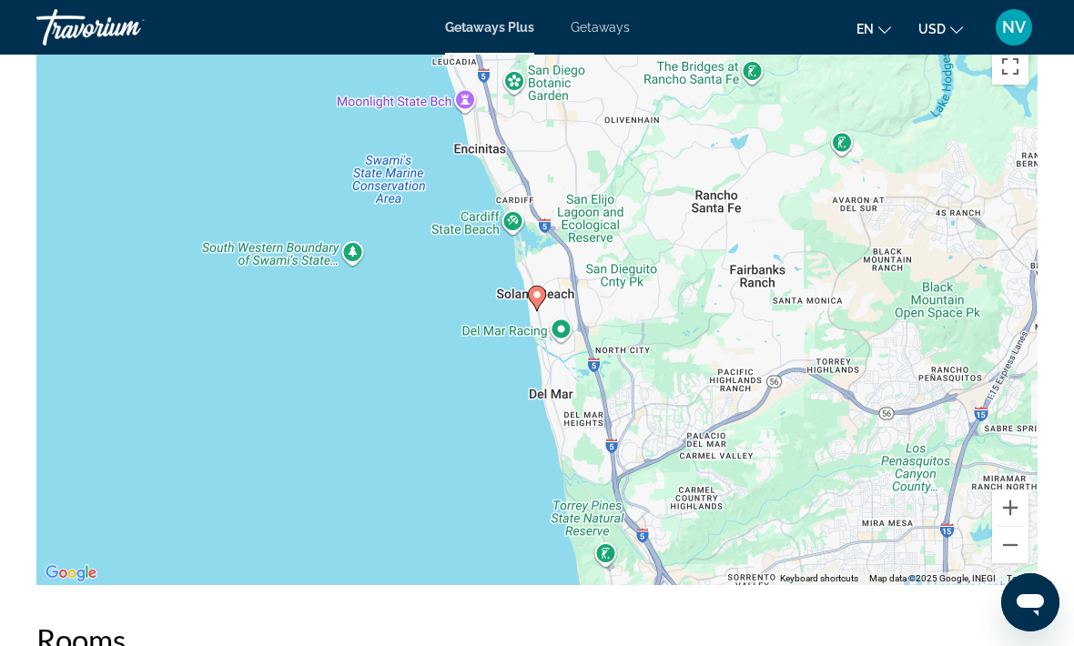
click at [1018, 563] on button "Zoom out" at bounding box center [1010, 545] width 36 height 36
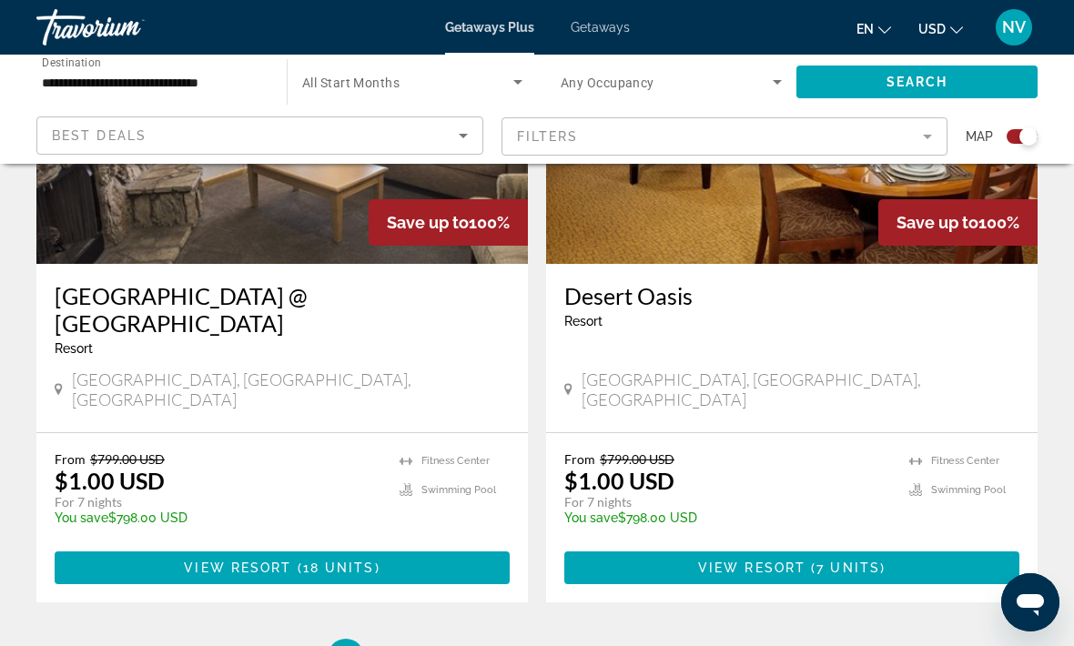
scroll to position [4096, 0]
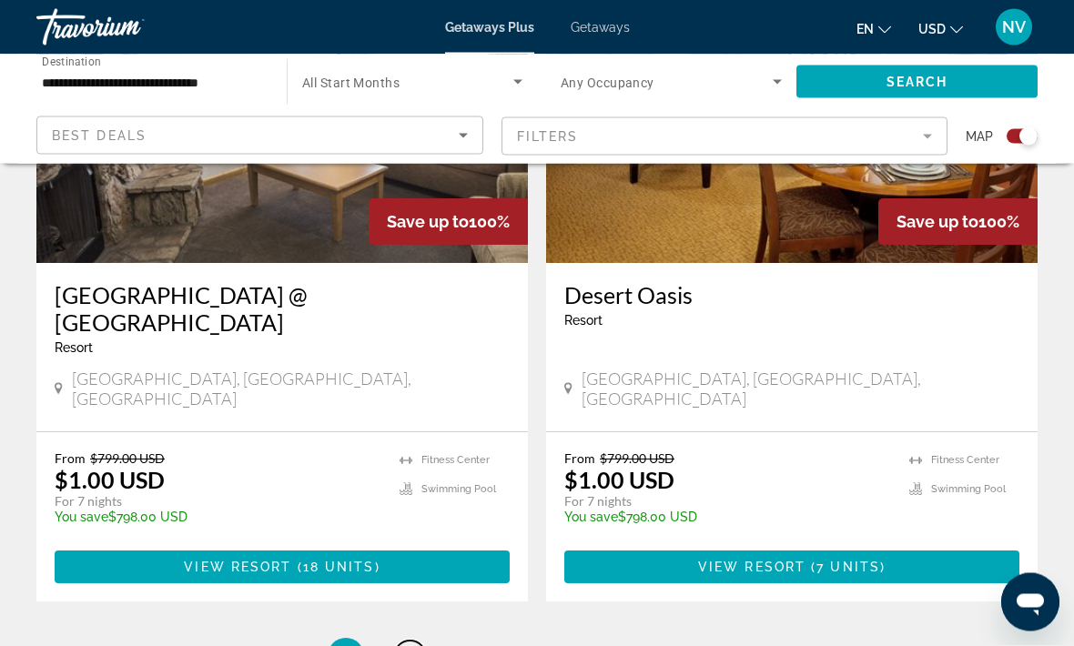
click at [410, 645] on span "2" at bounding box center [409, 657] width 9 height 20
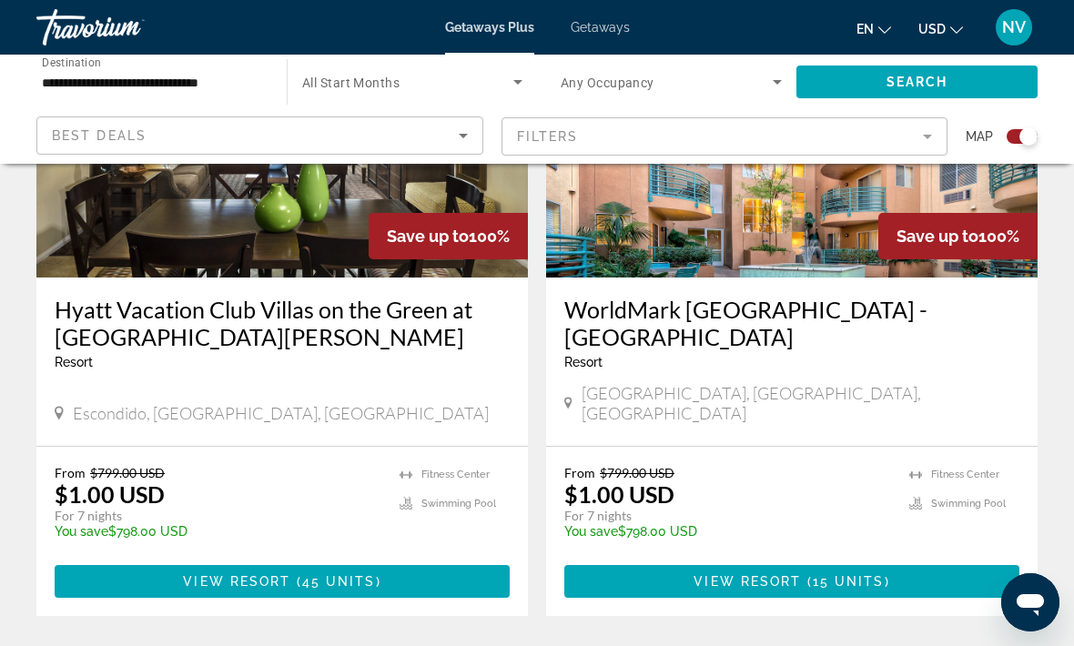
scroll to position [820, 0]
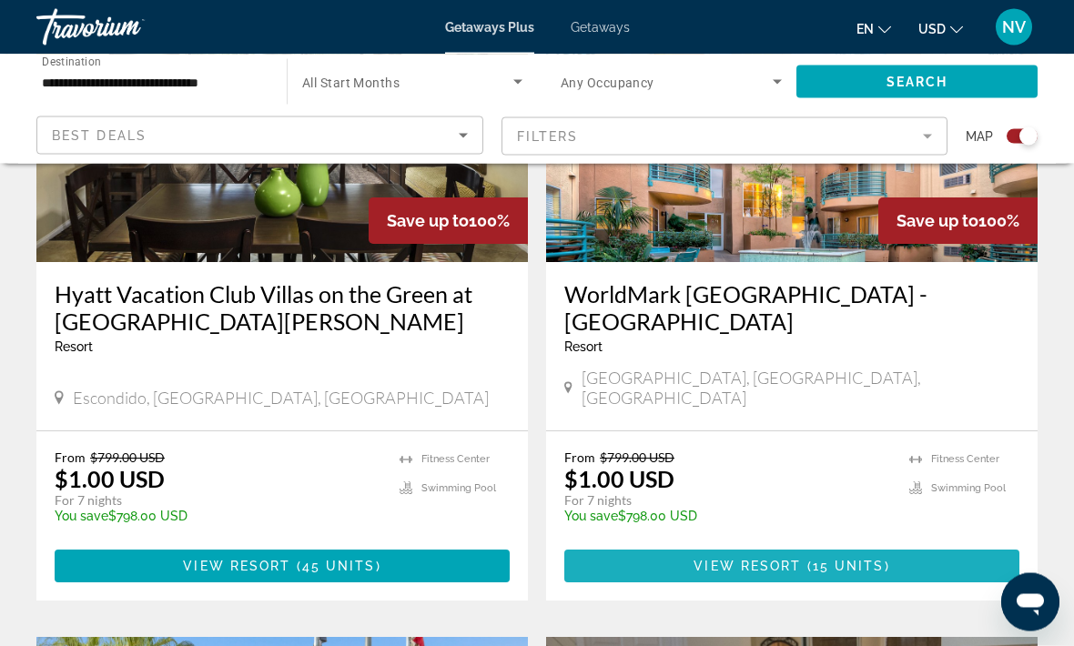
click at [879, 560] on span "15 units" at bounding box center [849, 567] width 72 height 15
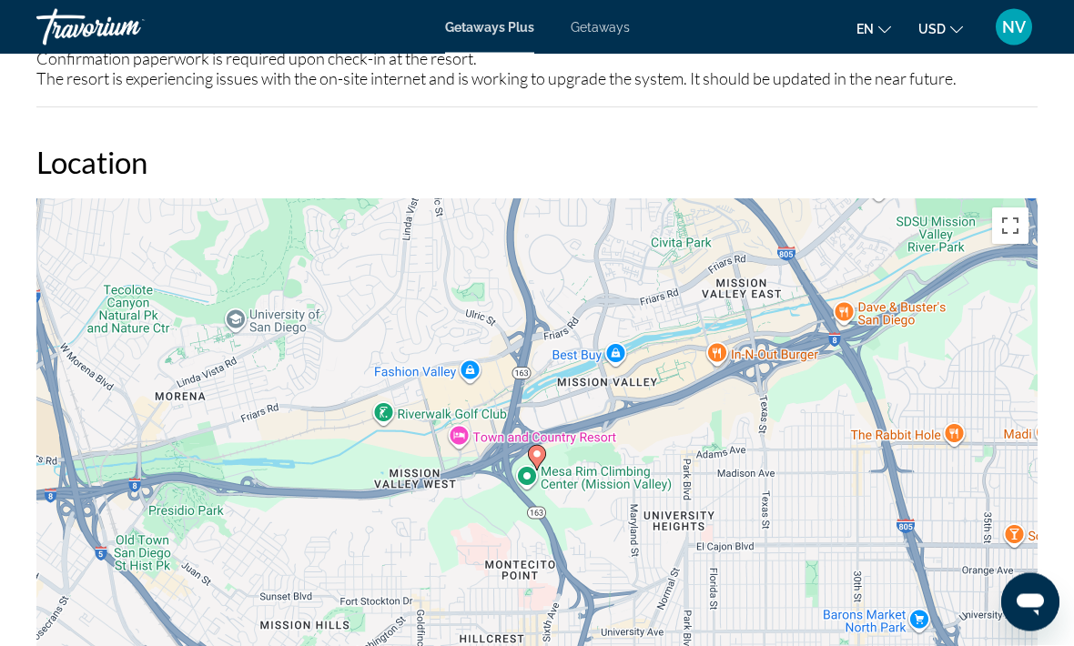
scroll to position [3212, 0]
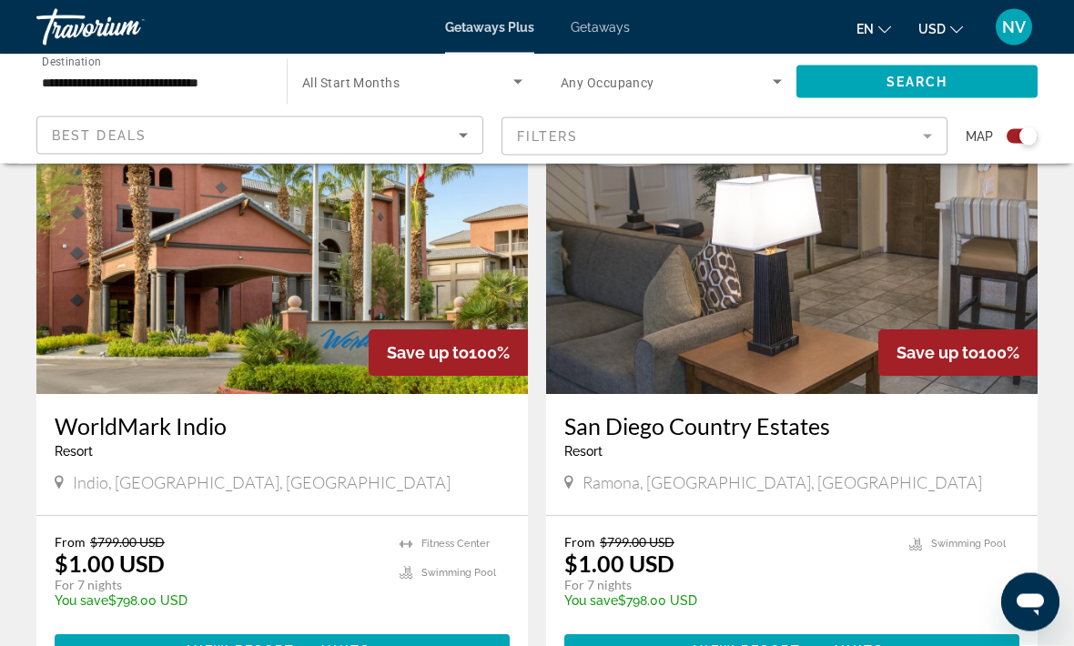
scroll to position [1391, 0]
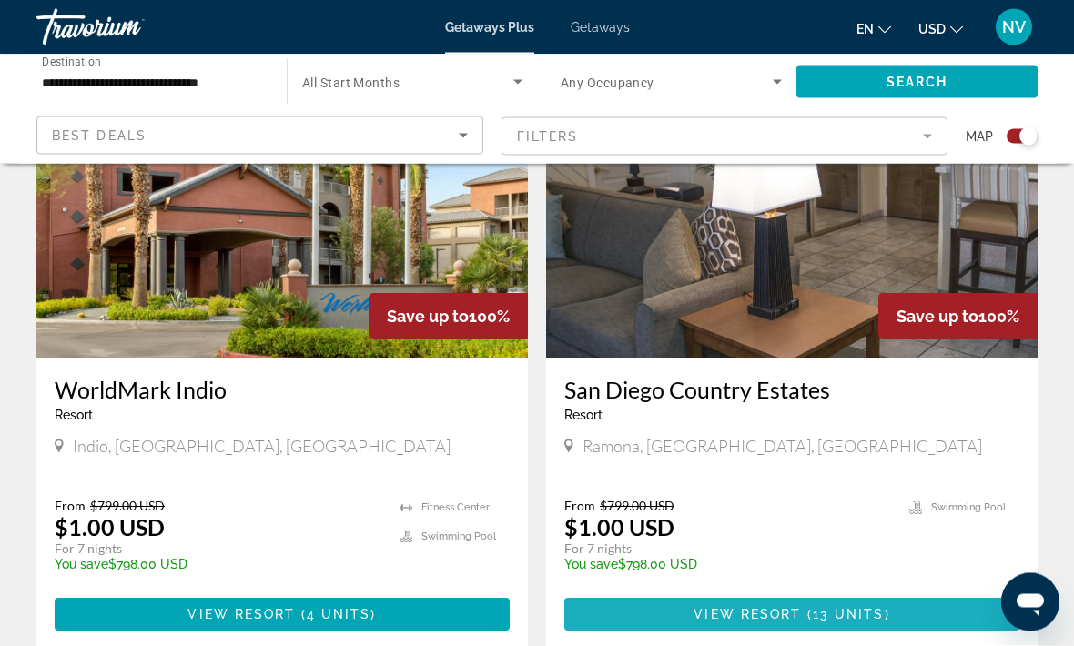
click at [860, 604] on span "Main content" at bounding box center [791, 615] width 455 height 44
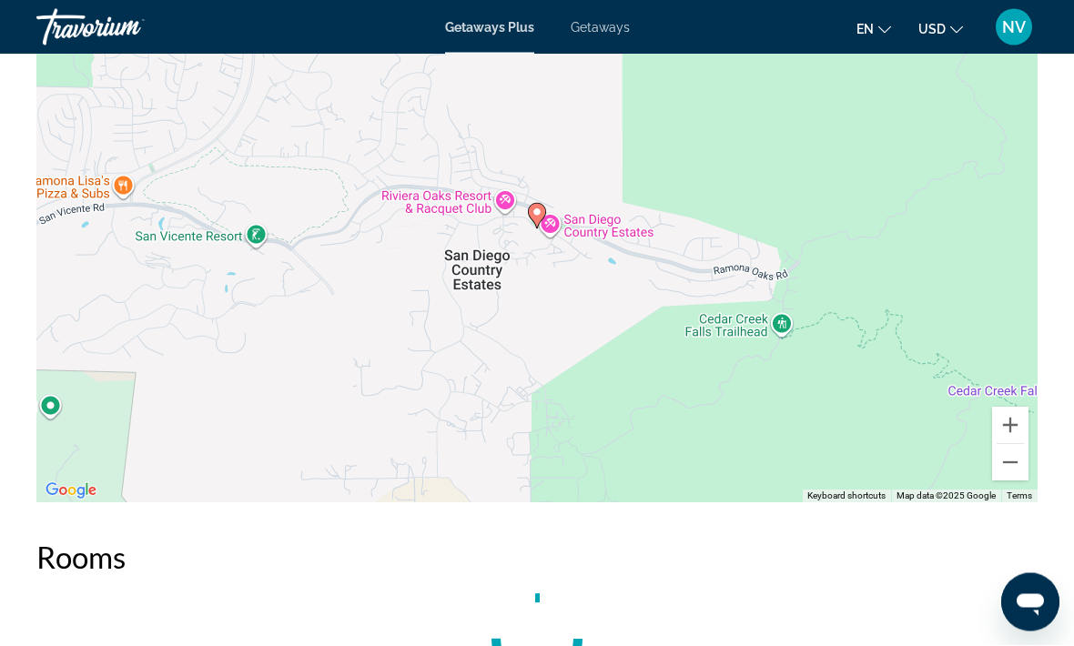
scroll to position [2689, 0]
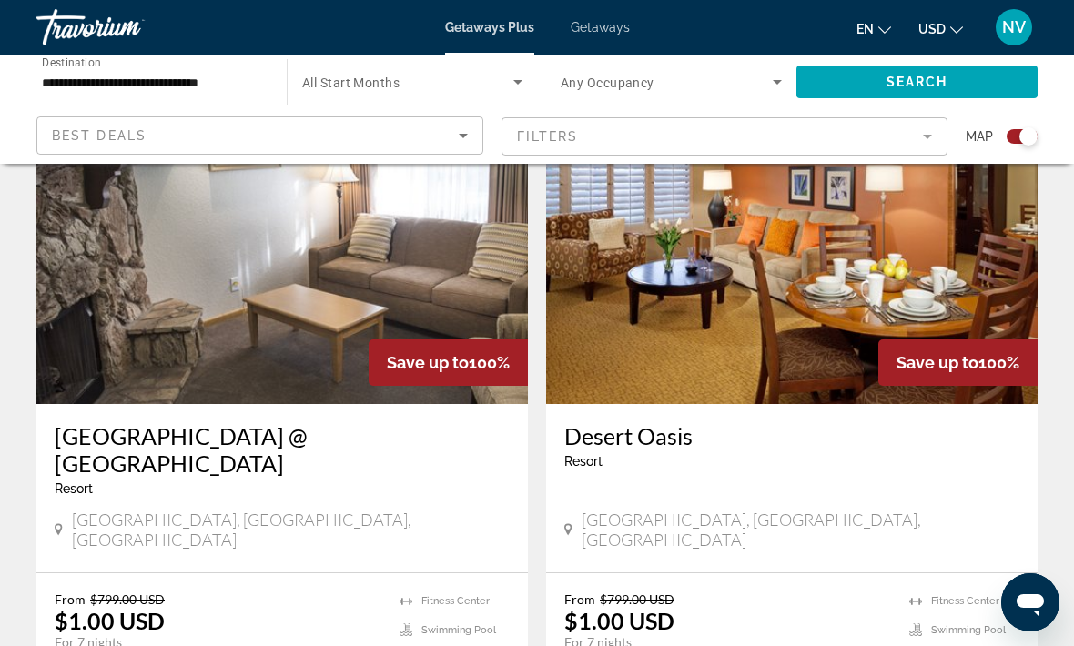
scroll to position [4096, 0]
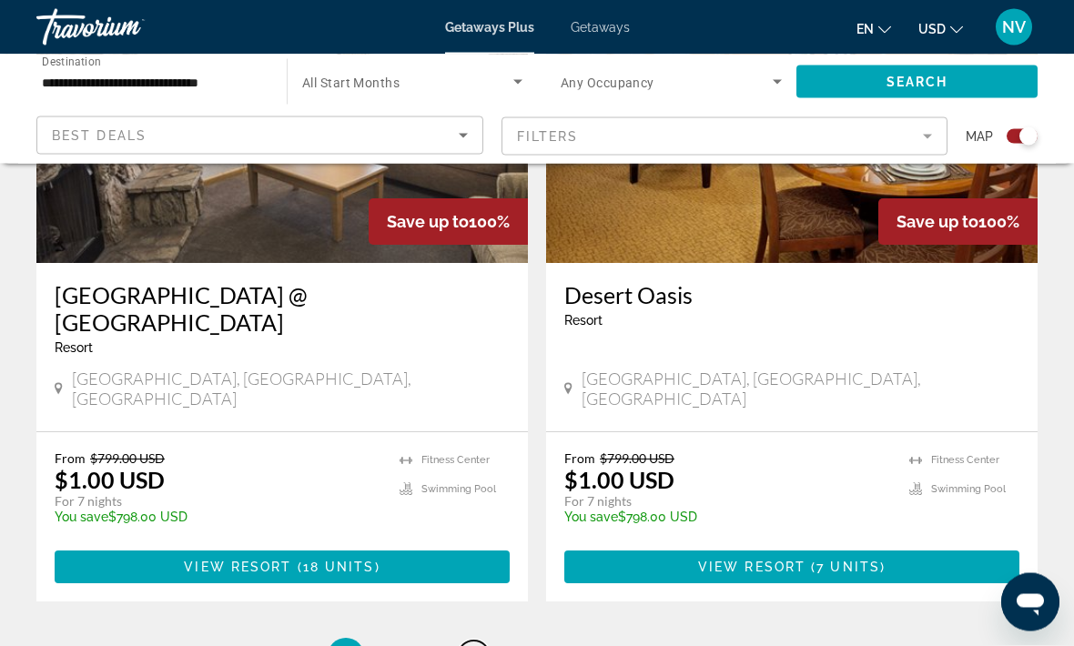
click at [471, 645] on span "3" at bounding box center [473, 657] width 9 height 20
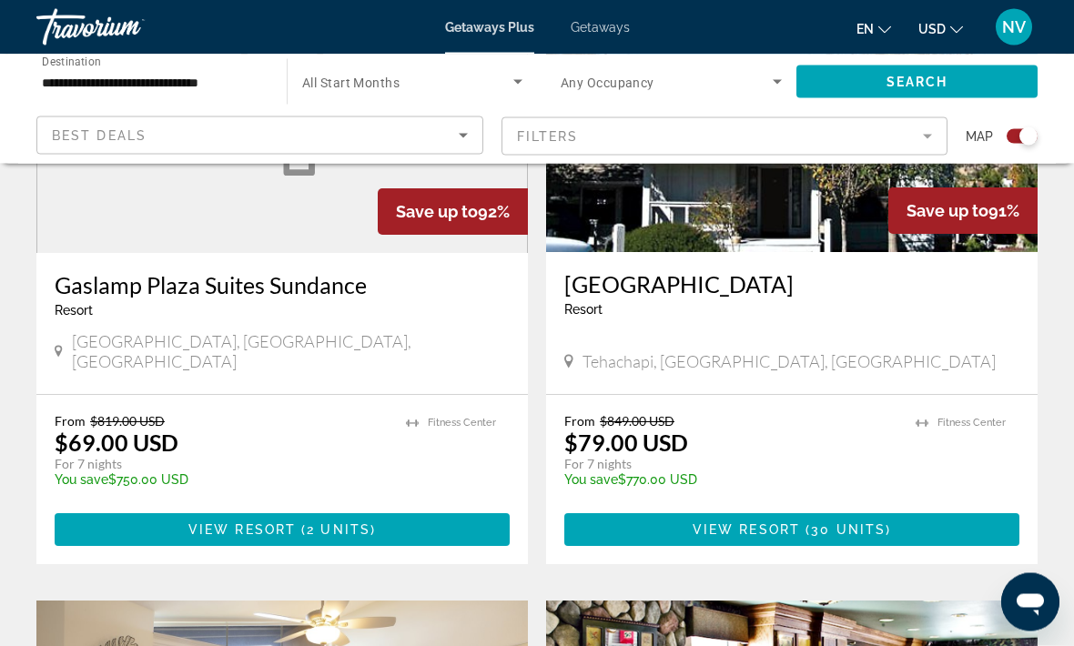
scroll to position [2136, 0]
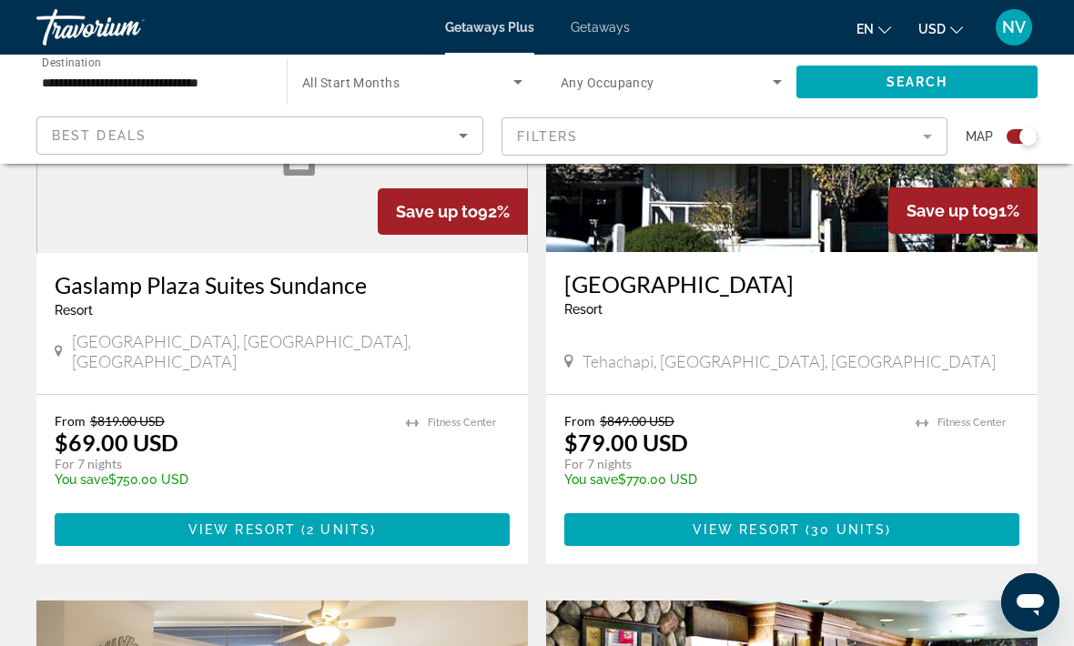
click at [384, 508] on span "Main content" at bounding box center [282, 530] width 455 height 44
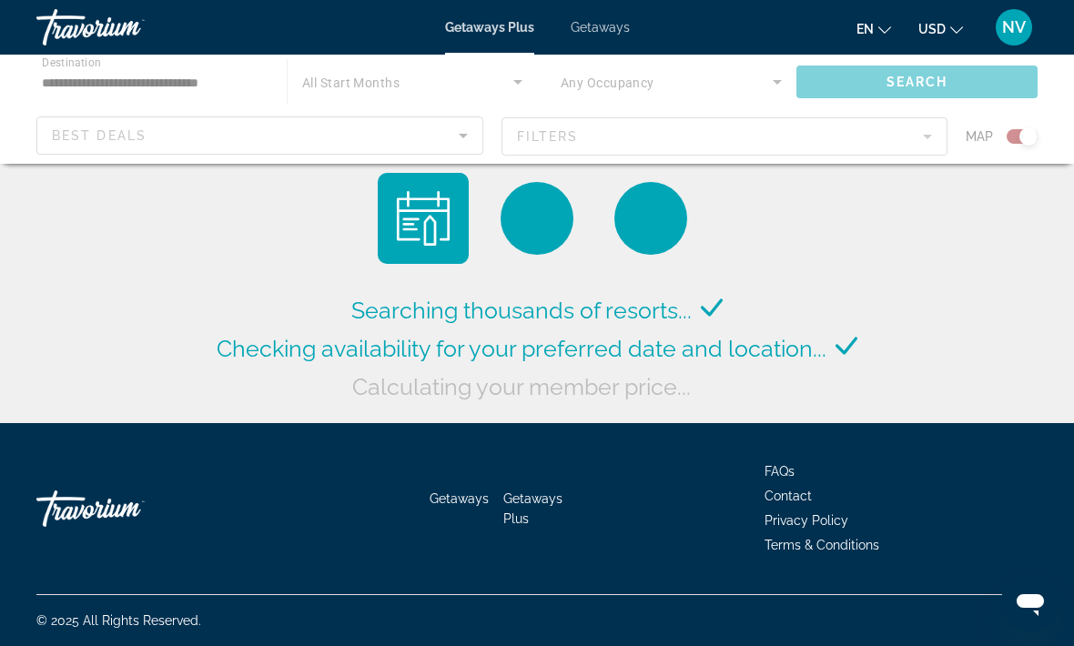
click at [640, 400] on span "Calculating your member price..." at bounding box center [521, 386] width 339 height 27
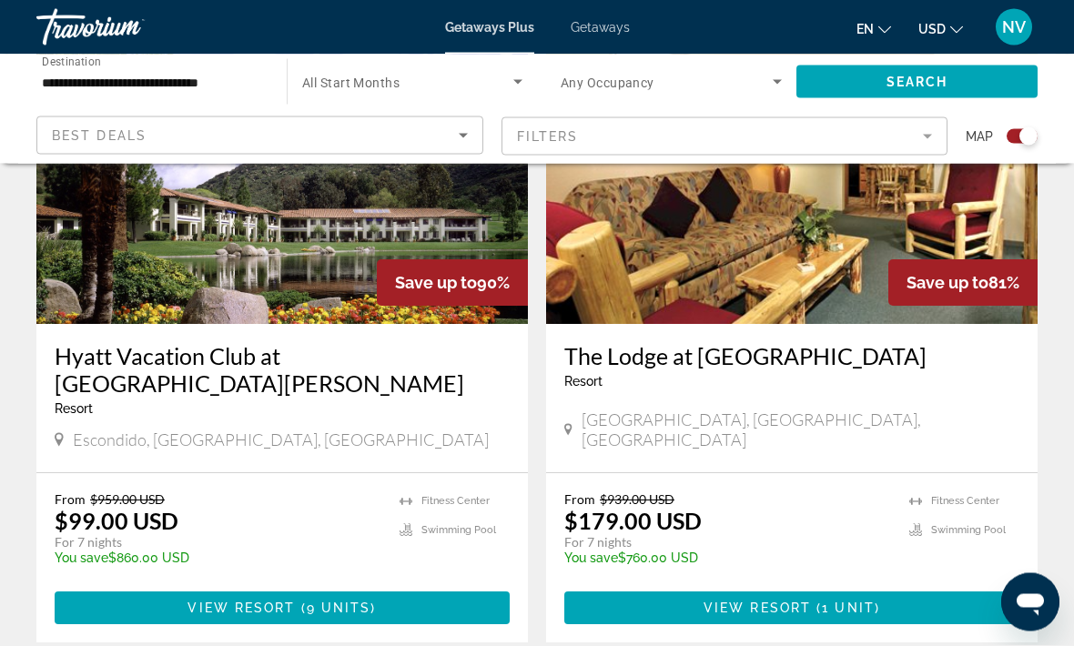
scroll to position [4016, 0]
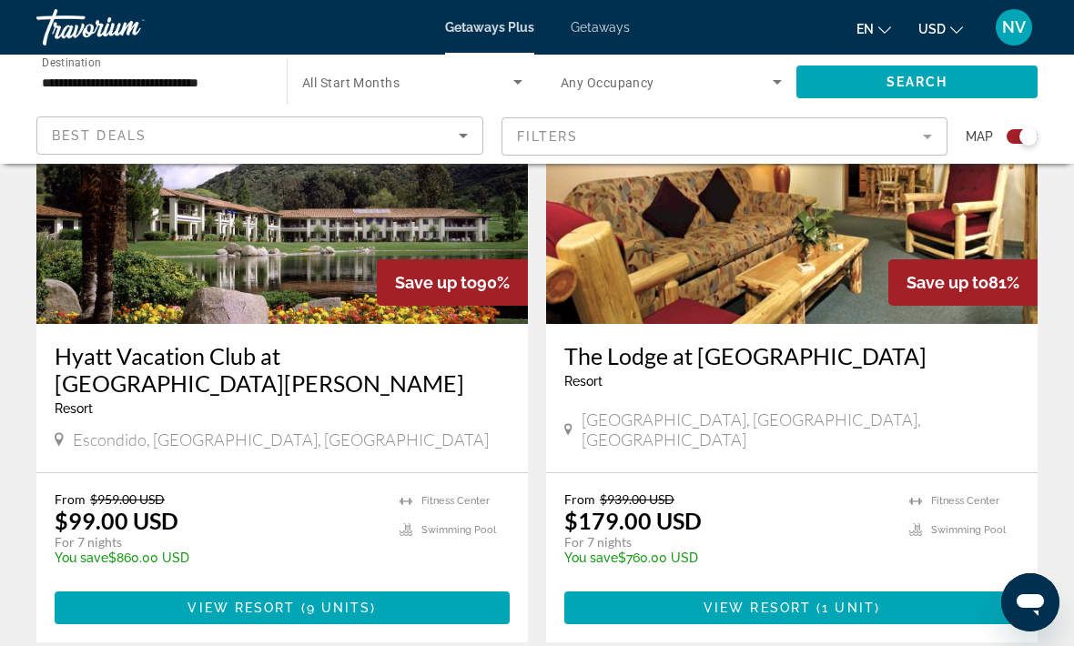
click at [103, 586] on span "Main content" at bounding box center [282, 608] width 455 height 44
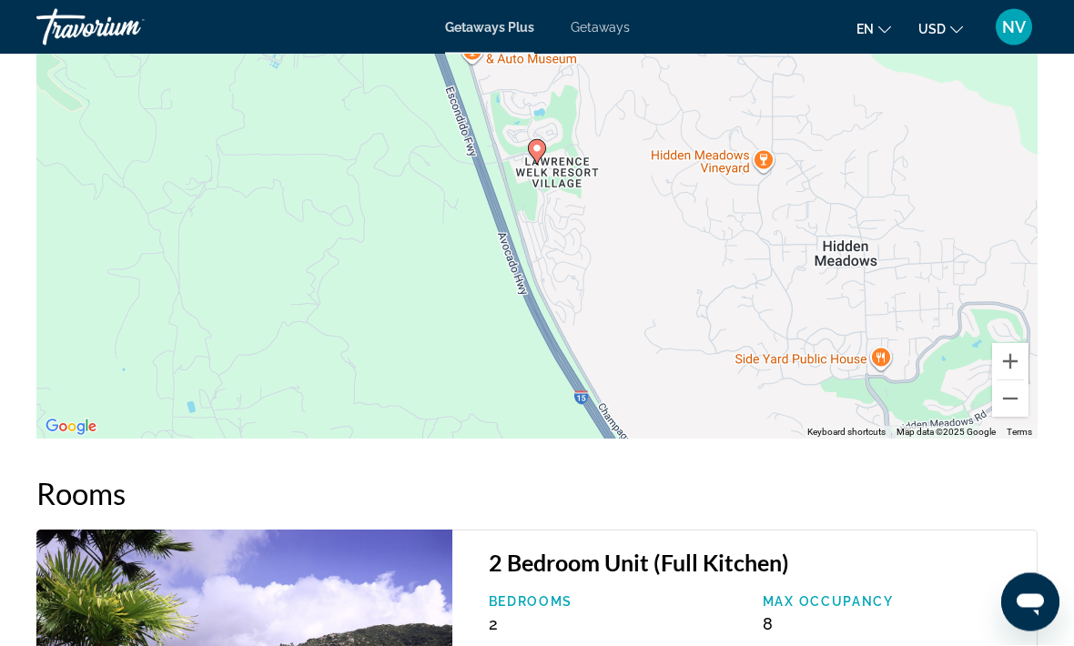
scroll to position [3269, 0]
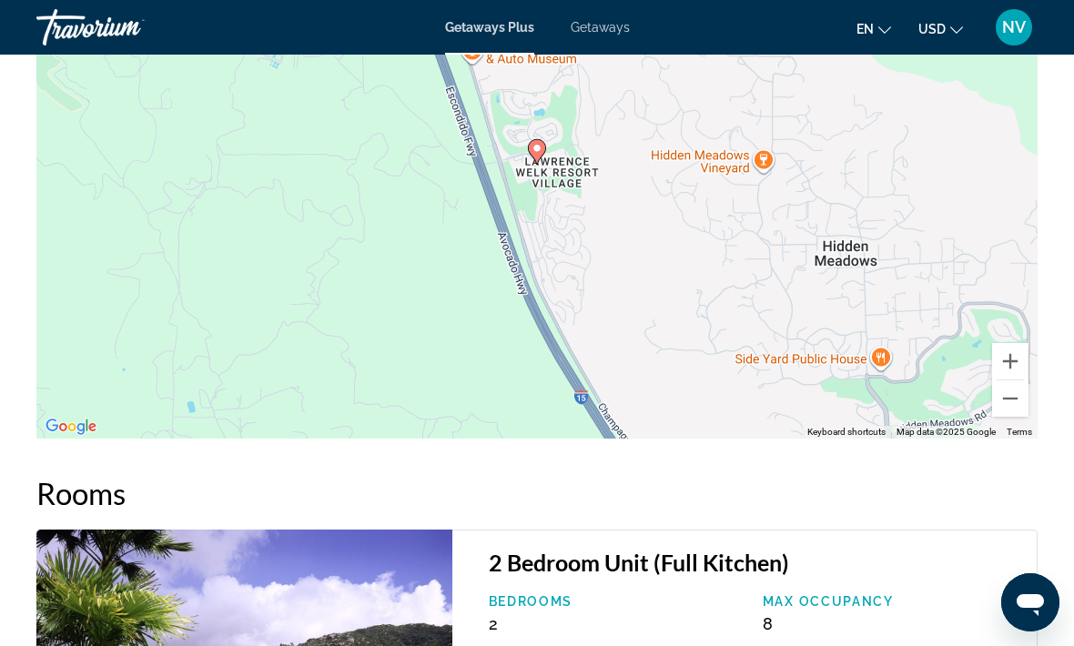
click at [1006, 407] on button "Zoom out" at bounding box center [1010, 398] width 36 height 36
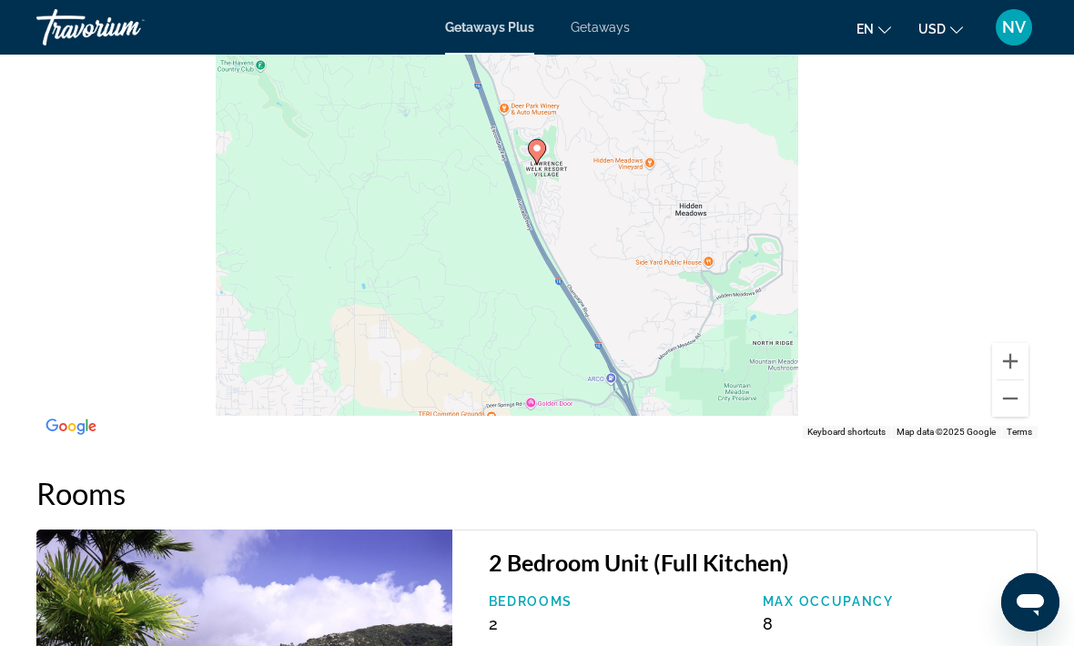
click at [1013, 402] on button "Zoom out" at bounding box center [1010, 398] width 36 height 36
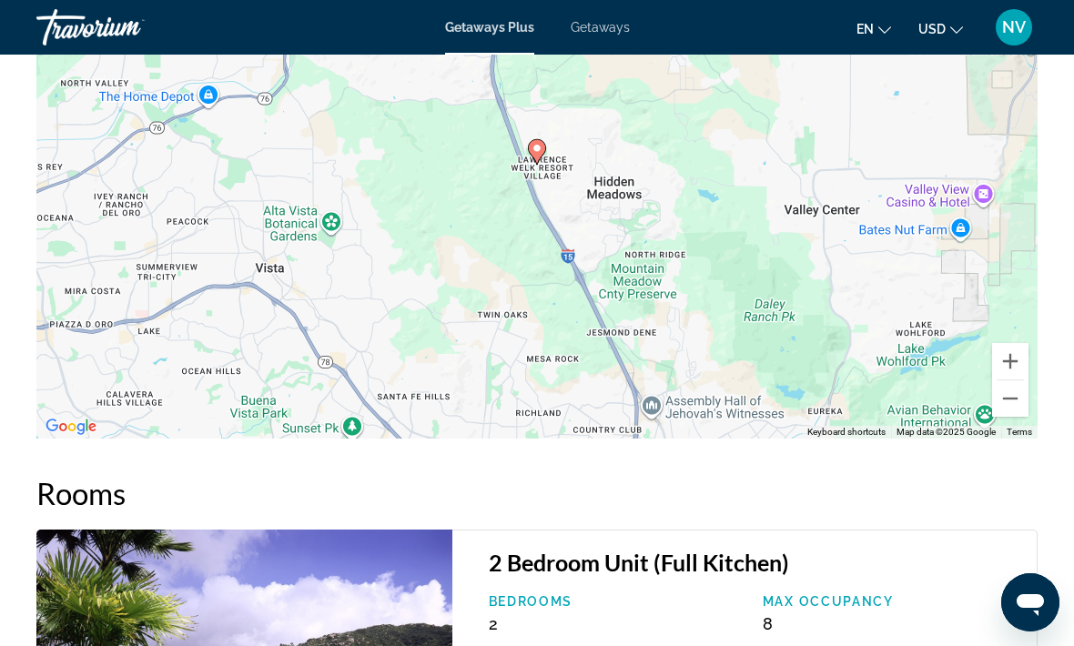
click at [1011, 396] on button "Zoom out" at bounding box center [1010, 398] width 36 height 36
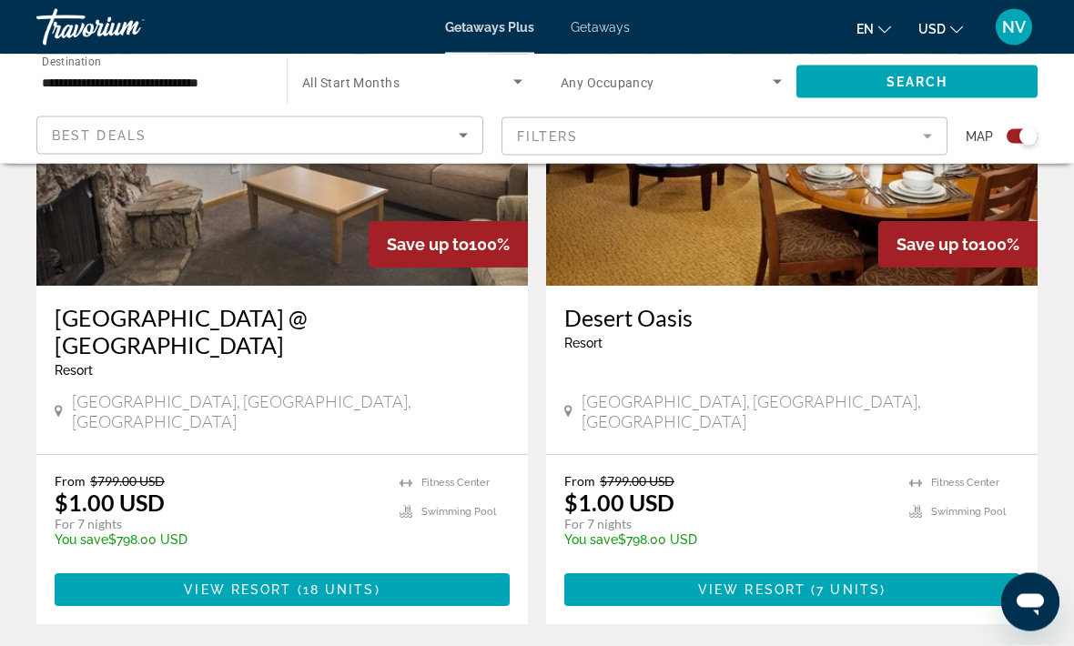
scroll to position [4096, 0]
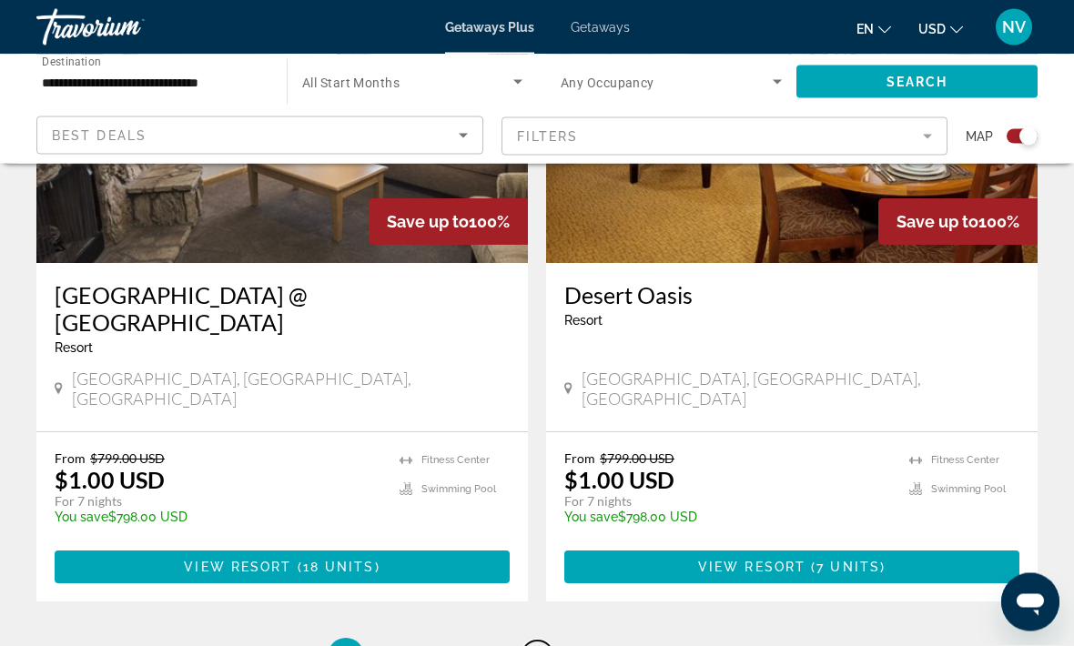
click at [536, 645] on span "4" at bounding box center [536, 657] width 9 height 20
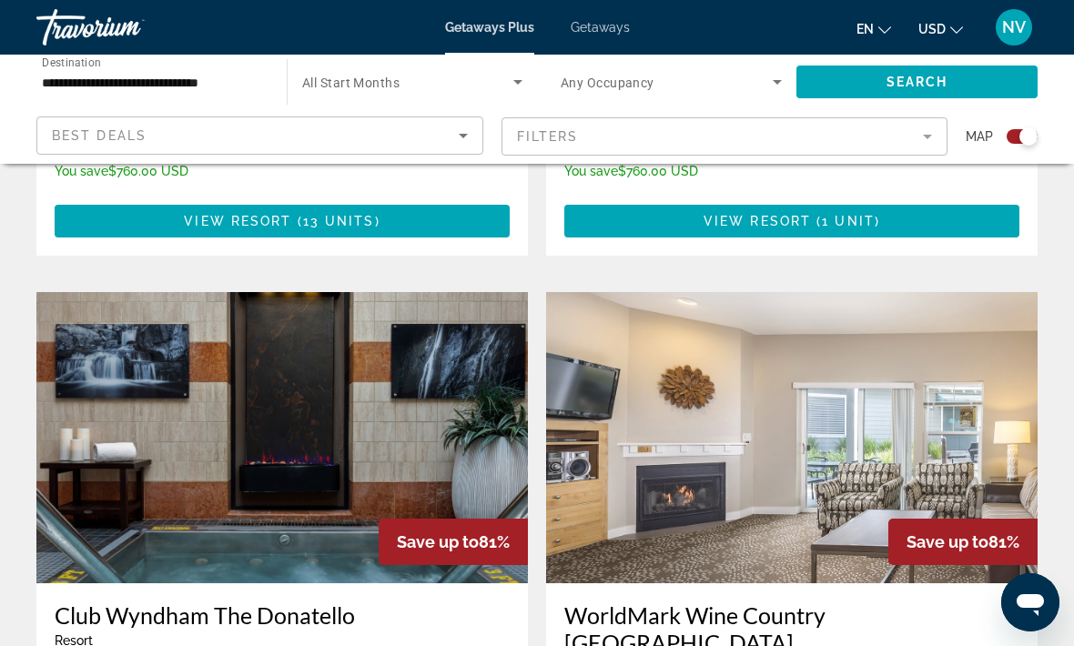
scroll to position [1831, 0]
